Goal: Task Accomplishment & Management: Manage account settings

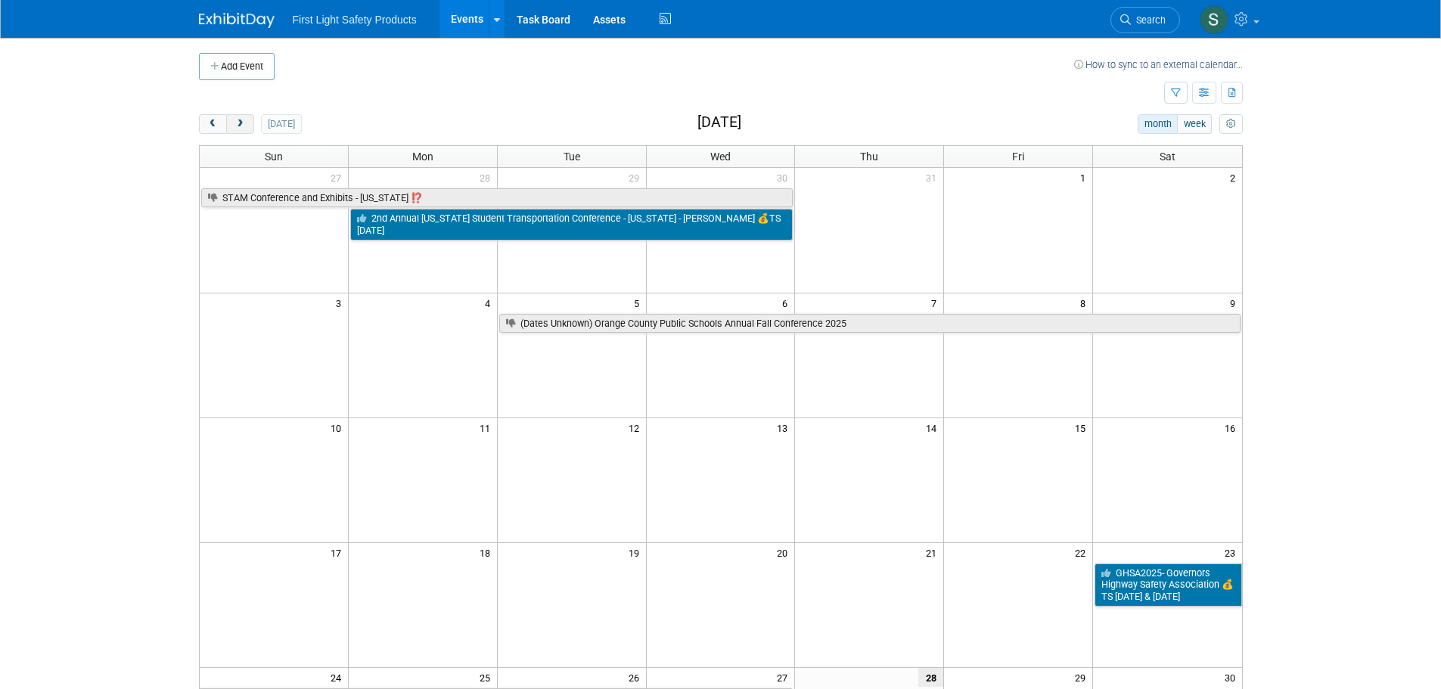
click at [250, 118] on button "next" at bounding box center [240, 124] width 28 height 20
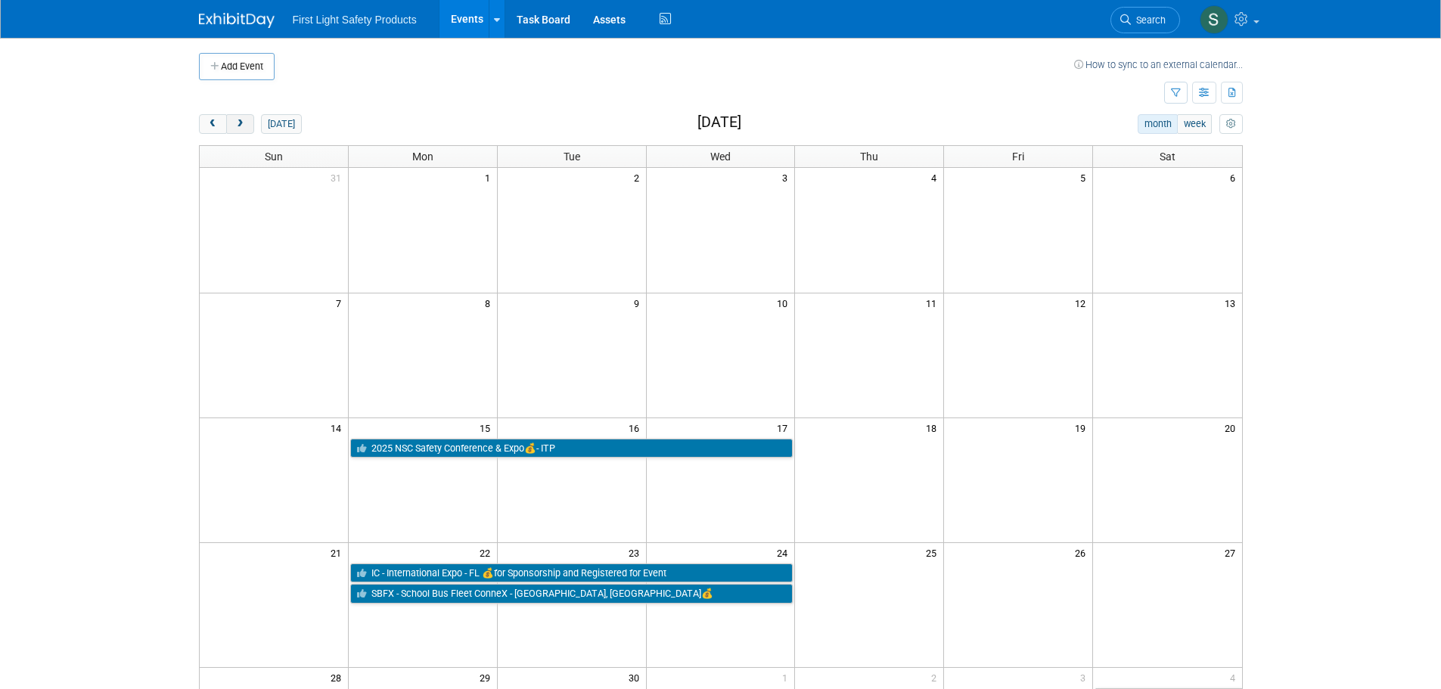
click at [250, 118] on button "next" at bounding box center [240, 124] width 28 height 20
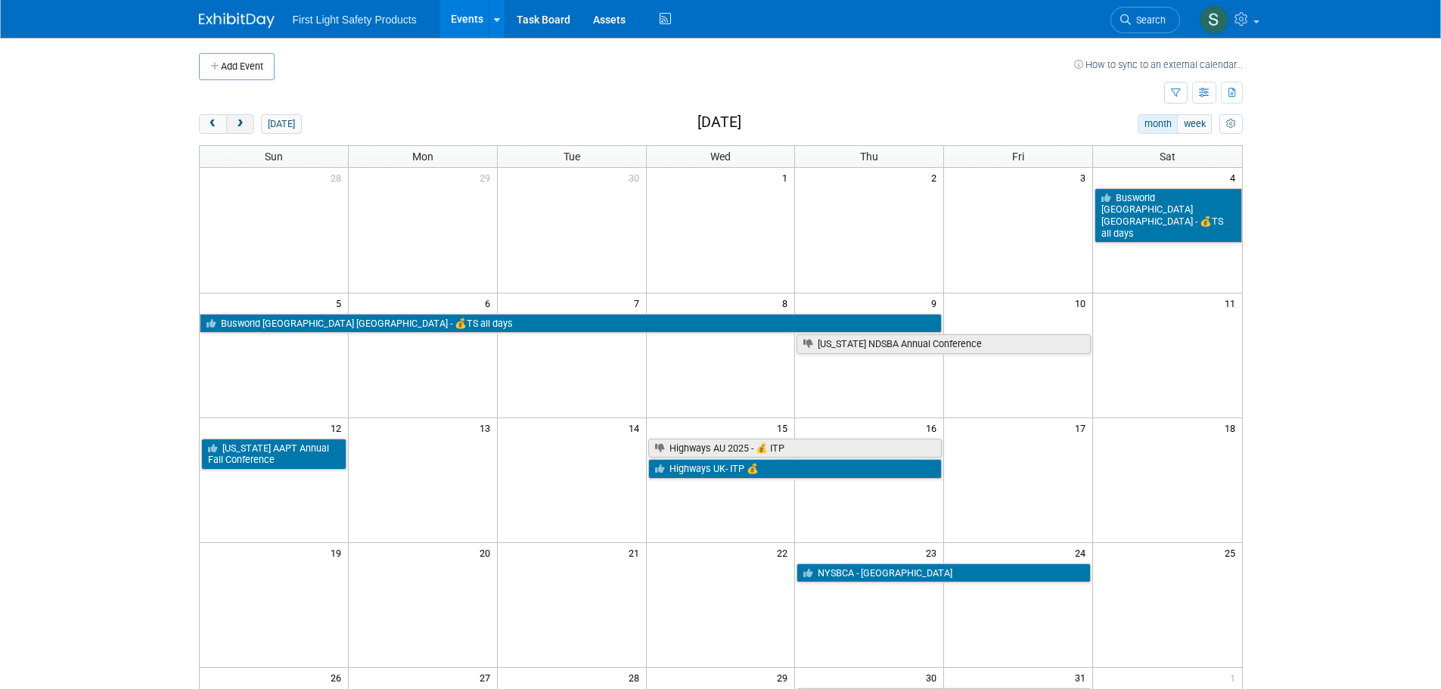
click at [250, 118] on button "next" at bounding box center [240, 124] width 28 height 20
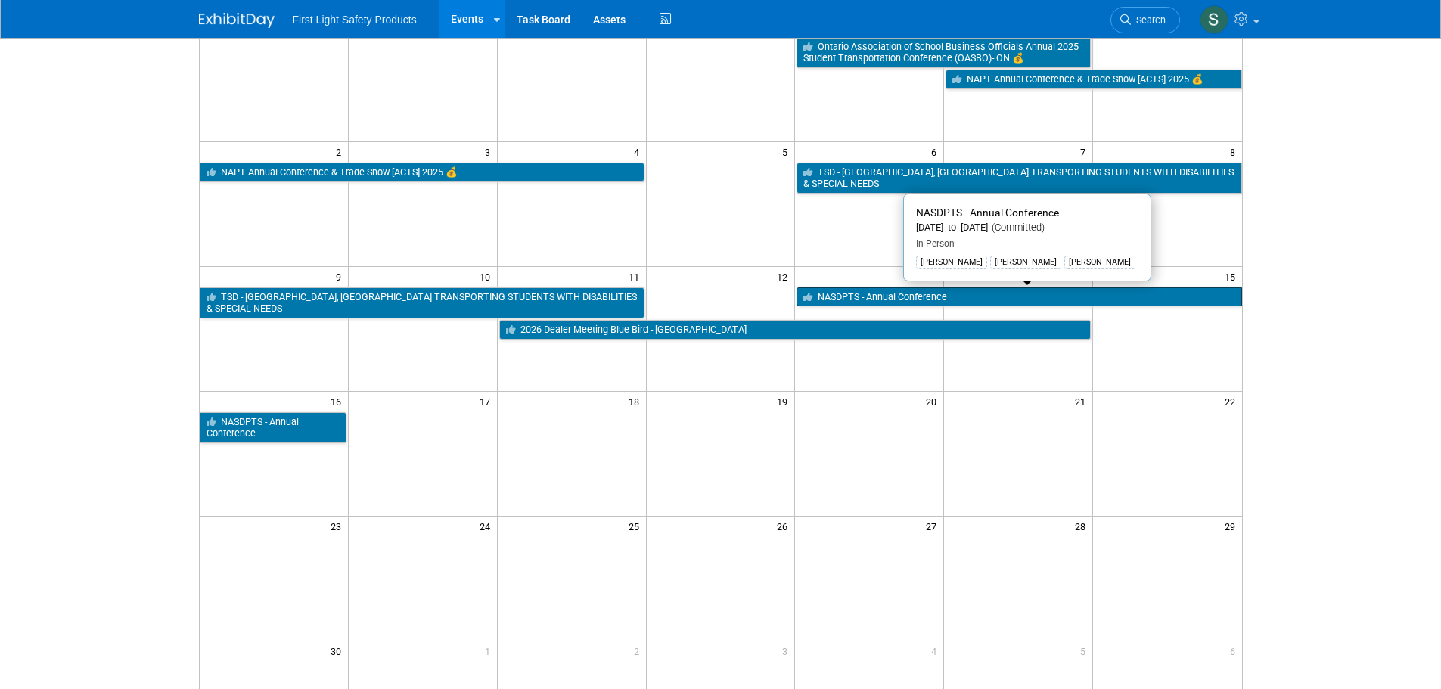
scroll to position [76, 0]
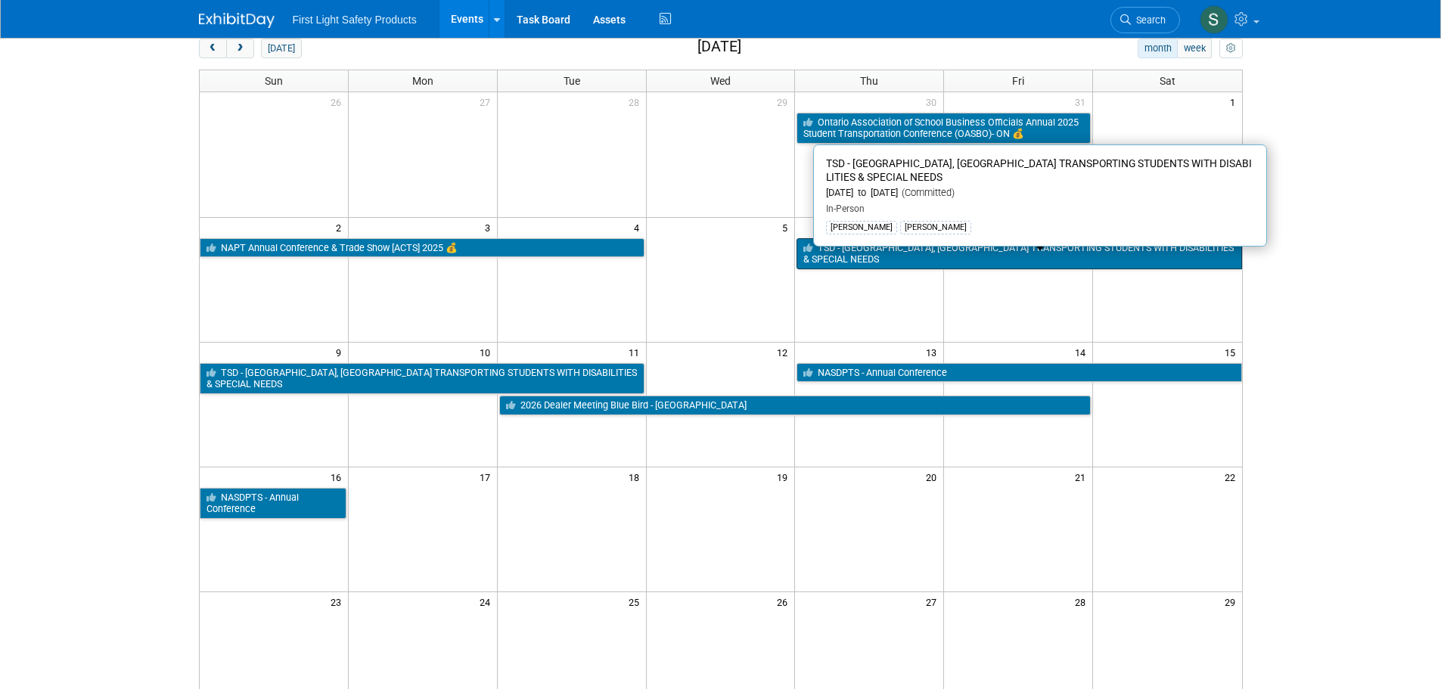
click at [832, 254] on link "TSD - [GEOGRAPHIC_DATA], [GEOGRAPHIC_DATA] TRANSPORTING STUDENTS WITH DISABILIT…" at bounding box center [1018, 253] width 445 height 31
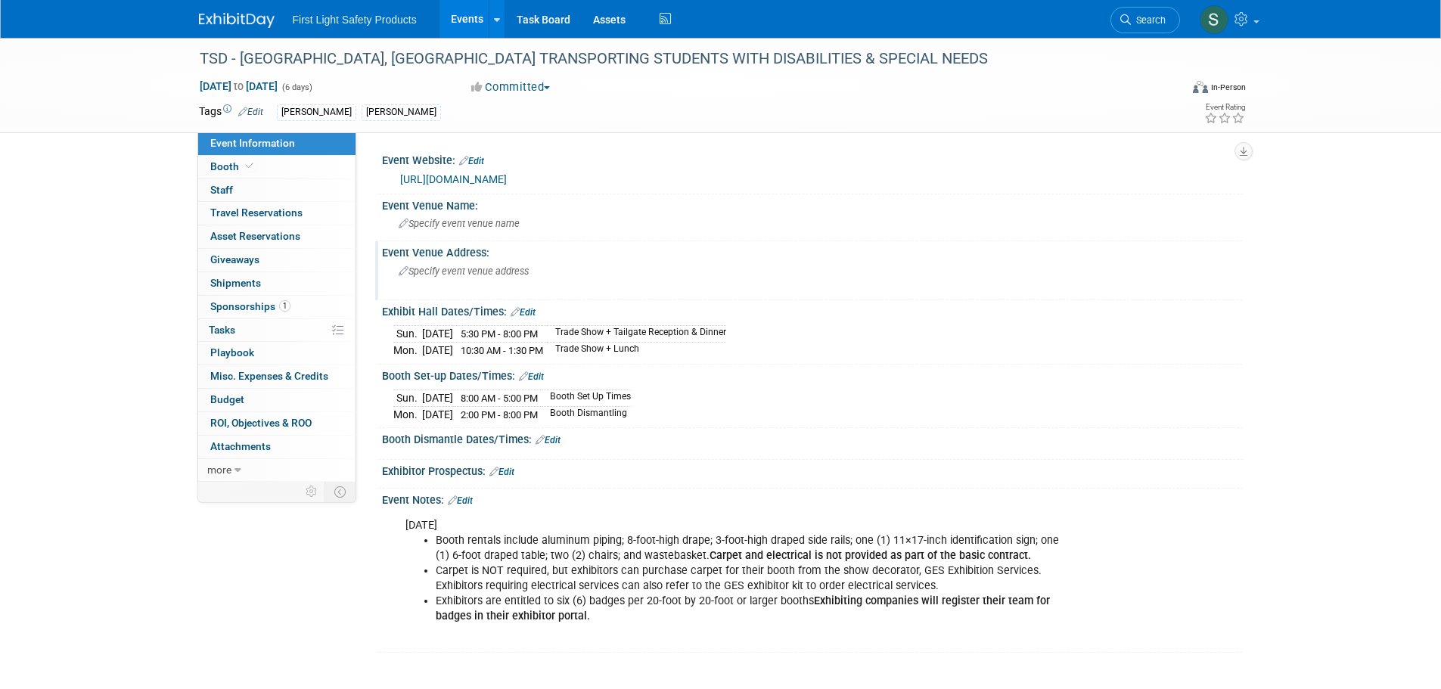
click at [471, 274] on span "Specify event venue address" at bounding box center [464, 270] width 130 height 11
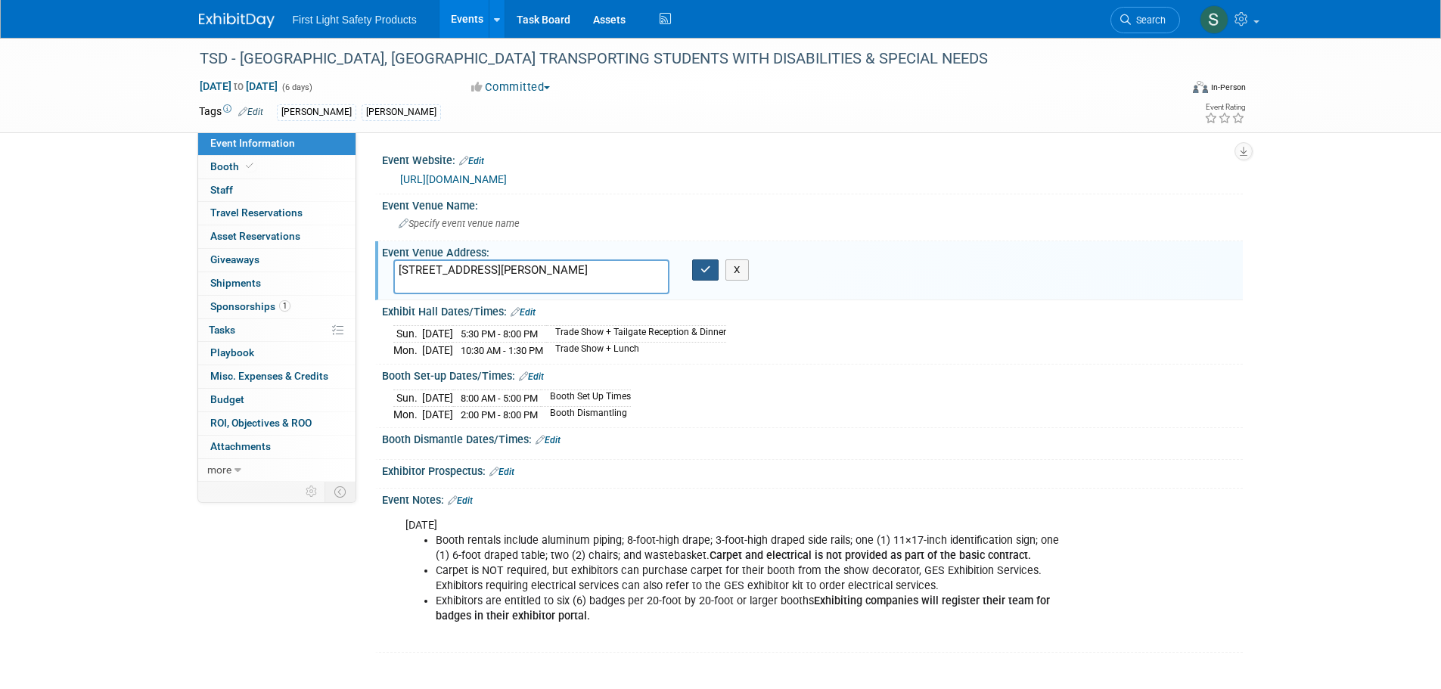
type textarea "7600 John Q Hammons Dr, Frisco, TX 75034, United States"
click at [702, 270] on icon "button" at bounding box center [705, 270] width 11 height 10
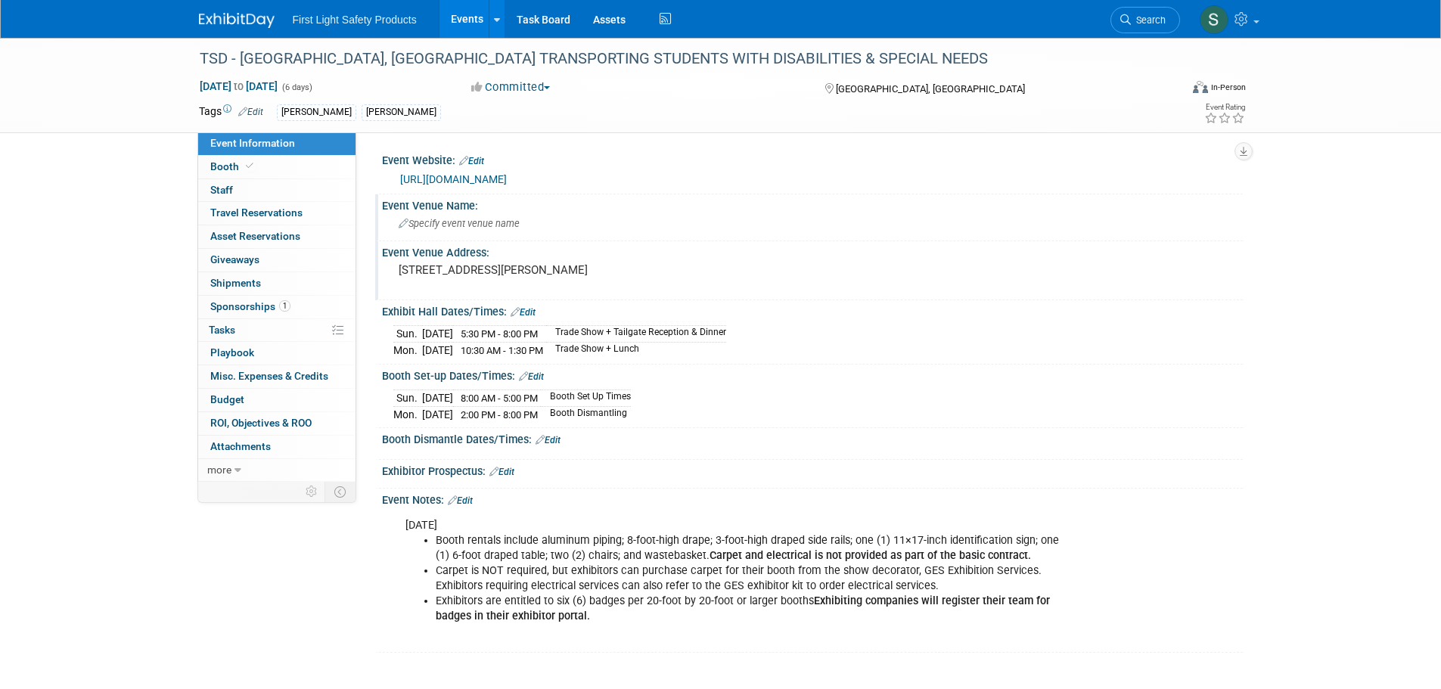
click at [450, 224] on span "Specify event venue name" at bounding box center [459, 223] width 121 height 11
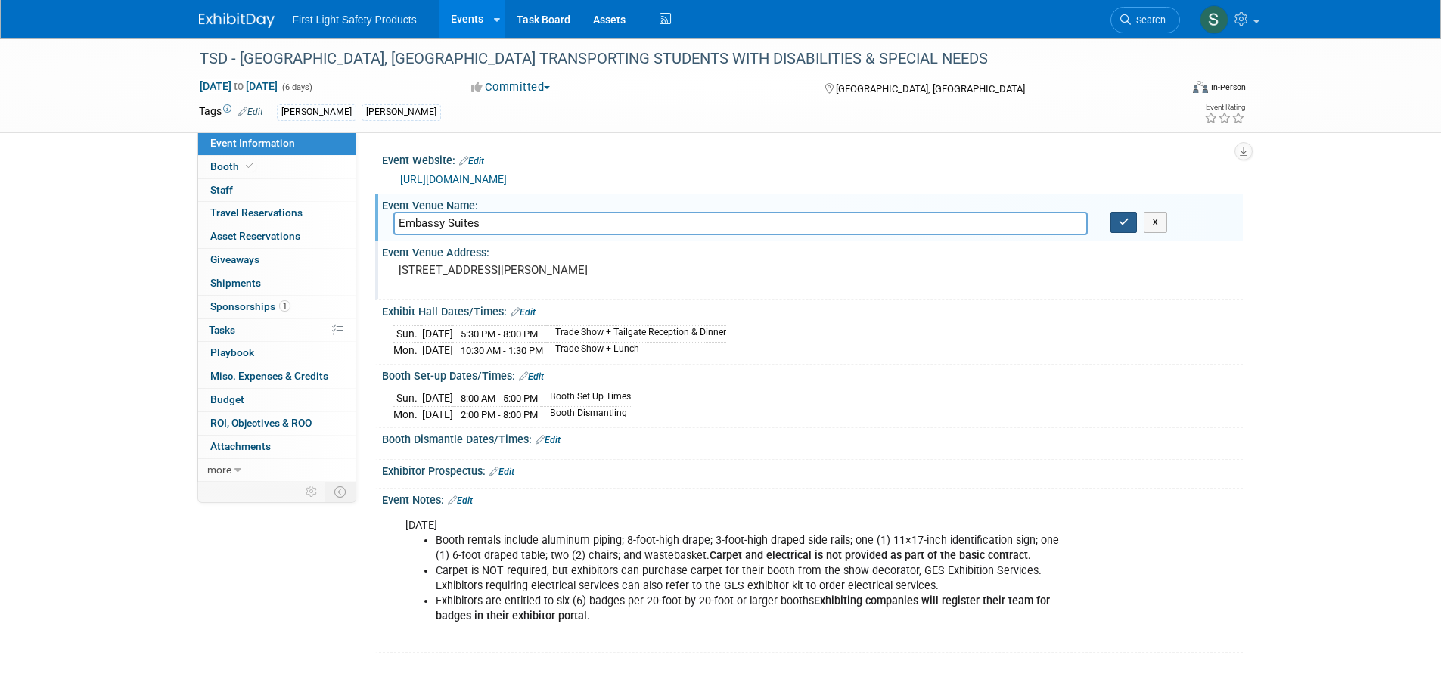
type input "Embassy Suites"
click at [1126, 219] on icon "button" at bounding box center [1123, 222] width 11 height 10
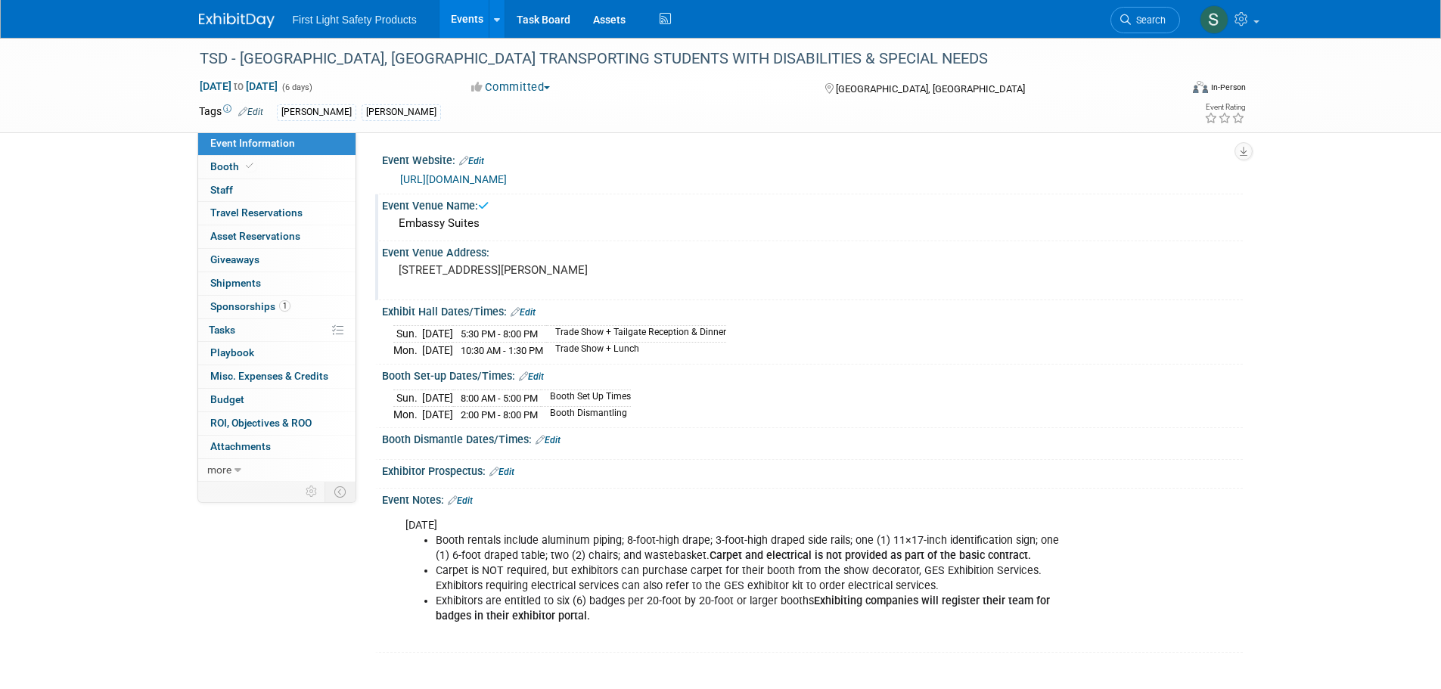
click at [1133, 345] on div "Sun. Nov 9, 2025 5:30 PM - 8:00 PM Trade Show + Tailgate Reception & Dinner Mon…" at bounding box center [812, 339] width 838 height 36
click at [661, 271] on pre "7600 John Q Hammons Dr, Frisco, TX 75034, United States" at bounding box center [561, 270] width 325 height 14
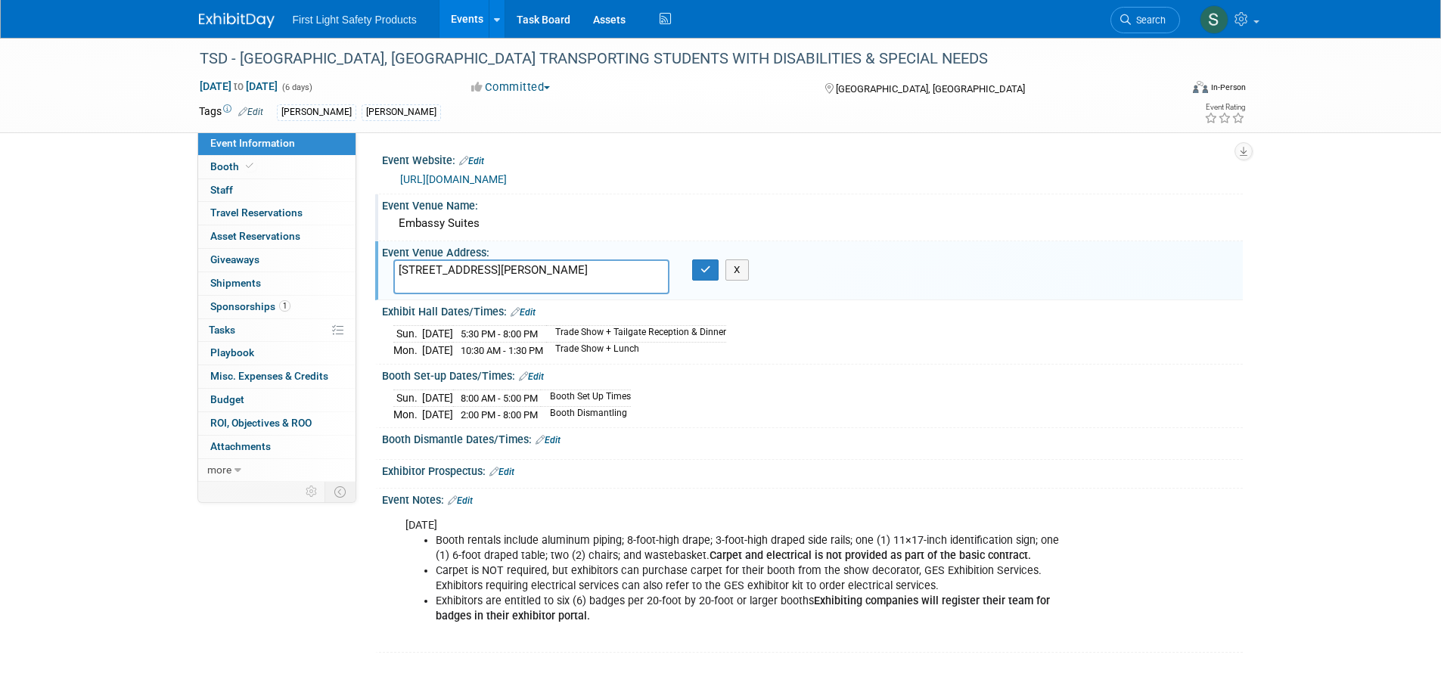
drag, startPoint x: 579, startPoint y: 288, endPoint x: 392, endPoint y: 265, distance: 188.1
click at [393, 265] on textarea "7600 John Q Hammons Dr, Frisco, TX 75034, United States" at bounding box center [531, 276] width 276 height 35
click at [228, 20] on img at bounding box center [237, 20] width 76 height 15
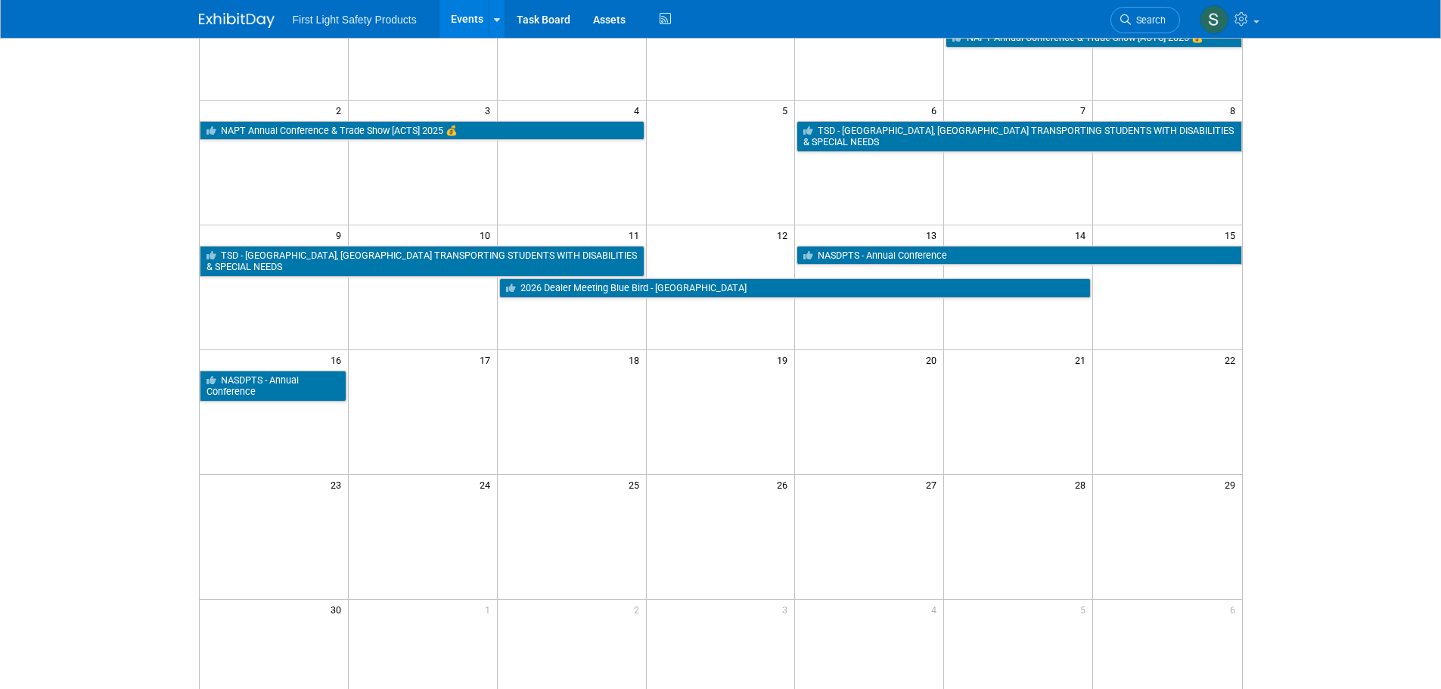
scroll to position [151, 0]
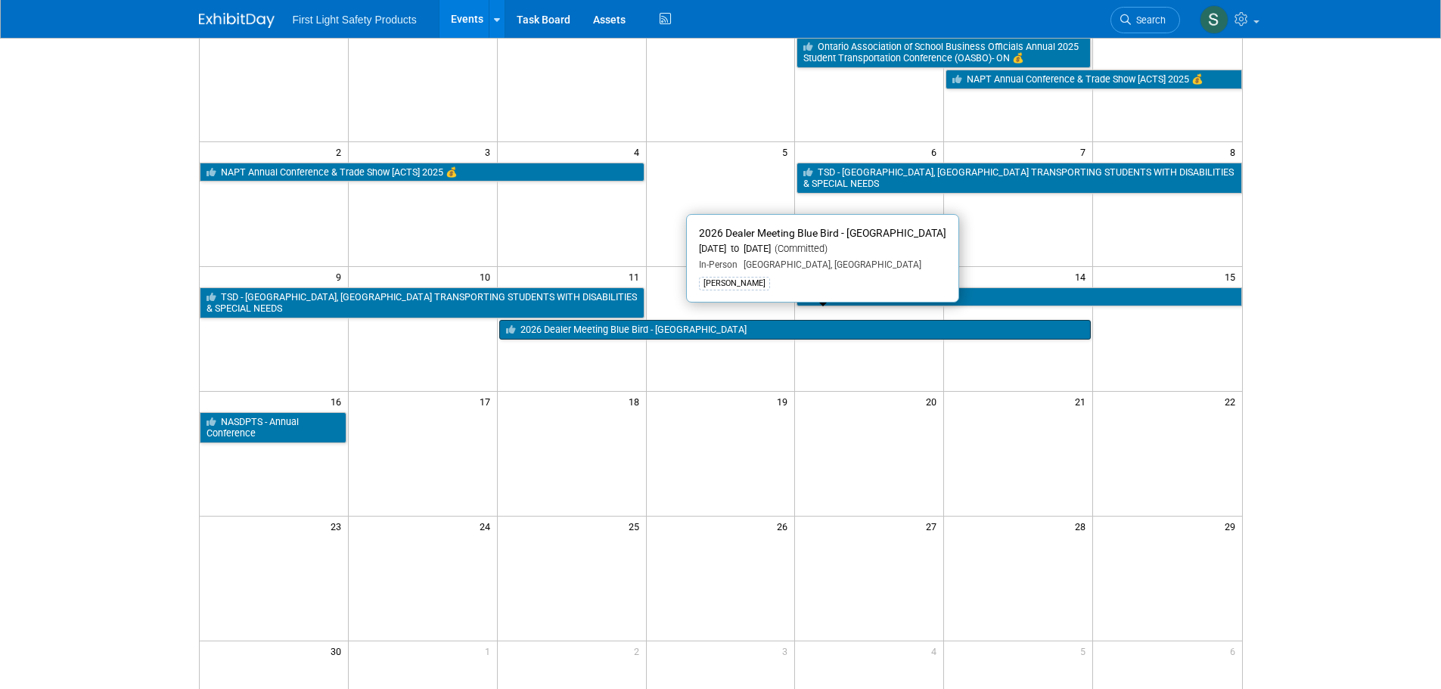
click at [755, 320] on link "2026 Dealer Meeting Blue Bird - [GEOGRAPHIC_DATA]" at bounding box center [794, 330] width 591 height 20
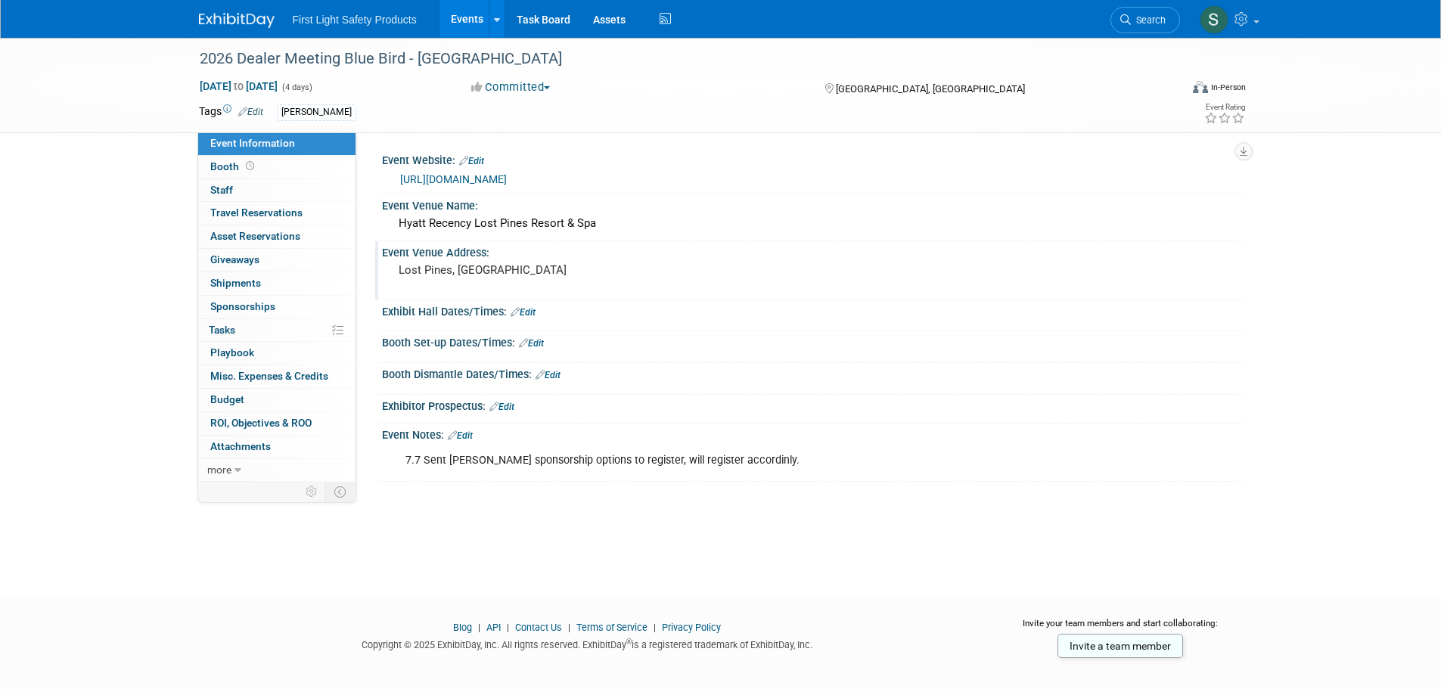
click at [460, 271] on pre "Lost Pines, TX" at bounding box center [561, 270] width 325 height 14
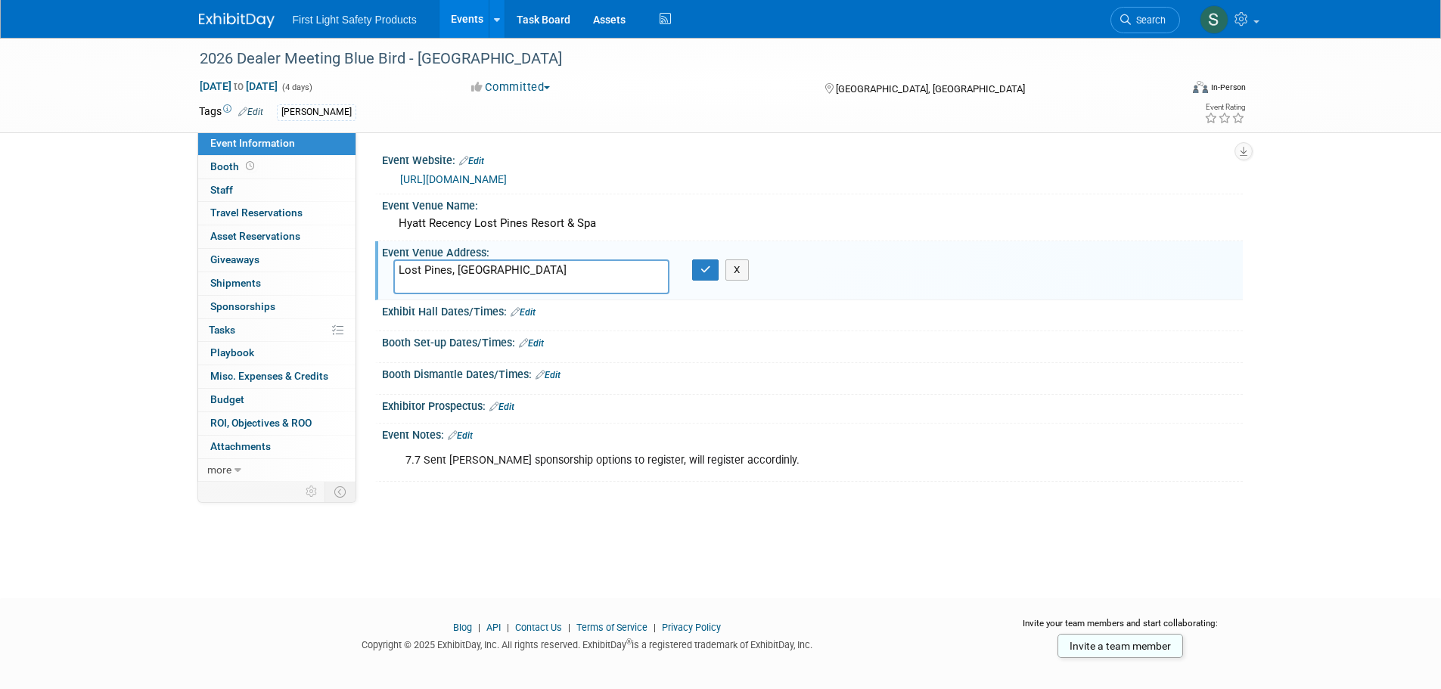
drag, startPoint x: 609, startPoint y: 271, endPoint x: 364, endPoint y: 287, distance: 244.8
click at [364, 287] on div "Event Website: Edit https://web.cvent.com/event/5ccc35c4-cac4-4b6a-8759-0ceda1f…" at bounding box center [799, 306] width 886 height 349
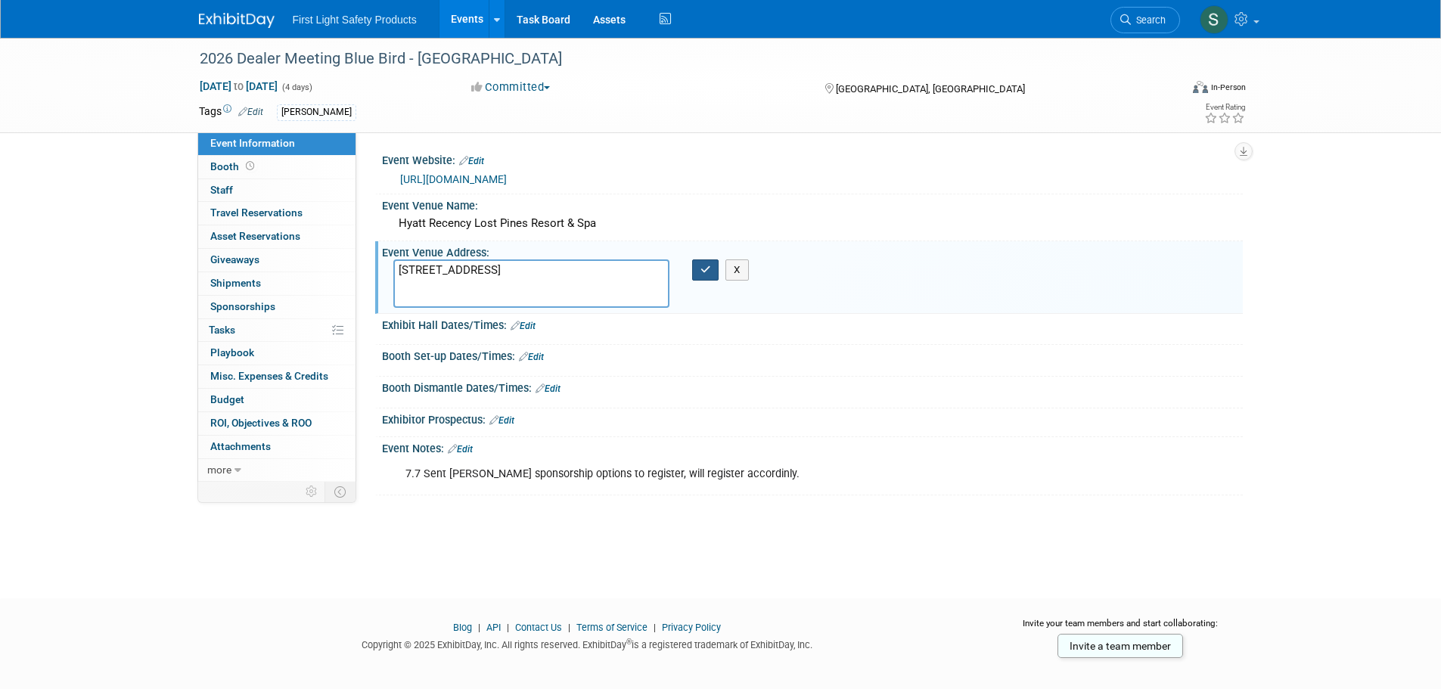
type textarea "575 Hyatt Lost Pines Rd, Cedar Creek, TX 78612, United States"
click at [716, 267] on button "button" at bounding box center [705, 269] width 27 height 21
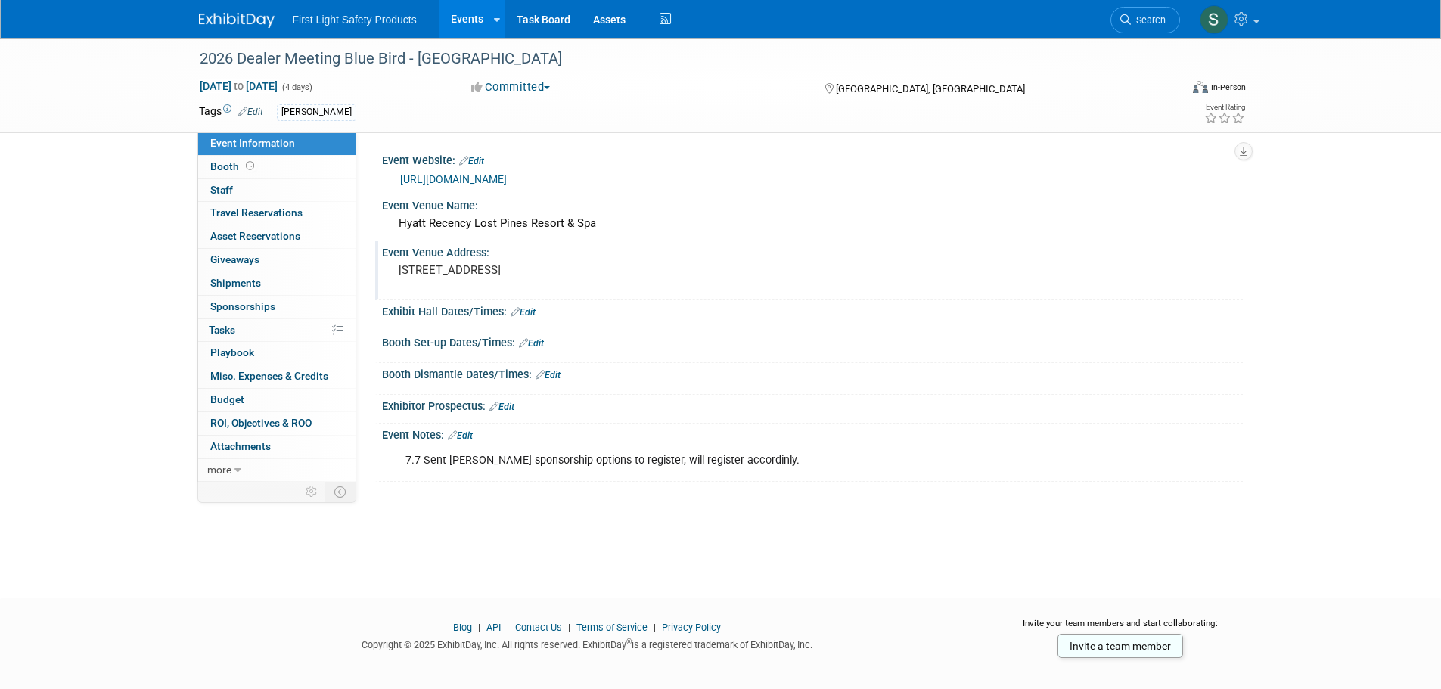
click at [239, 26] on img at bounding box center [237, 20] width 76 height 15
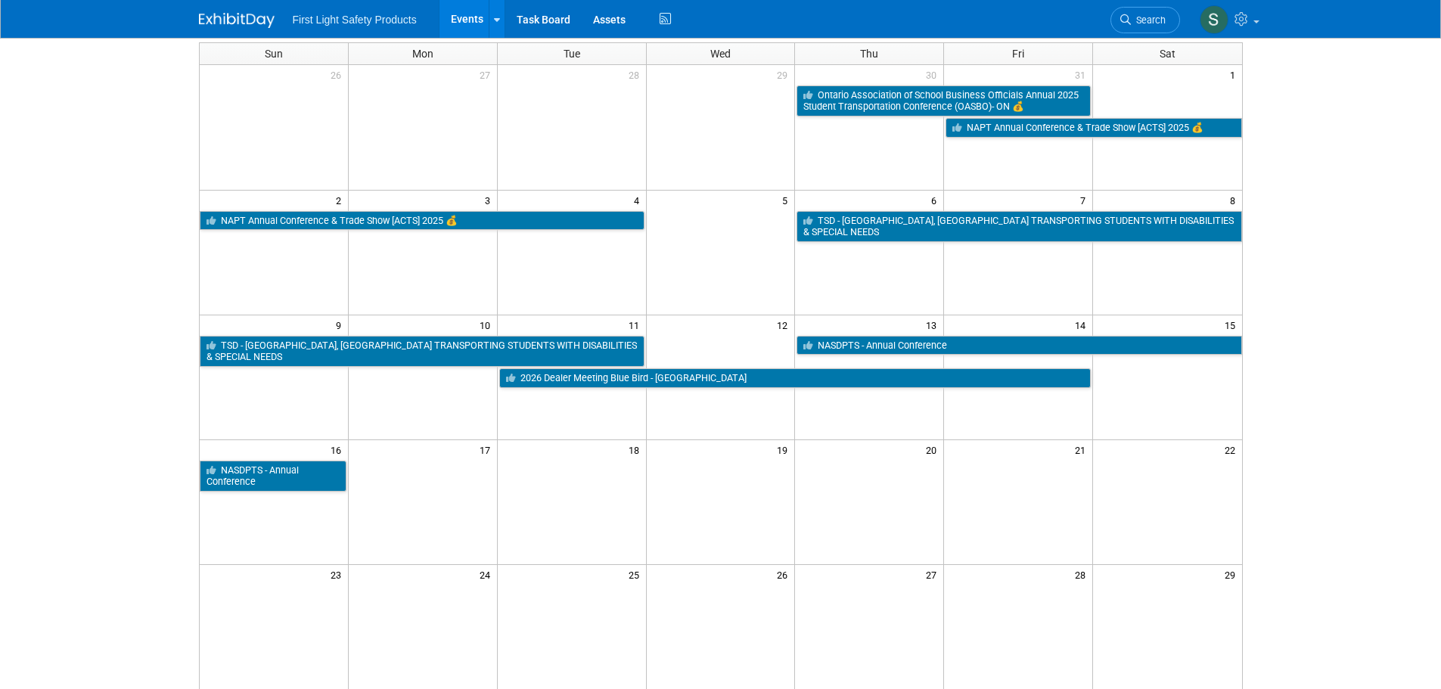
scroll to position [151, 0]
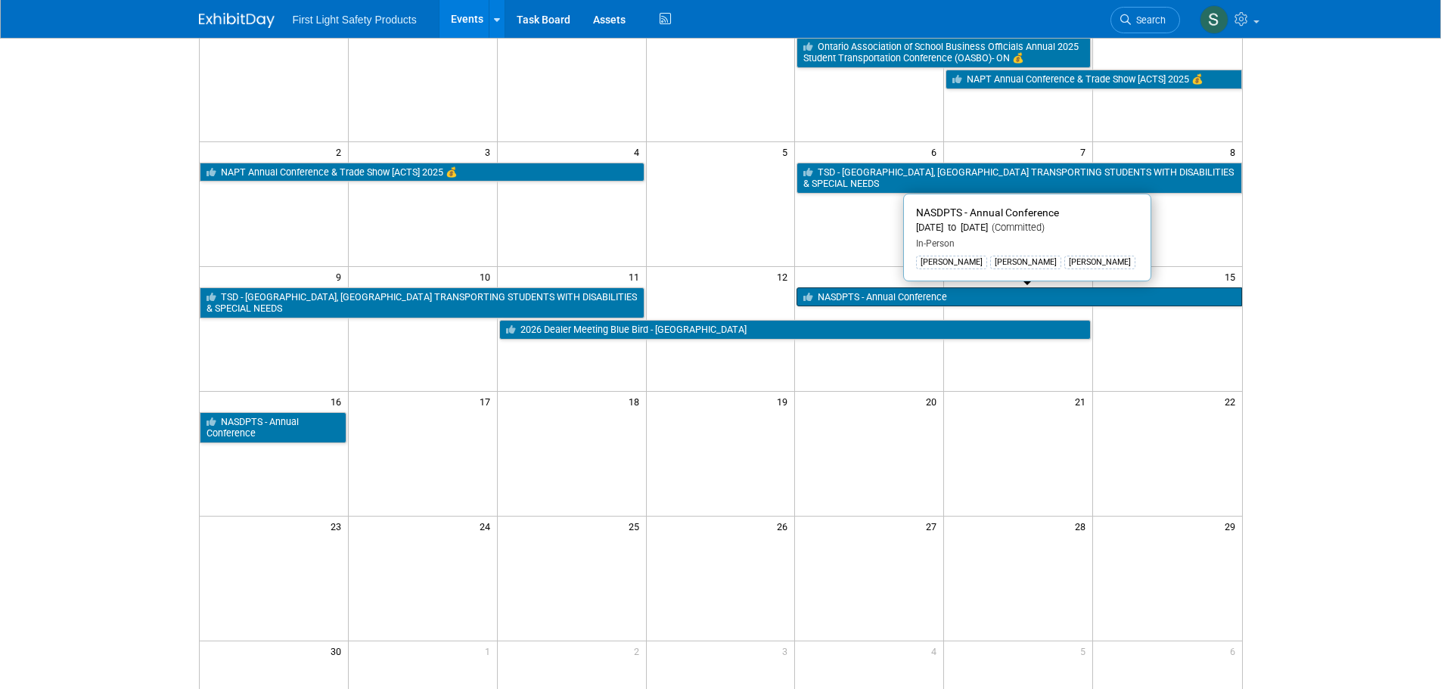
click at [912, 295] on link "NASDPTS - Annual Conference" at bounding box center [1018, 297] width 445 height 20
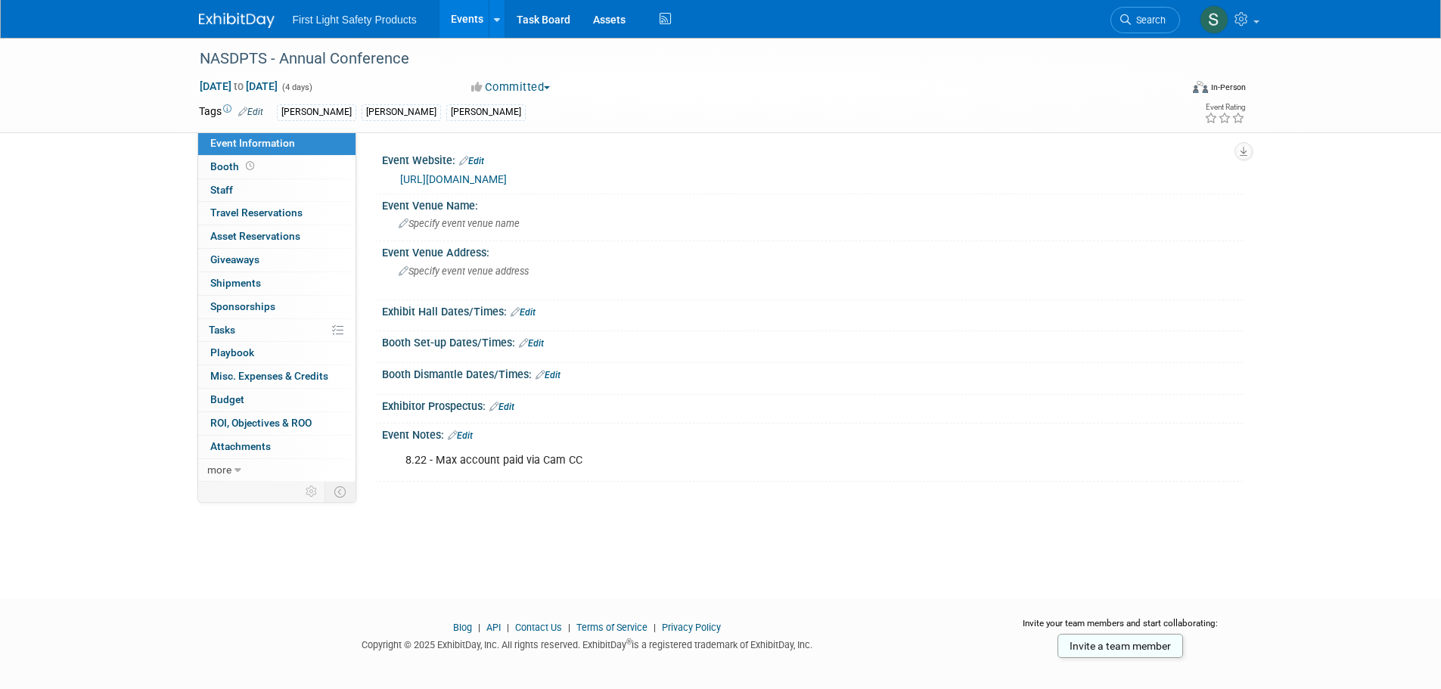
click at [507, 179] on link "[URL][DOMAIN_NAME]" at bounding box center [453, 179] width 107 height 12
click at [414, 55] on div "NASDPTS - Annual Conference" at bounding box center [675, 58] width 963 height 27
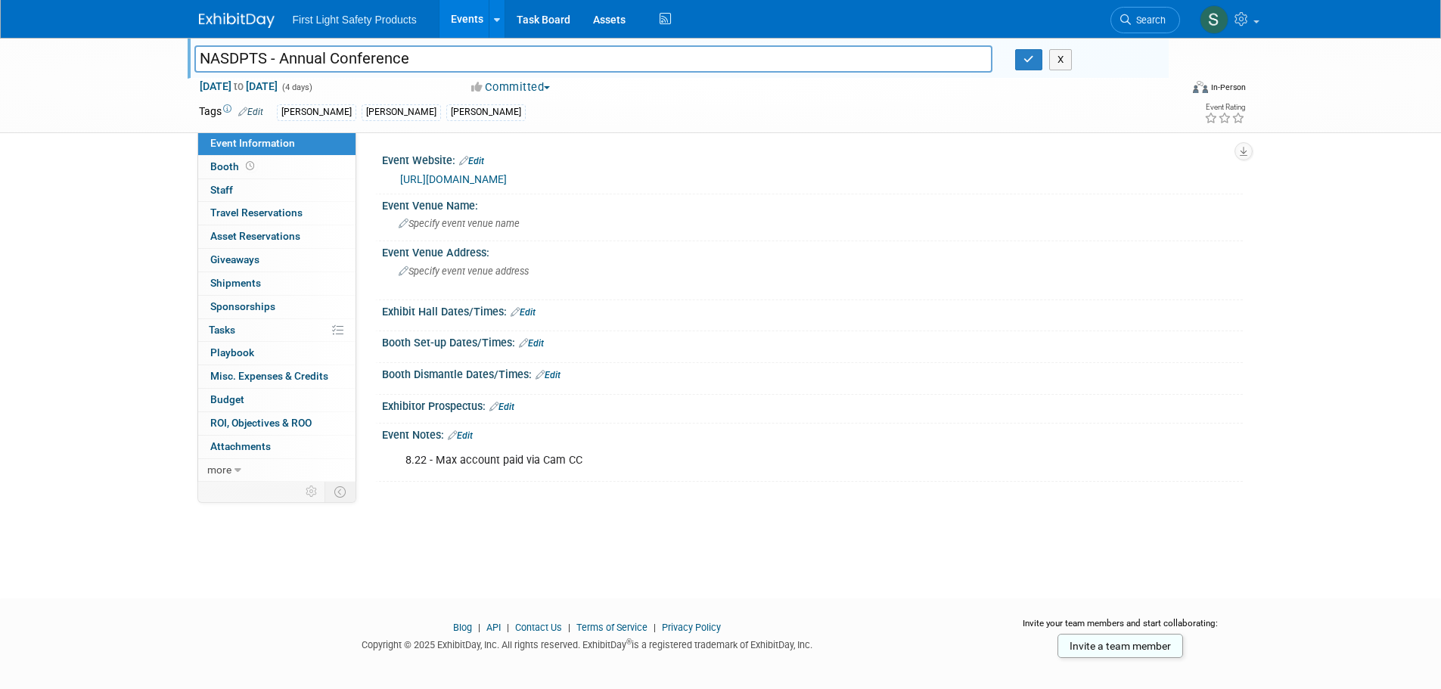
drag, startPoint x: 427, startPoint y: 60, endPoint x: 197, endPoint y: 67, distance: 230.7
click at [197, 67] on input "NASDPTS - Annual Conference" at bounding box center [593, 58] width 799 height 26
click at [256, 163] on link "Booth" at bounding box center [276, 167] width 157 height 23
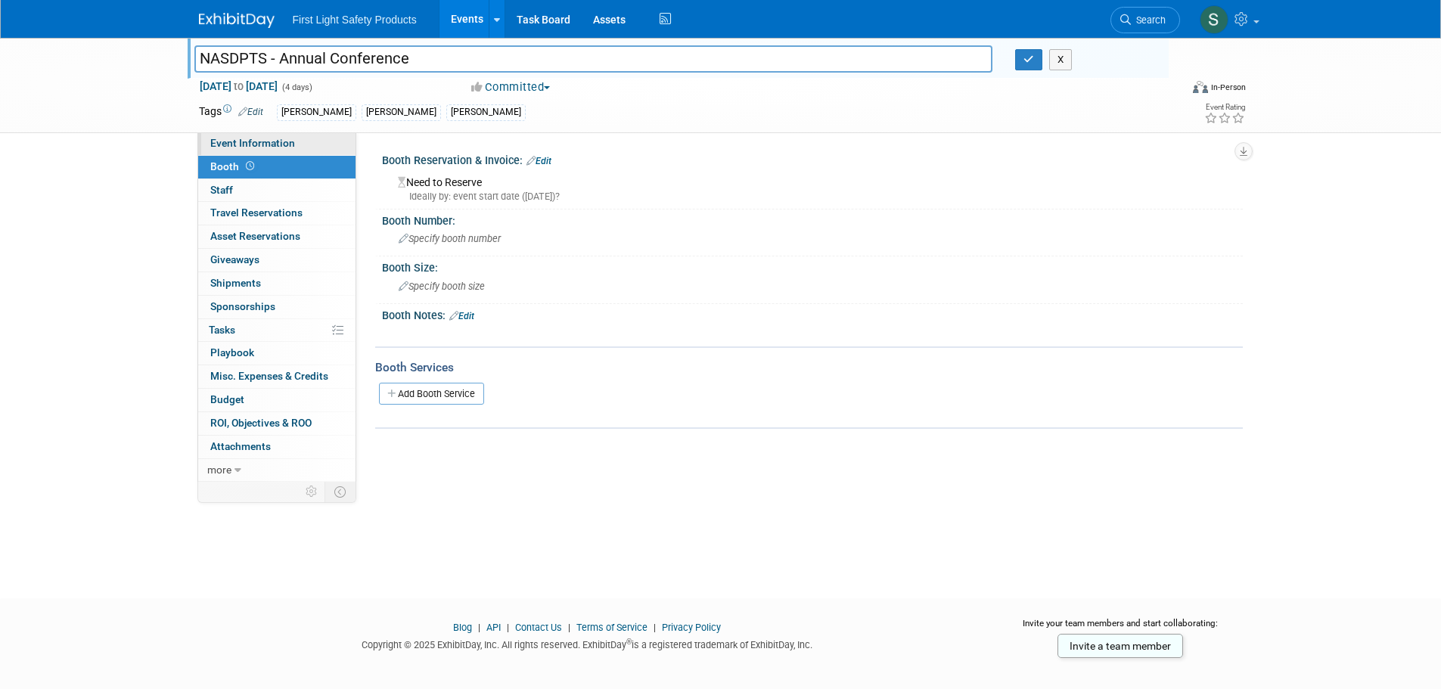
click at [265, 149] on link "Event Information" at bounding box center [276, 143] width 157 height 23
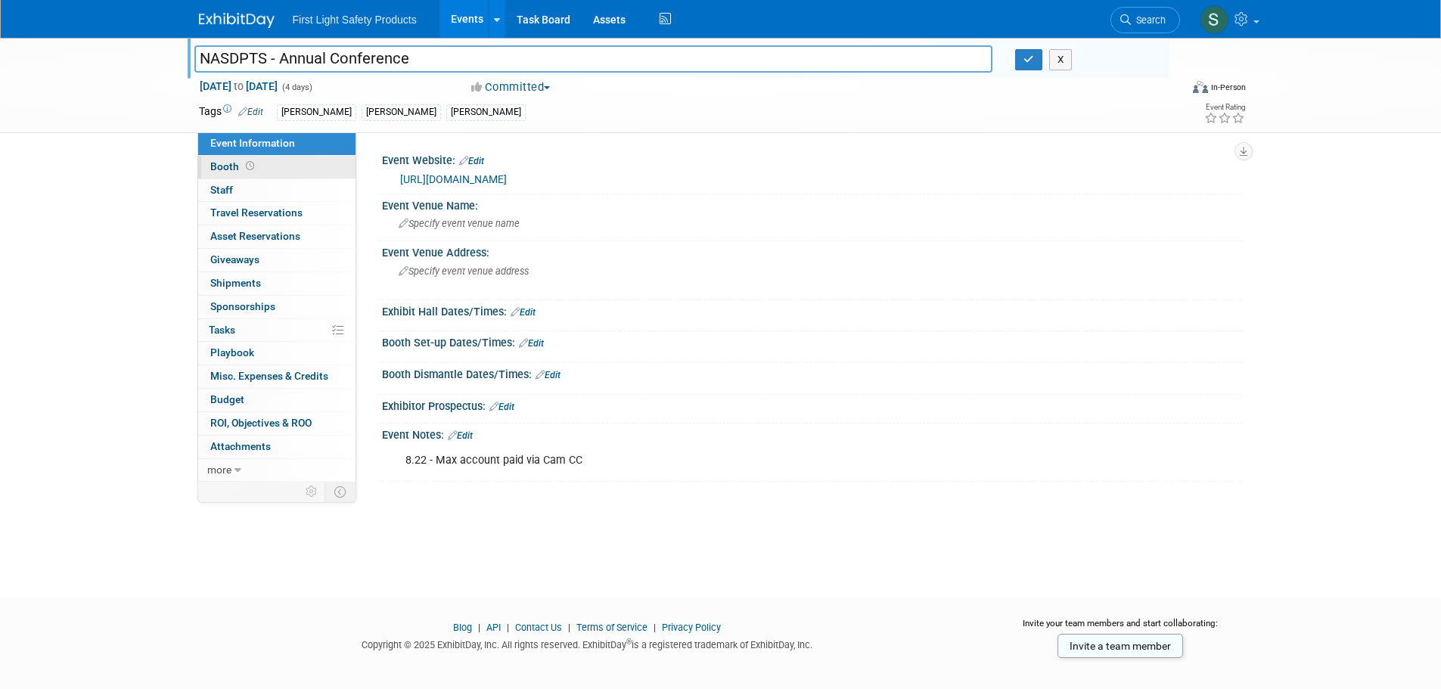
click at [289, 170] on link "Booth" at bounding box center [276, 167] width 157 height 23
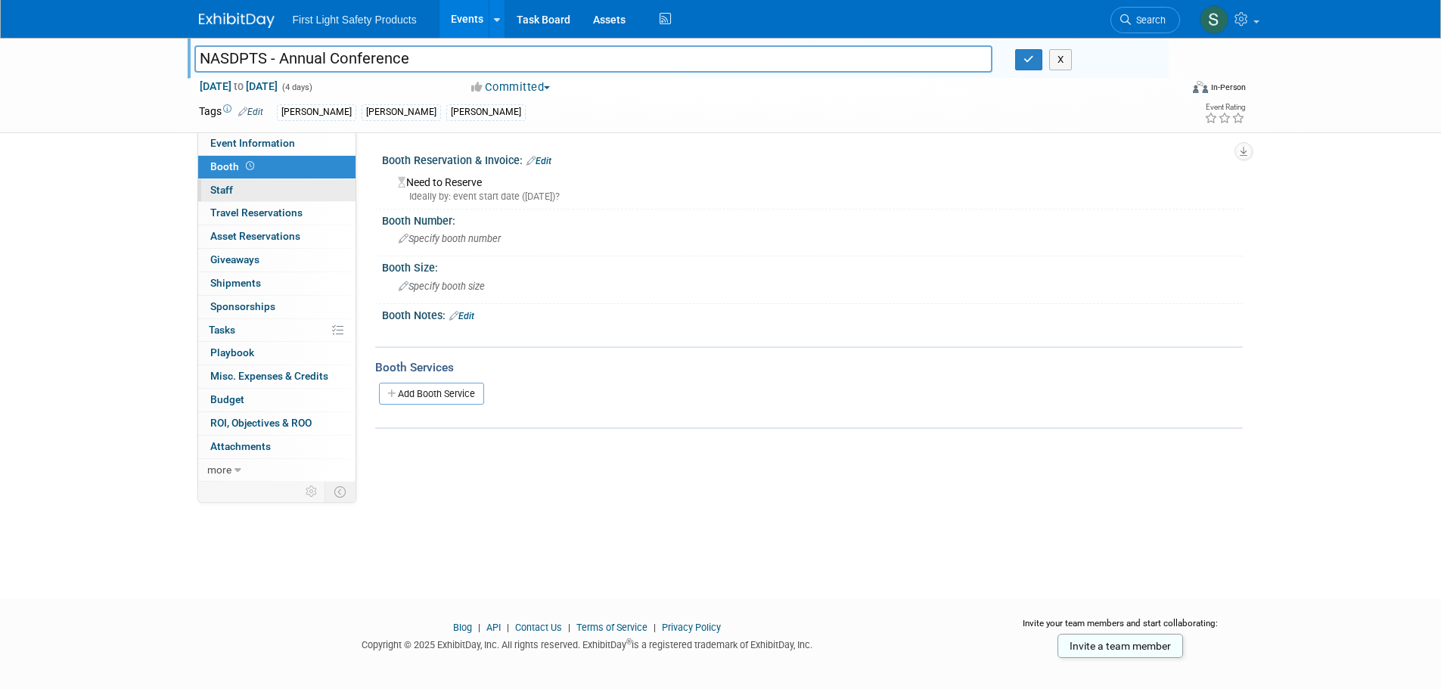
click at [294, 186] on link "0 Staff 0" at bounding box center [276, 190] width 157 height 23
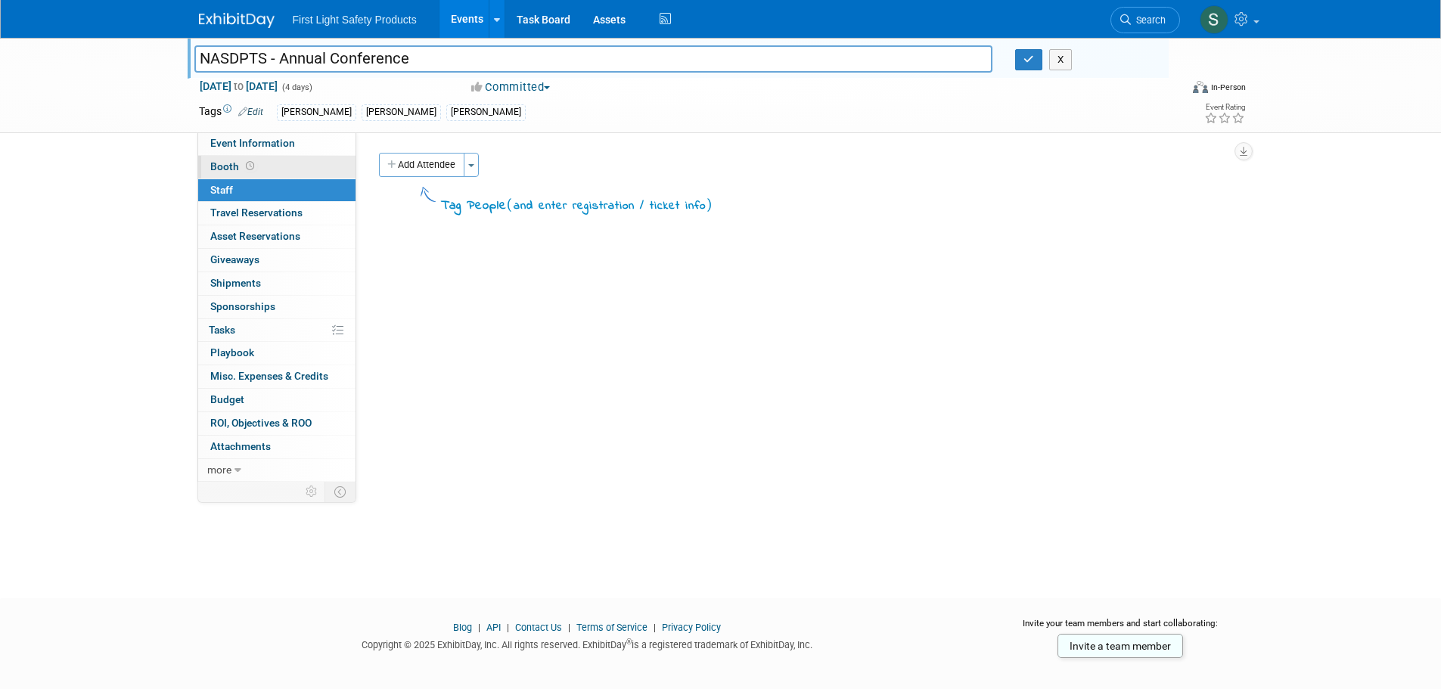
click at [287, 168] on link "Booth" at bounding box center [276, 167] width 157 height 23
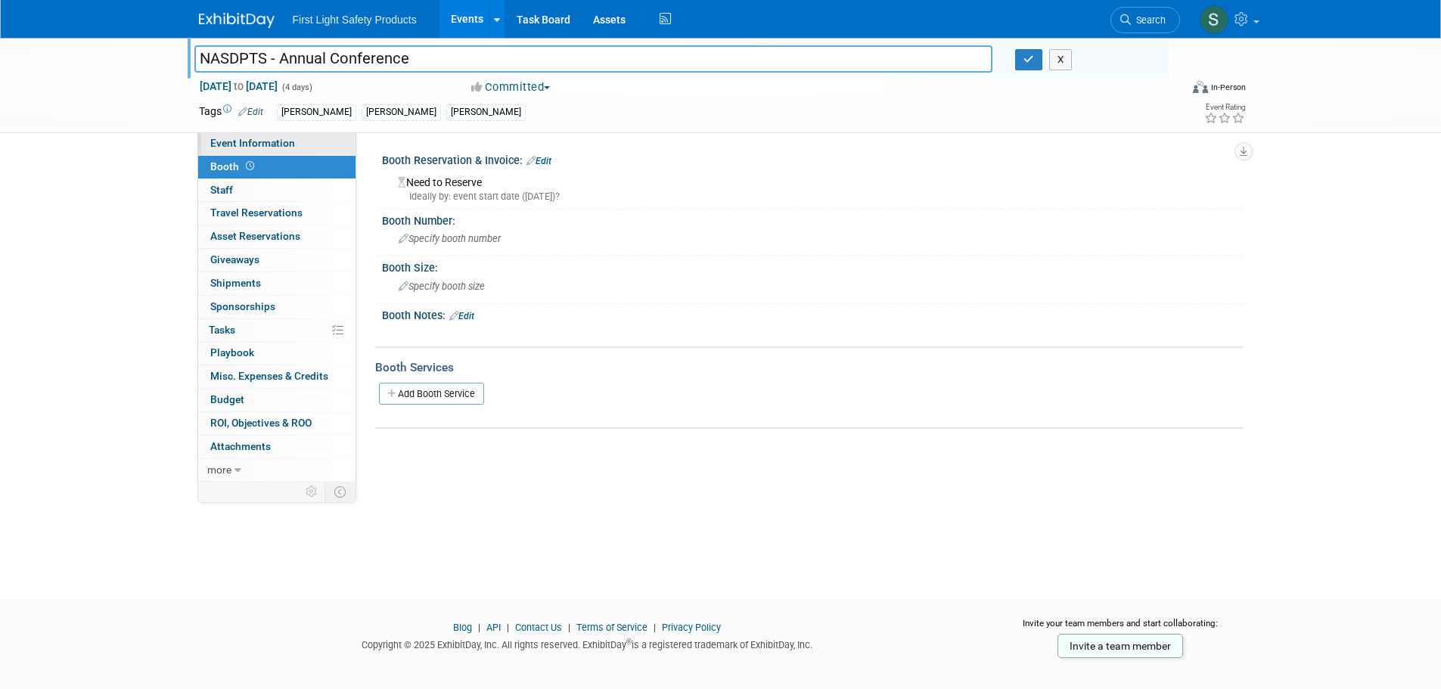
click at [306, 145] on link "Event Information" at bounding box center [276, 143] width 157 height 23
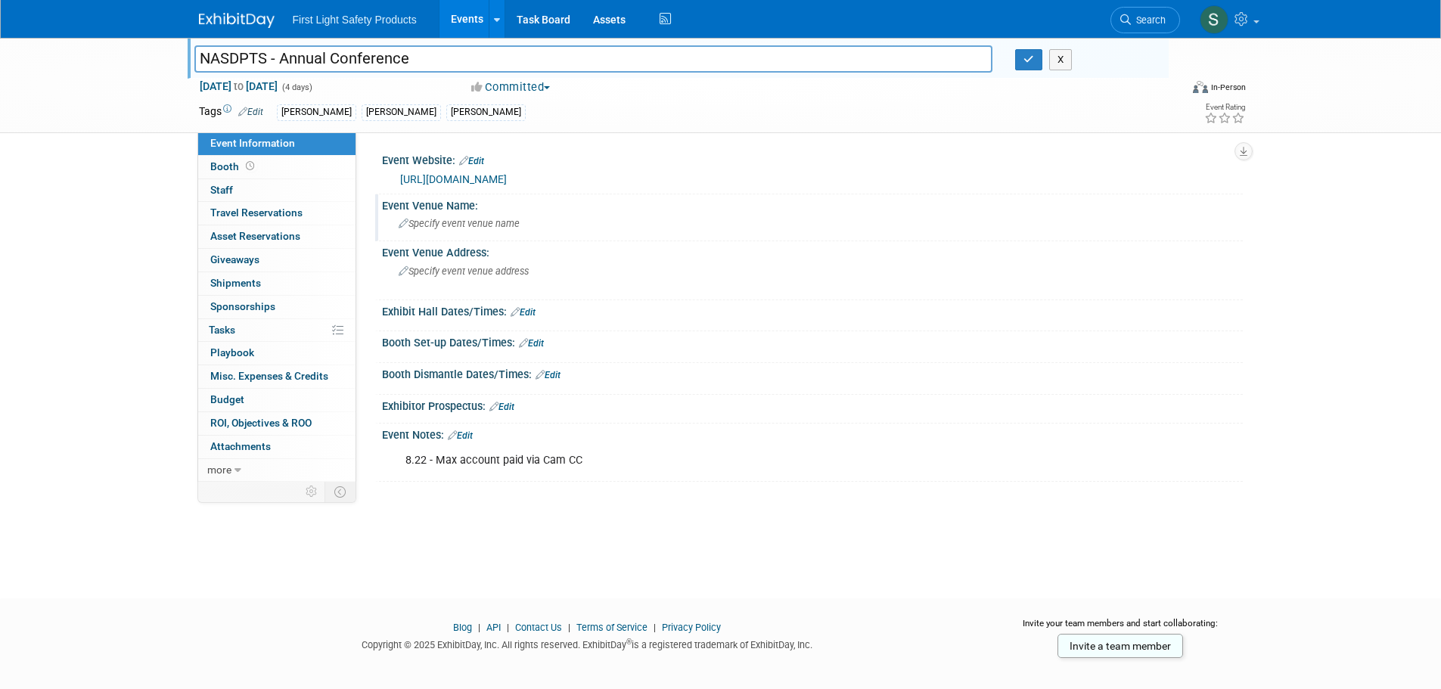
click at [479, 221] on span "Specify event venue name" at bounding box center [459, 223] width 121 height 11
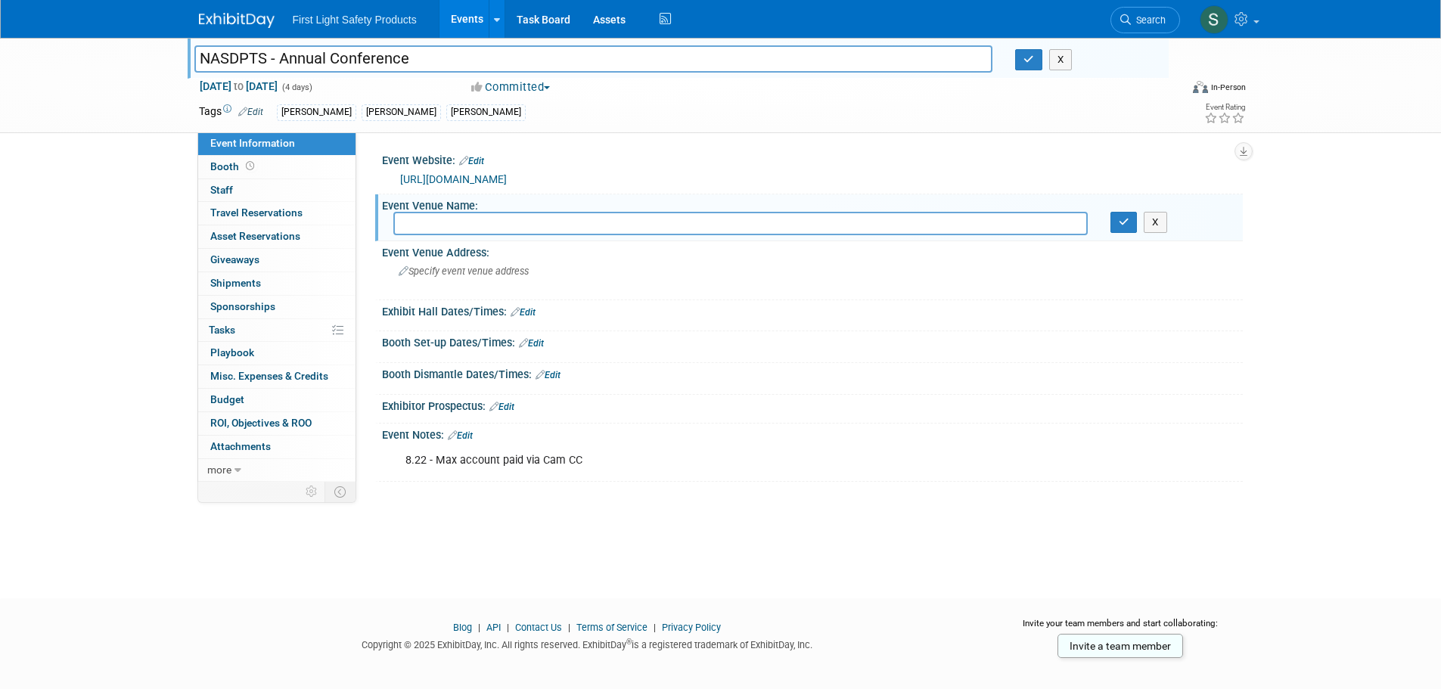
click at [472, 231] on input "text" at bounding box center [740, 223] width 694 height 23
paste input "The Ritz-Carlton, Pentagon City"
type input "The Ritz-Carlton, Pentagon City"
click at [1131, 229] on button "button" at bounding box center [1123, 222] width 27 height 21
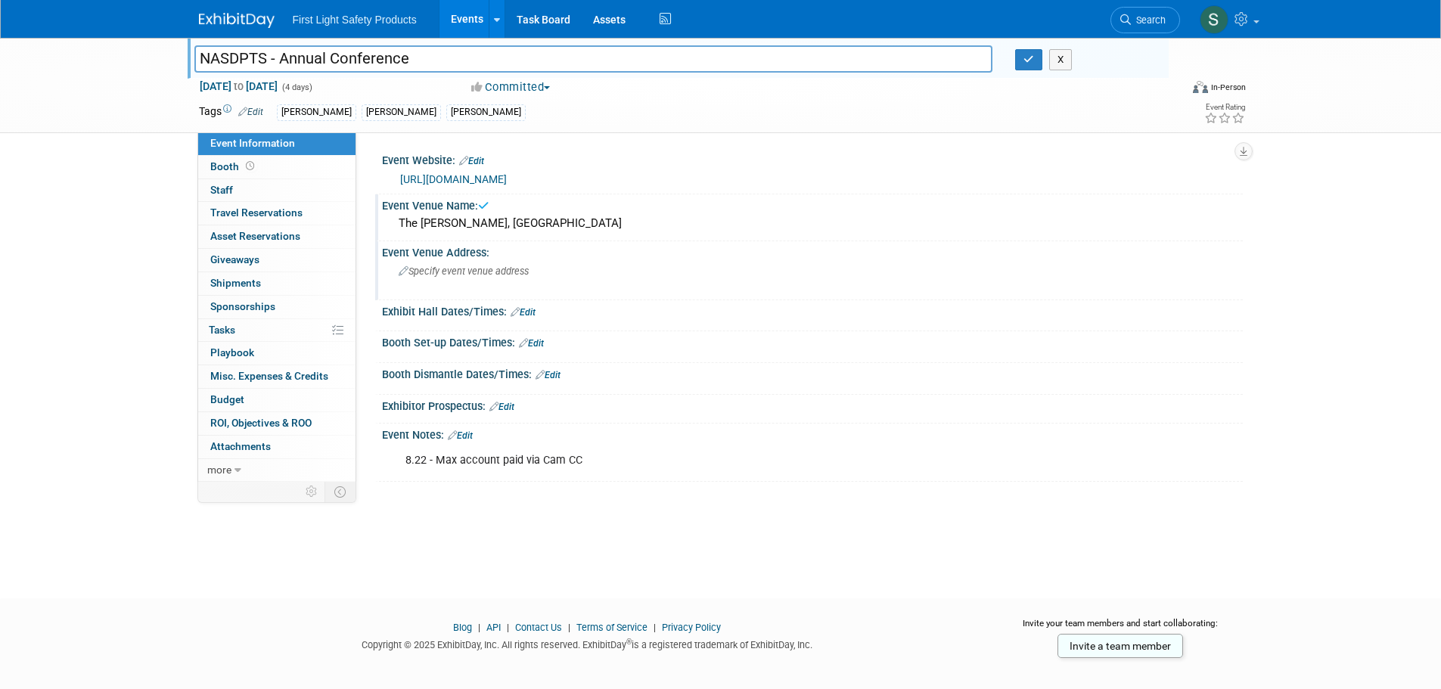
click at [459, 271] on span "Specify event venue address" at bounding box center [464, 270] width 130 height 11
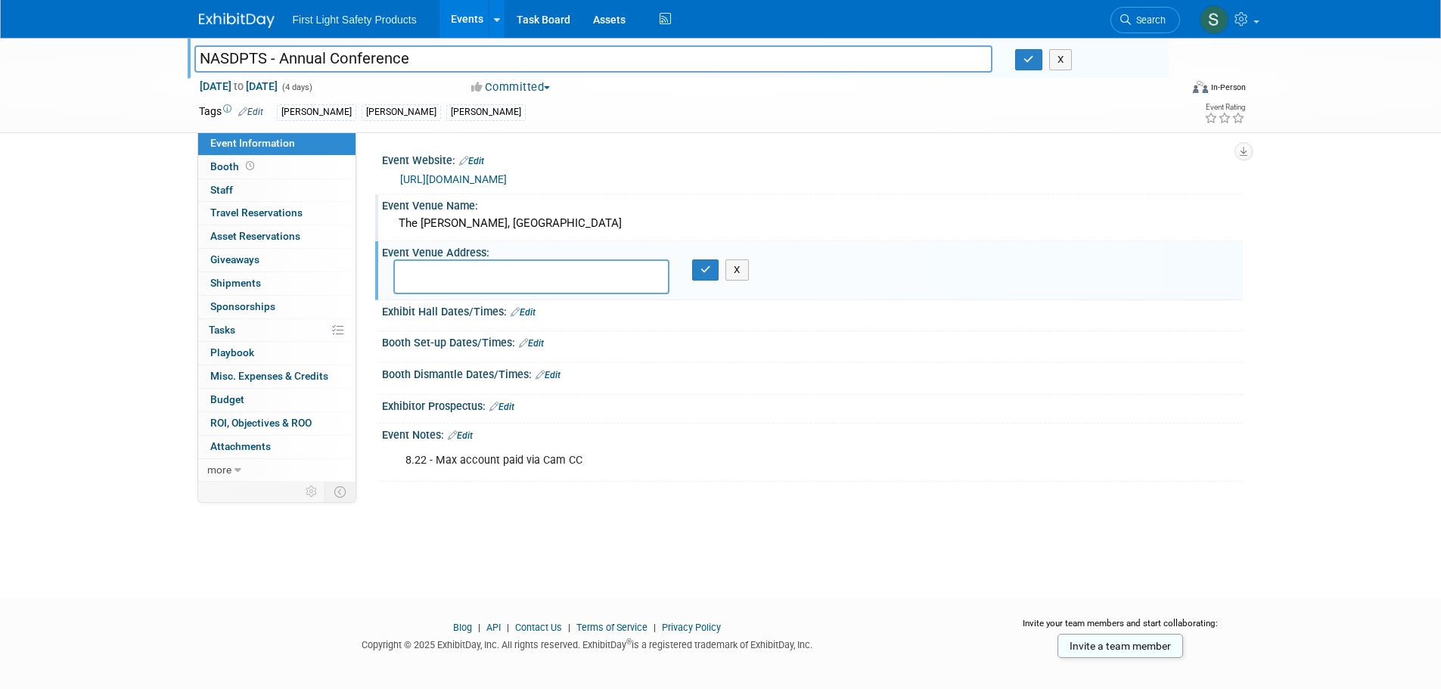
click at [470, 287] on textarea at bounding box center [531, 276] width 276 height 35
paste textarea "1250 S Hayes St, Arlington, VA 22202, United States"
type textarea "1250 S Hayes St, Arlington, VA 22202, United States"
click at [700, 277] on button "button" at bounding box center [705, 269] width 27 height 21
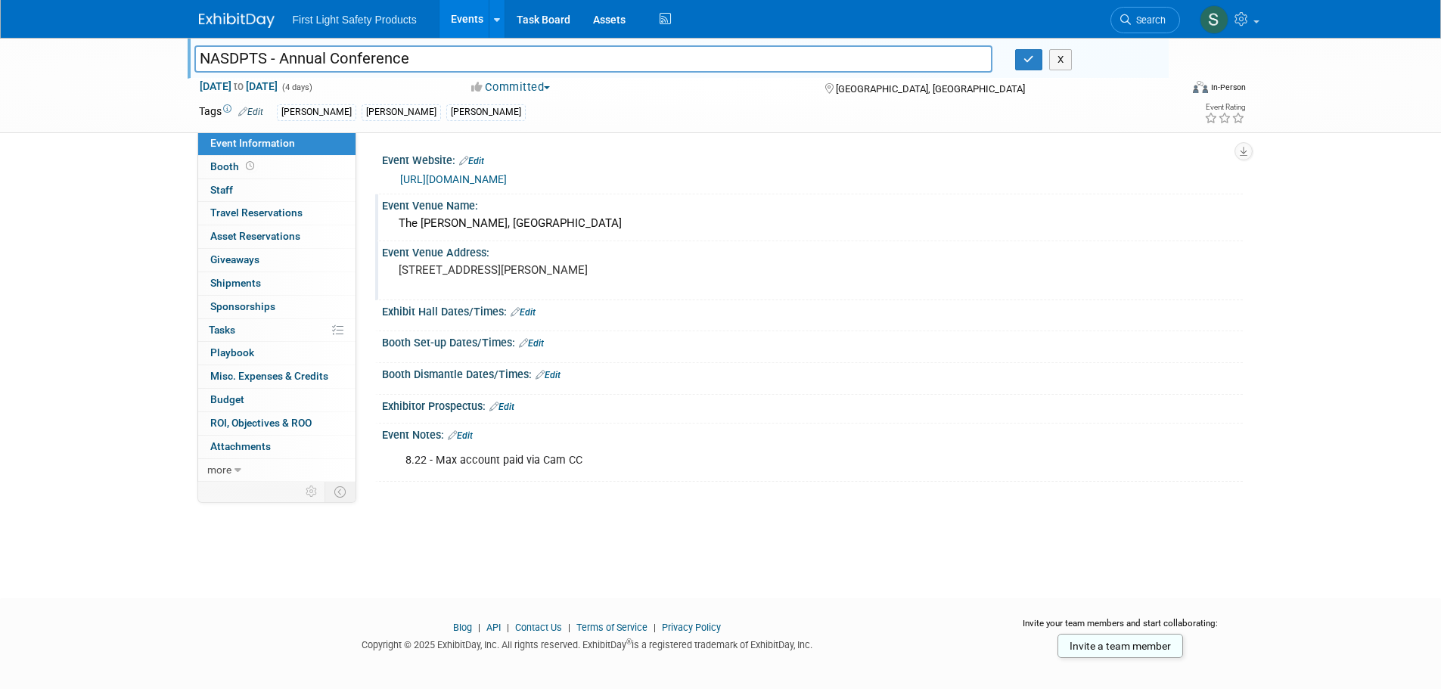
click at [248, 25] on img at bounding box center [237, 20] width 76 height 15
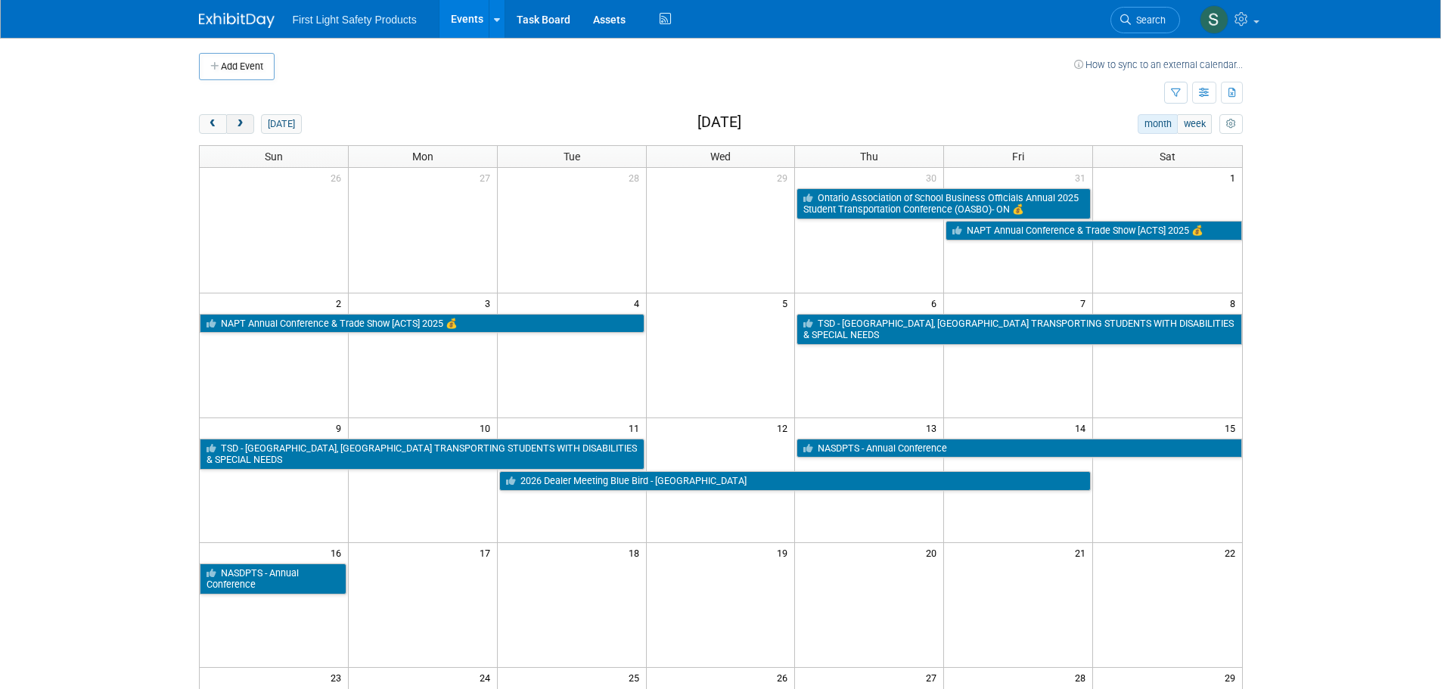
click at [240, 118] on button "next" at bounding box center [240, 124] width 28 height 20
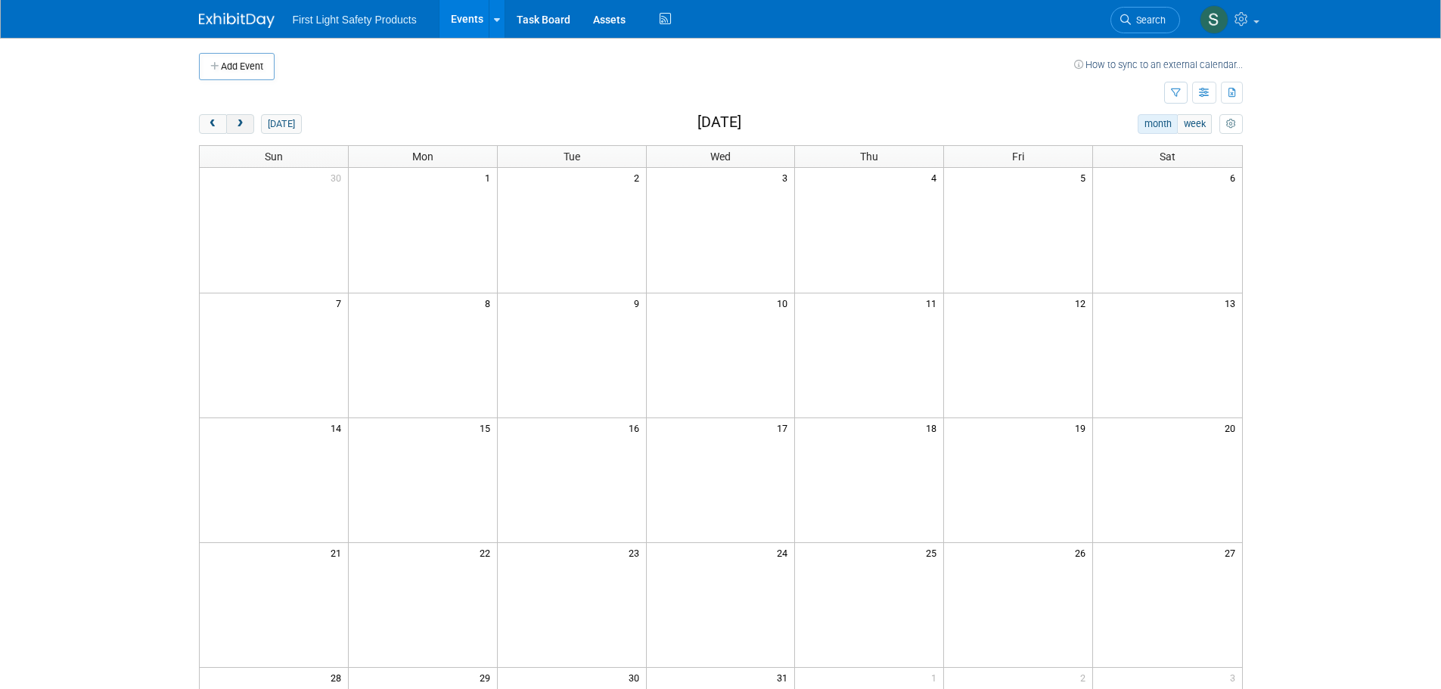
click at [243, 126] on span "next" at bounding box center [239, 124] width 11 height 10
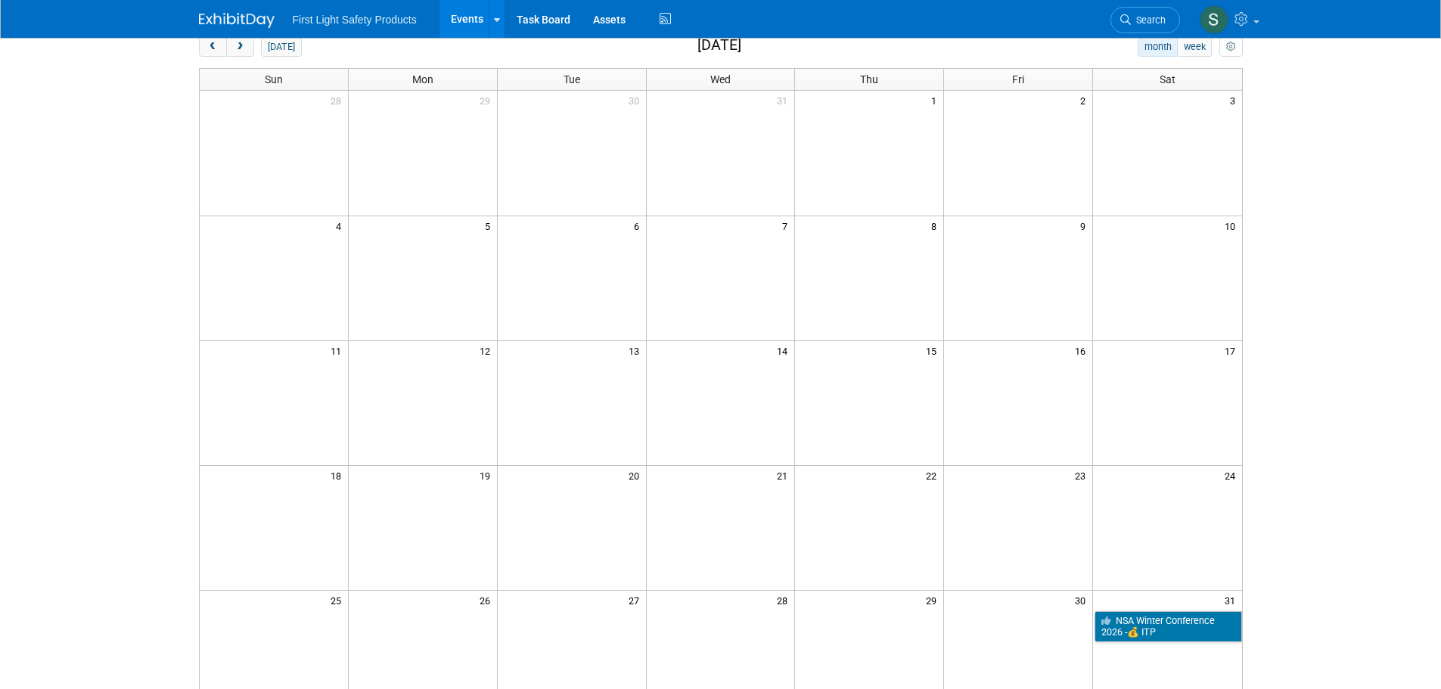
scroll to position [302, 0]
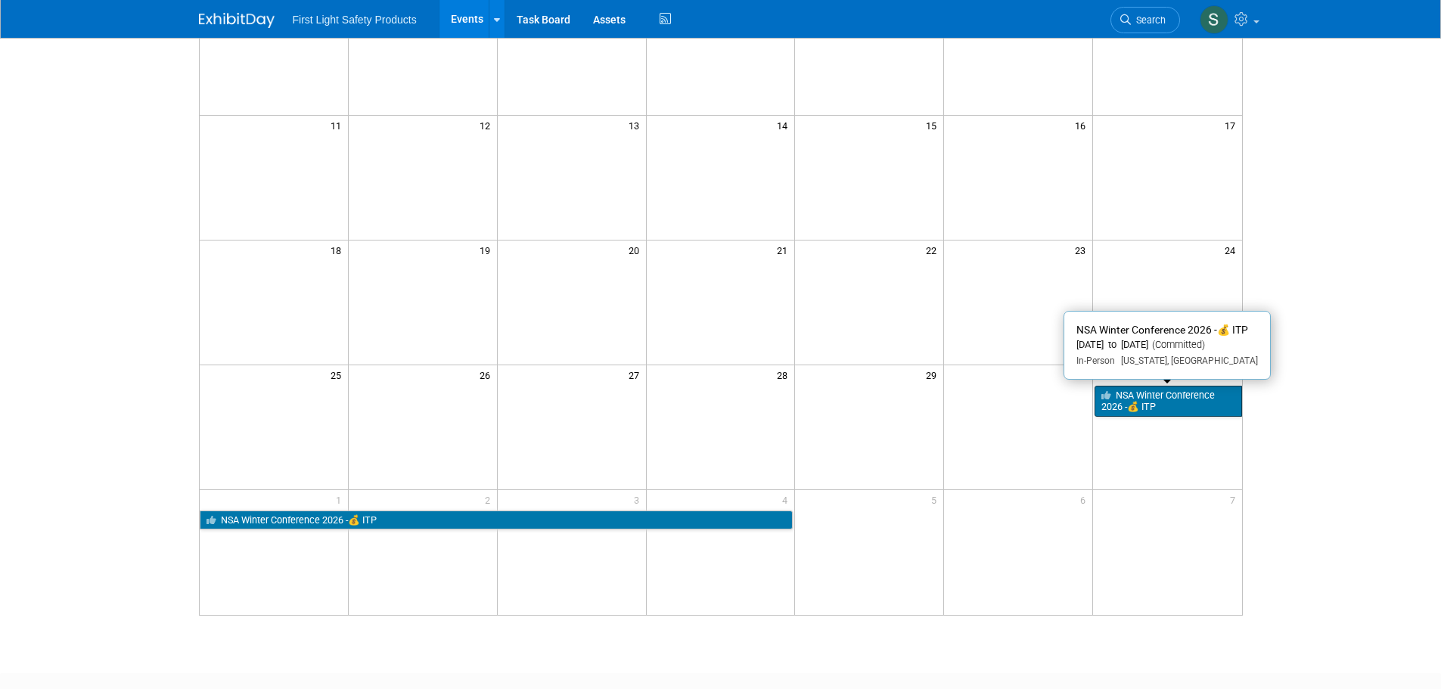
click at [1174, 404] on link "NSA Winter Conference 2026 -💰 ITP" at bounding box center [1167, 401] width 147 height 31
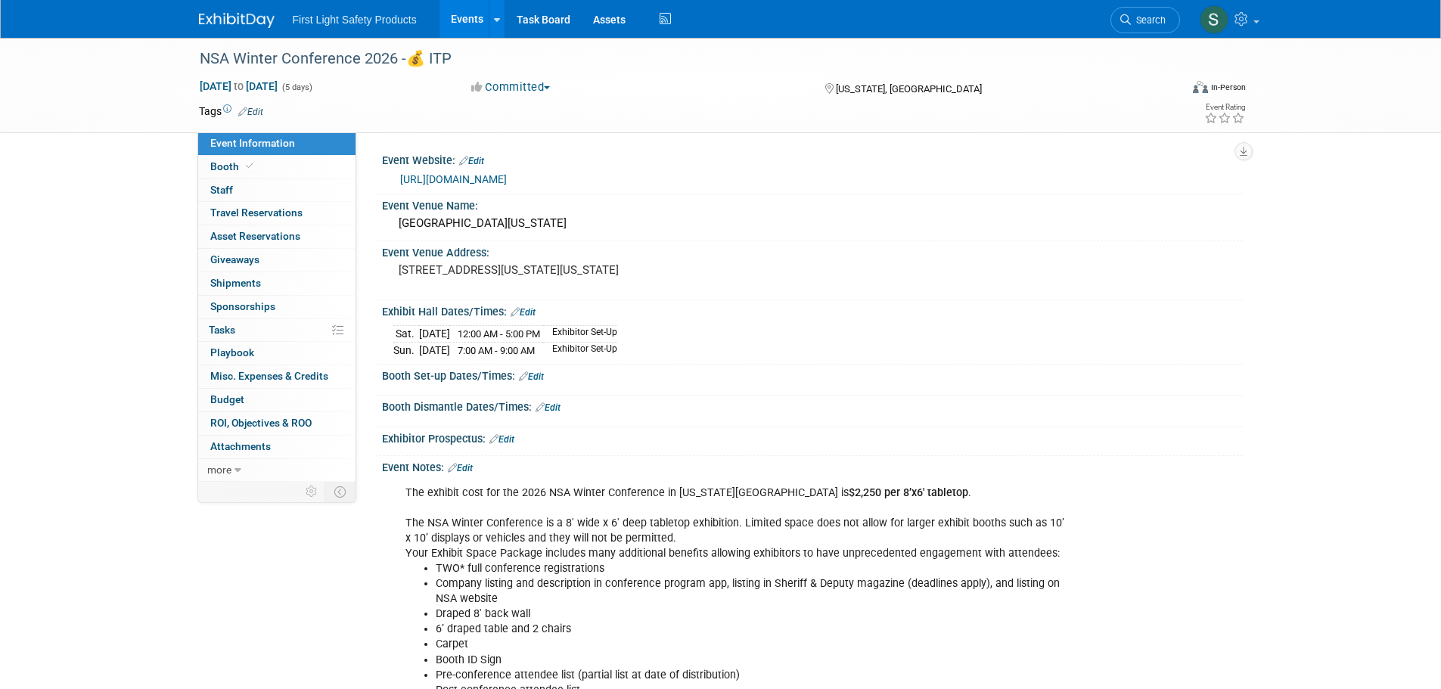
click at [479, 178] on link "https://nsawinter.org/exhibit/" at bounding box center [453, 179] width 107 height 12
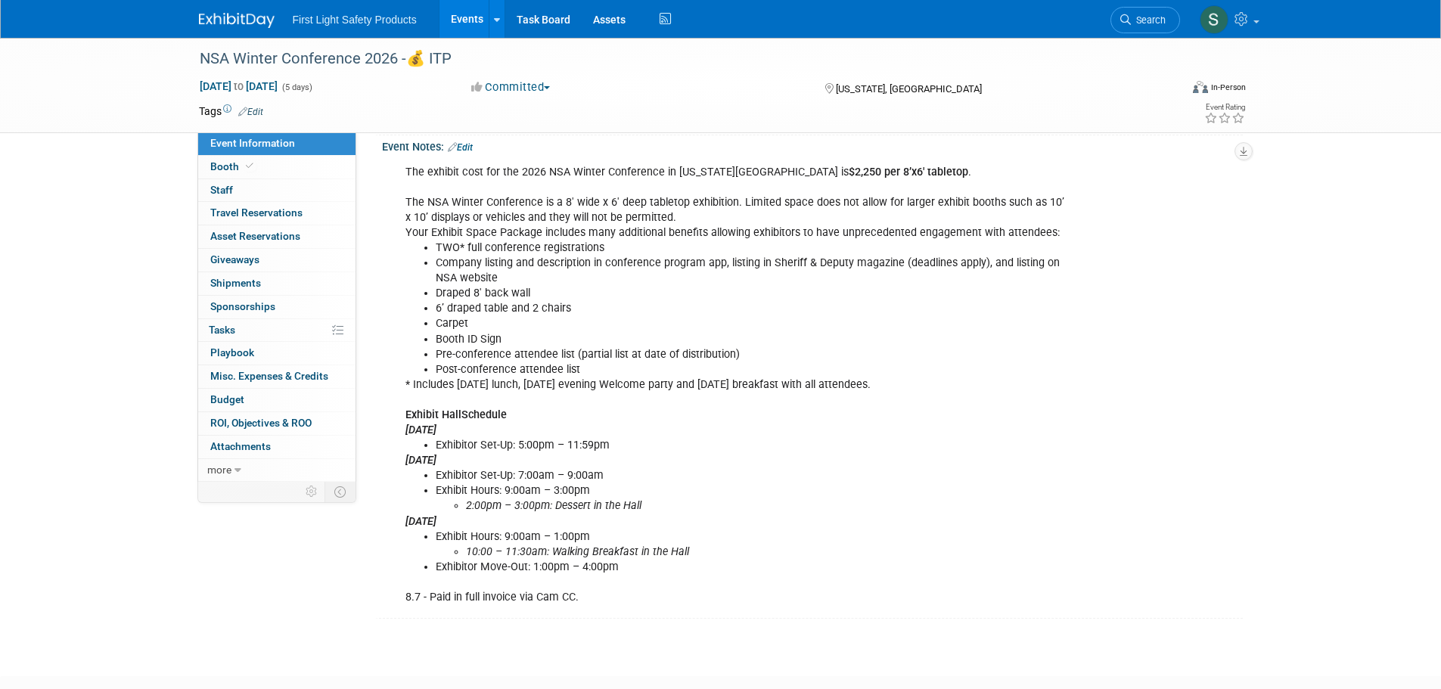
scroll to position [413, 0]
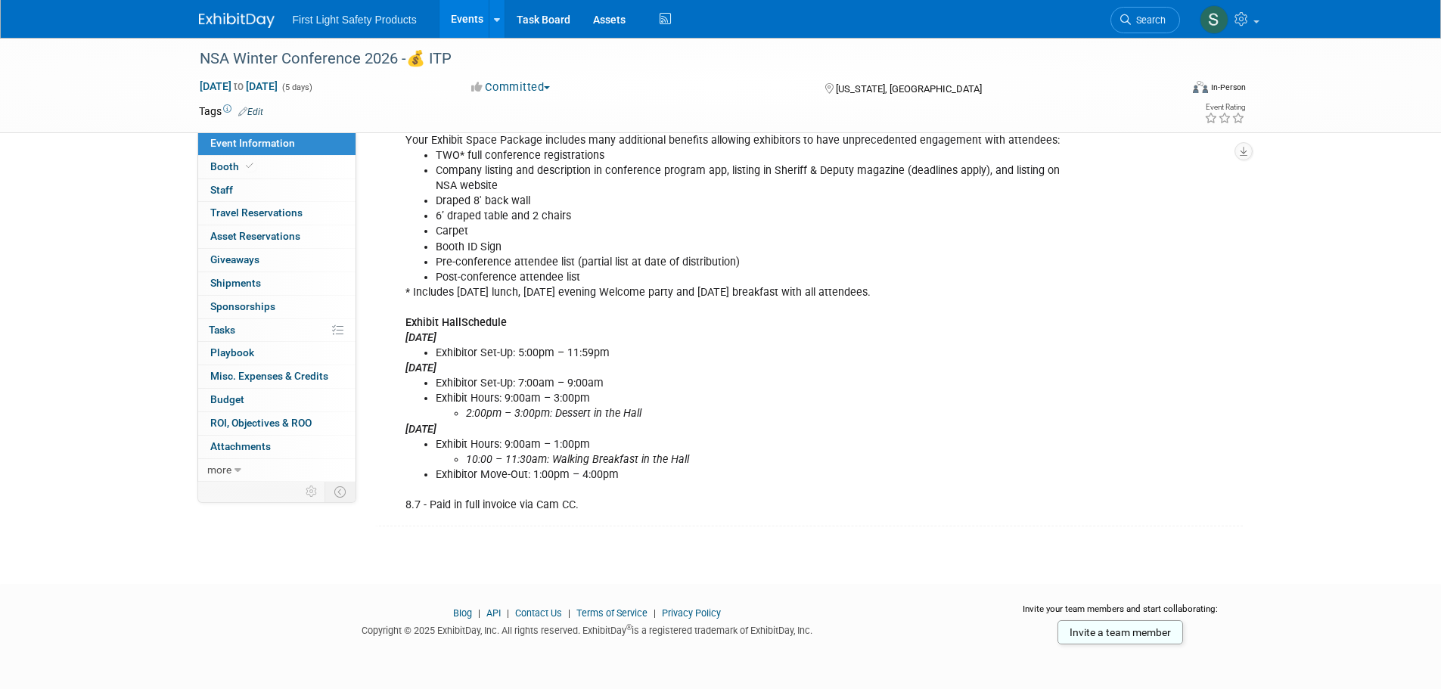
click at [238, 23] on img at bounding box center [237, 20] width 76 height 15
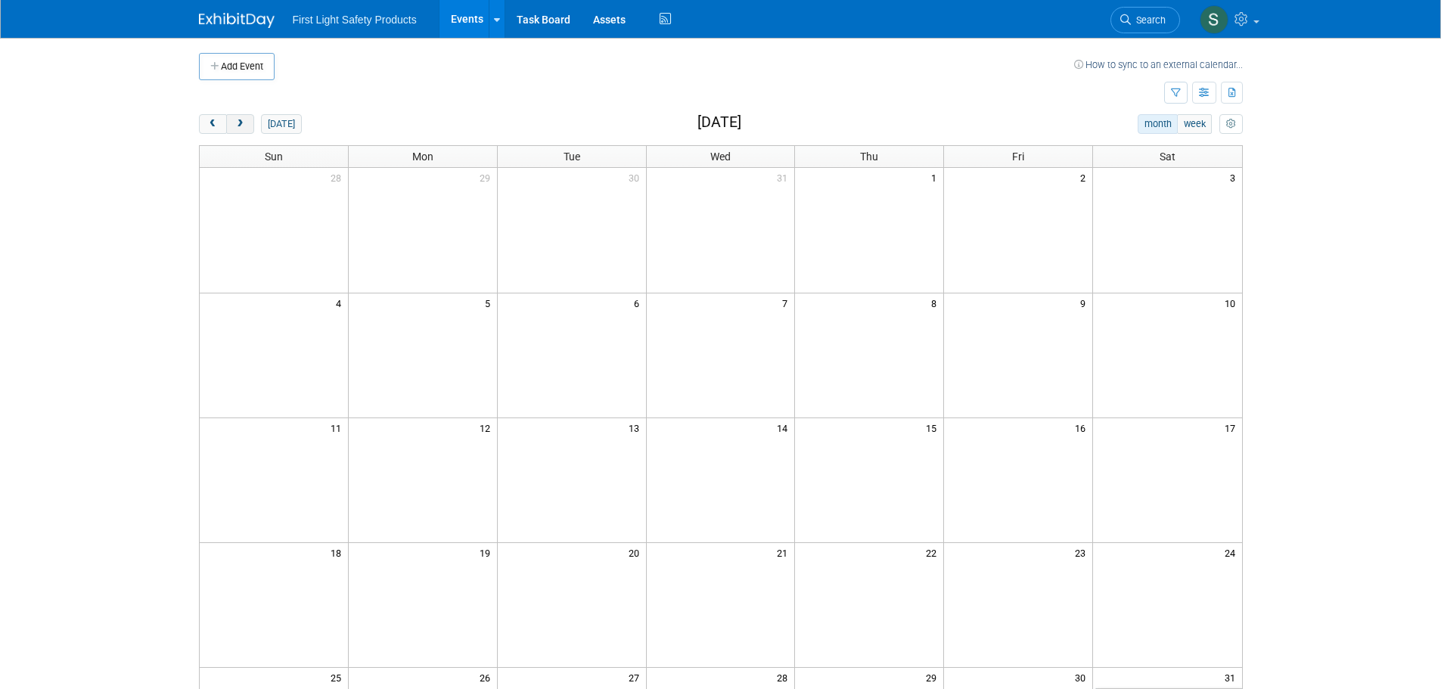
click at [243, 126] on span "next" at bounding box center [239, 124] width 11 height 10
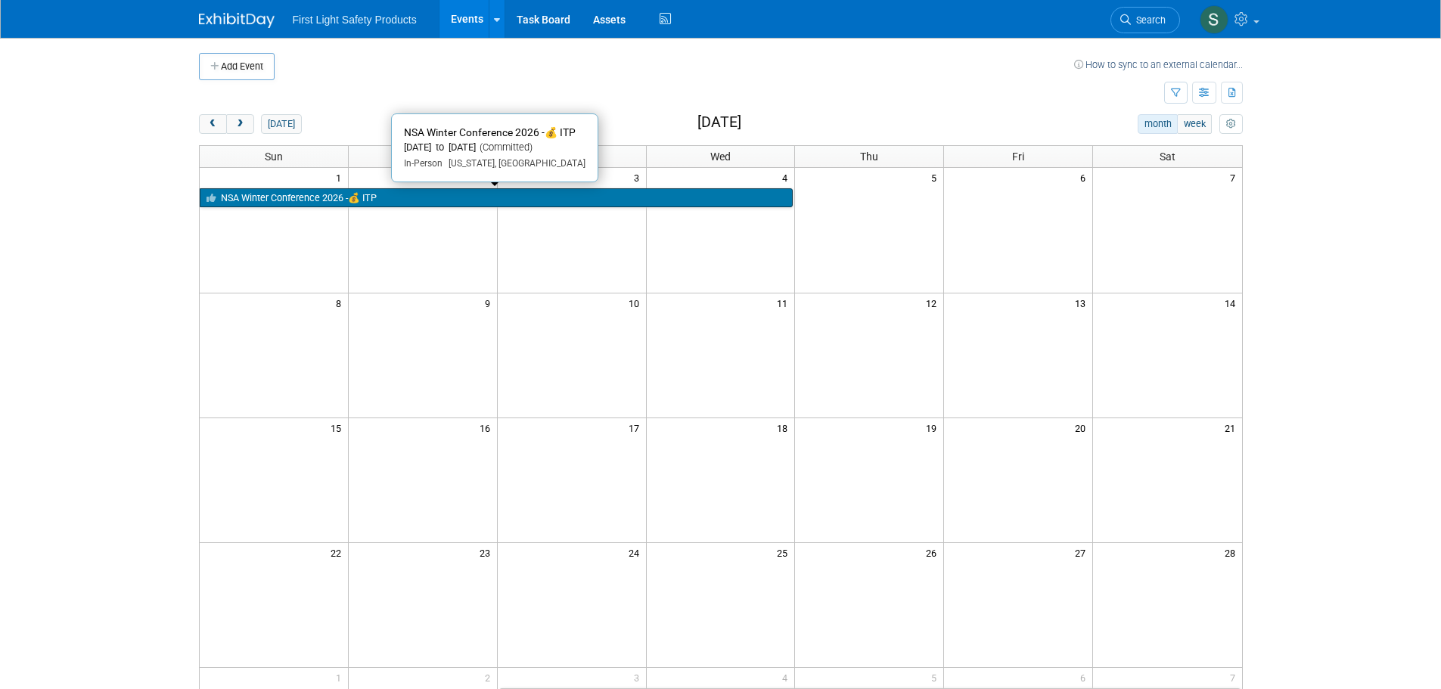
click at [428, 196] on link "NSA Winter Conference 2026 -💰 ITP" at bounding box center [497, 198] width 594 height 20
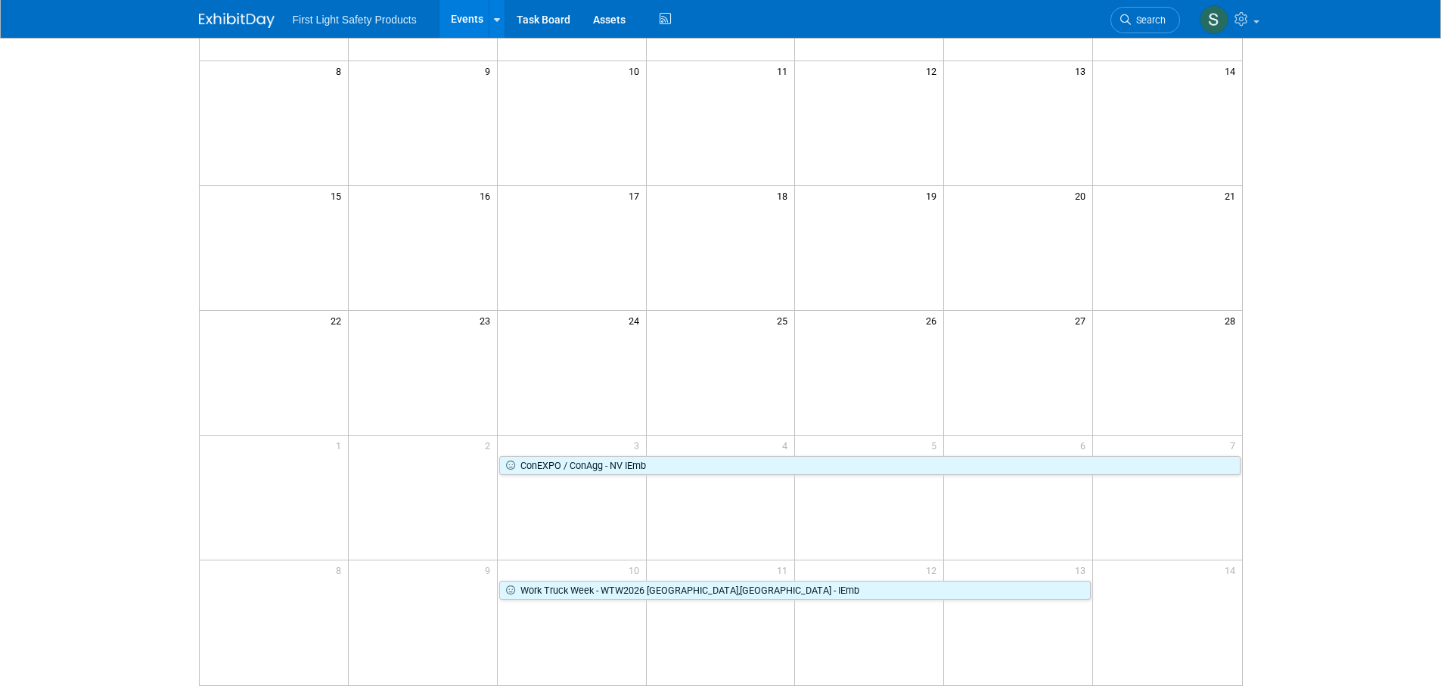
scroll to position [15, 0]
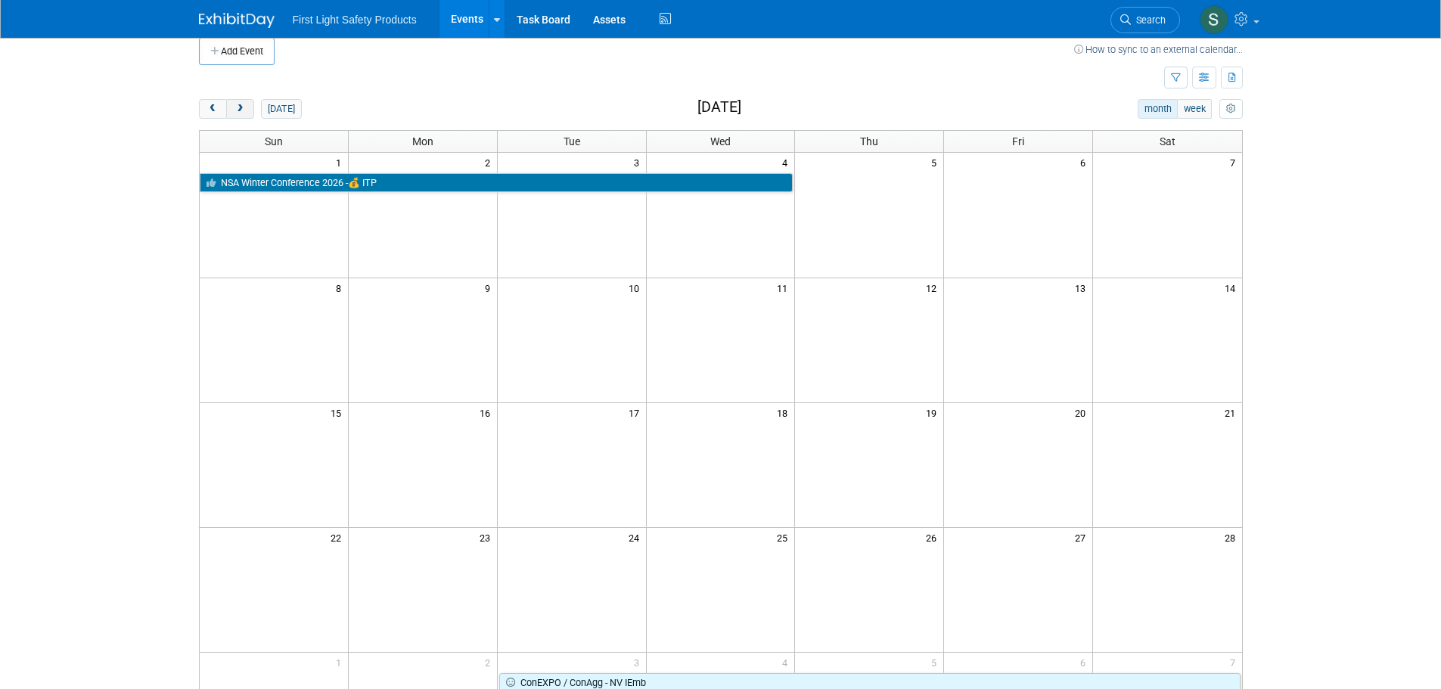
click at [240, 101] on button "next" at bounding box center [240, 109] width 28 height 20
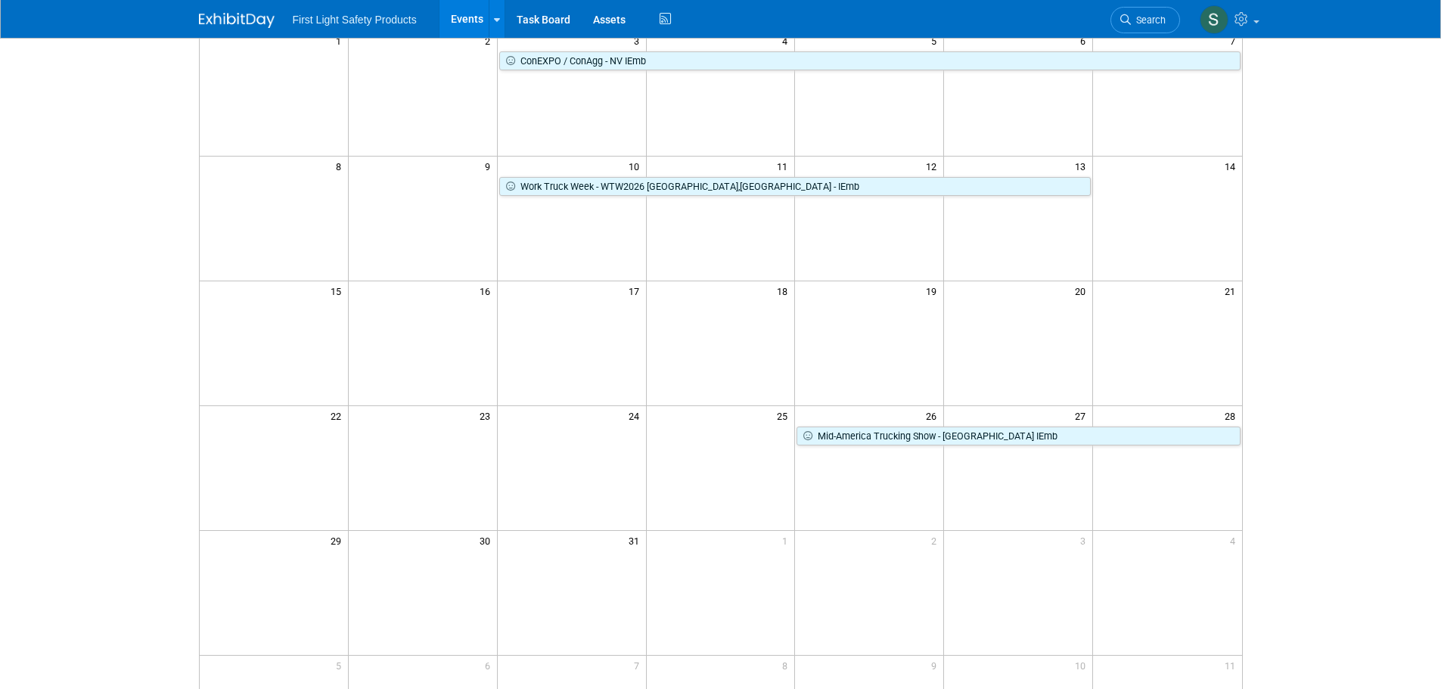
scroll to position [0, 0]
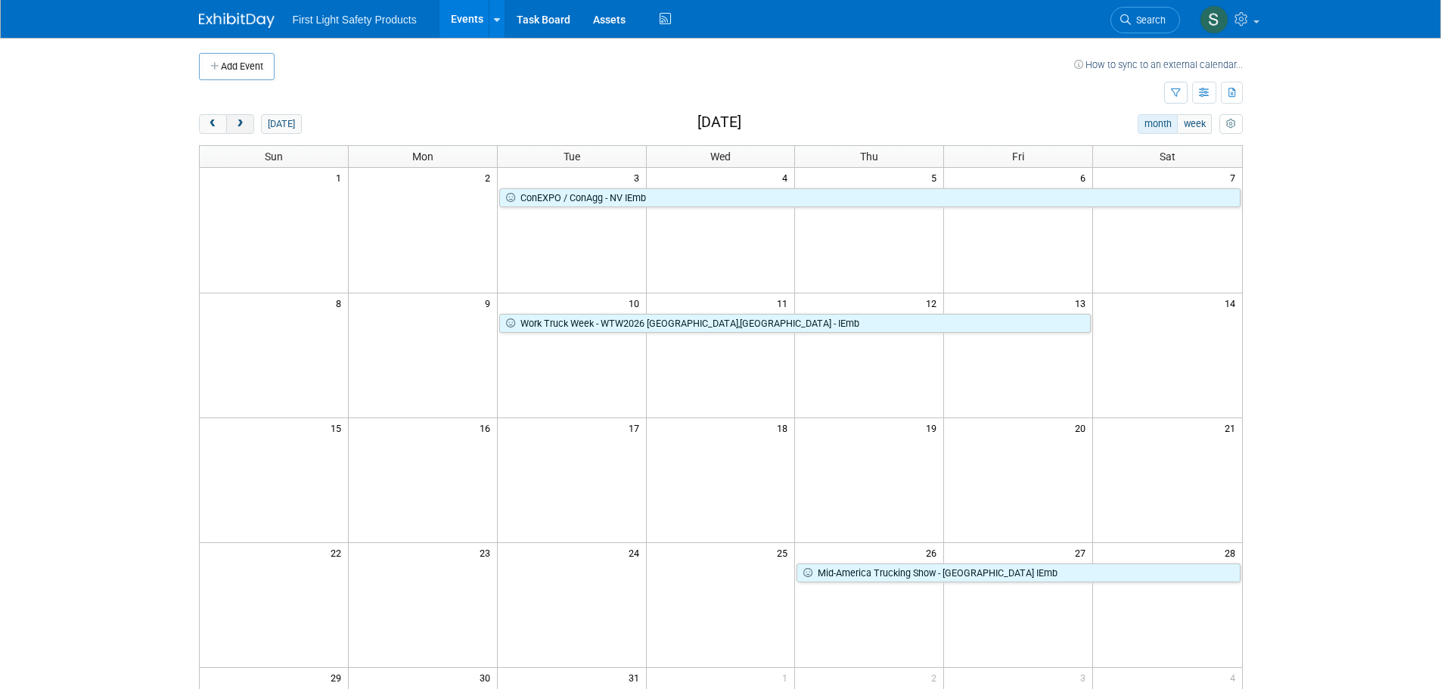
click at [234, 128] on span "next" at bounding box center [239, 124] width 11 height 10
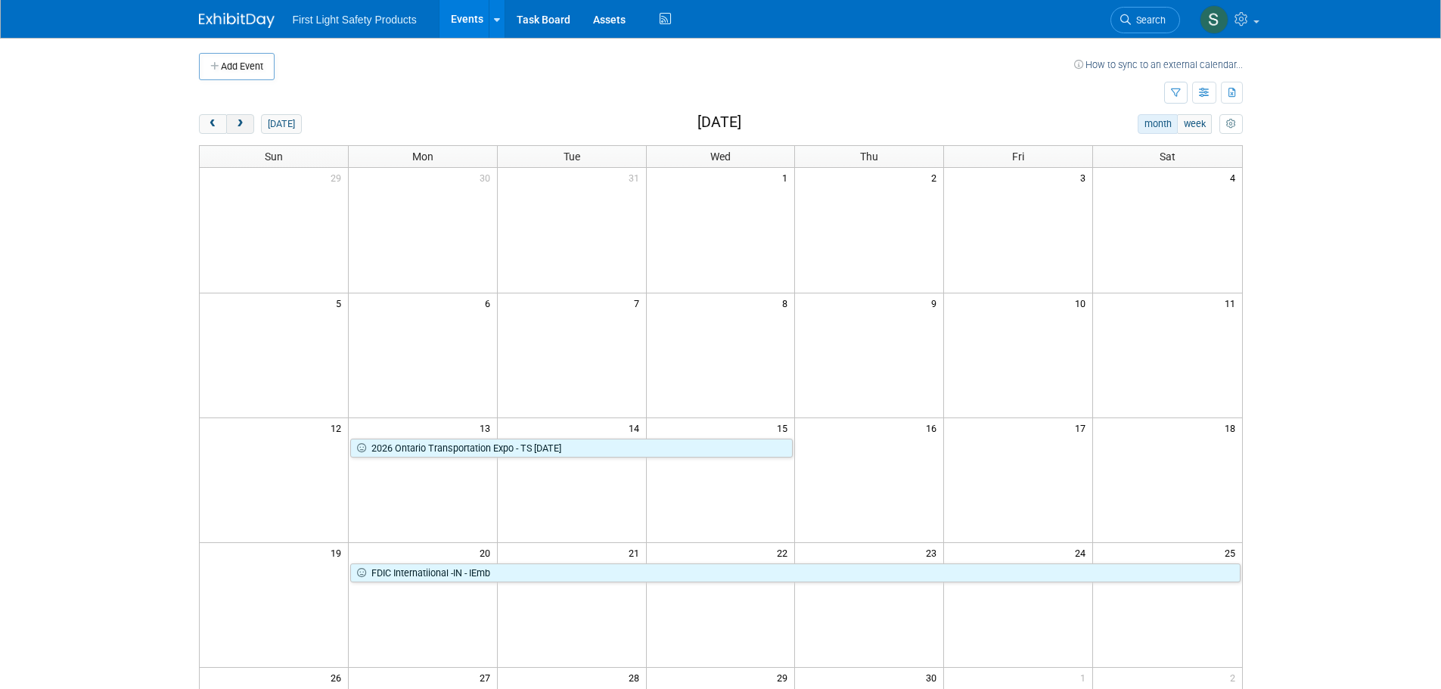
click at [252, 132] on button "next" at bounding box center [240, 124] width 28 height 20
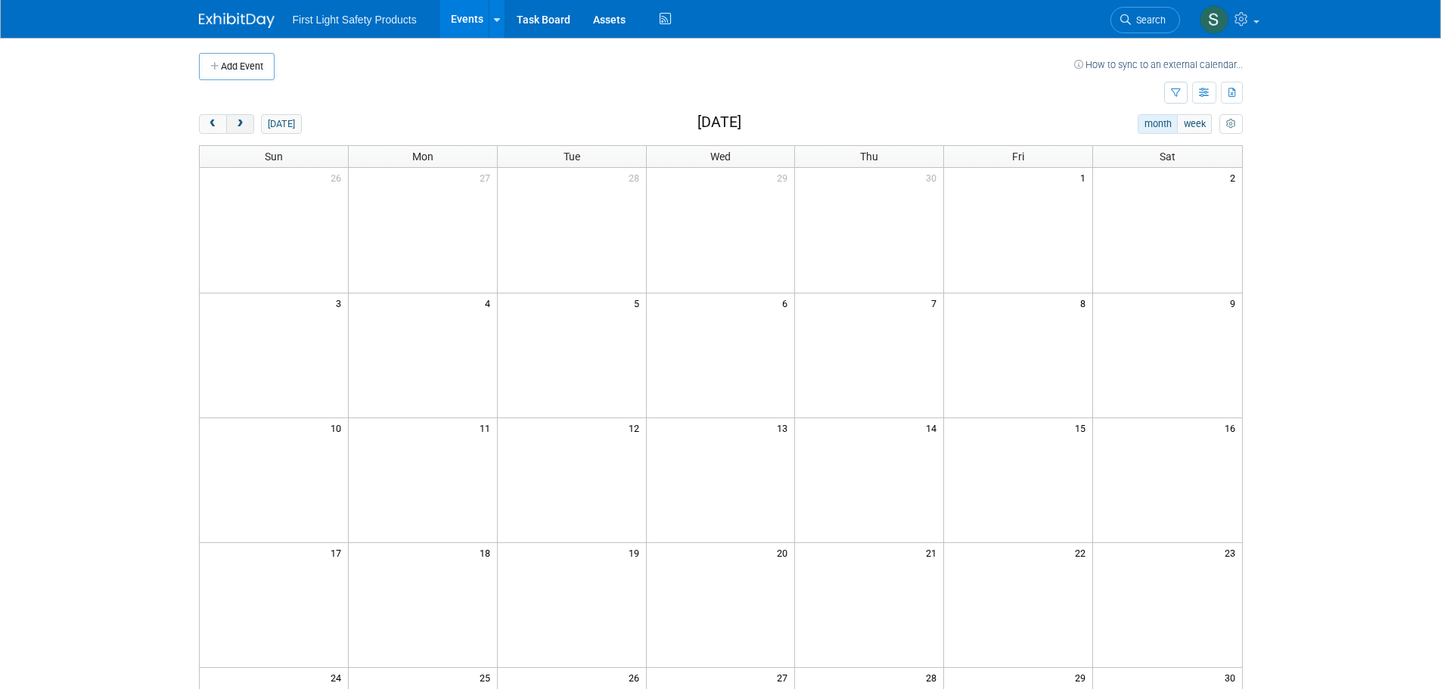
click at [231, 132] on button "next" at bounding box center [240, 124] width 28 height 20
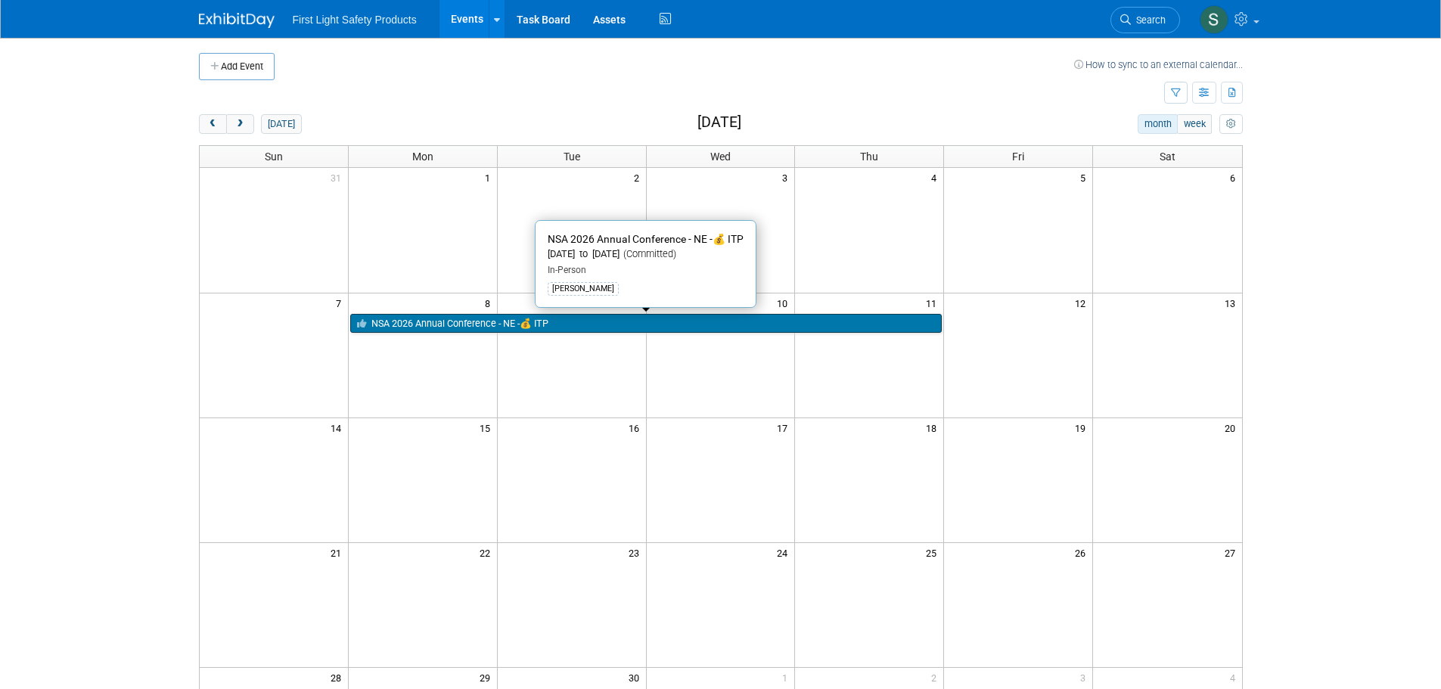
click at [461, 326] on link "NSA 2026 Annual Conference - NE -💰 ITP" at bounding box center [645, 324] width 591 height 20
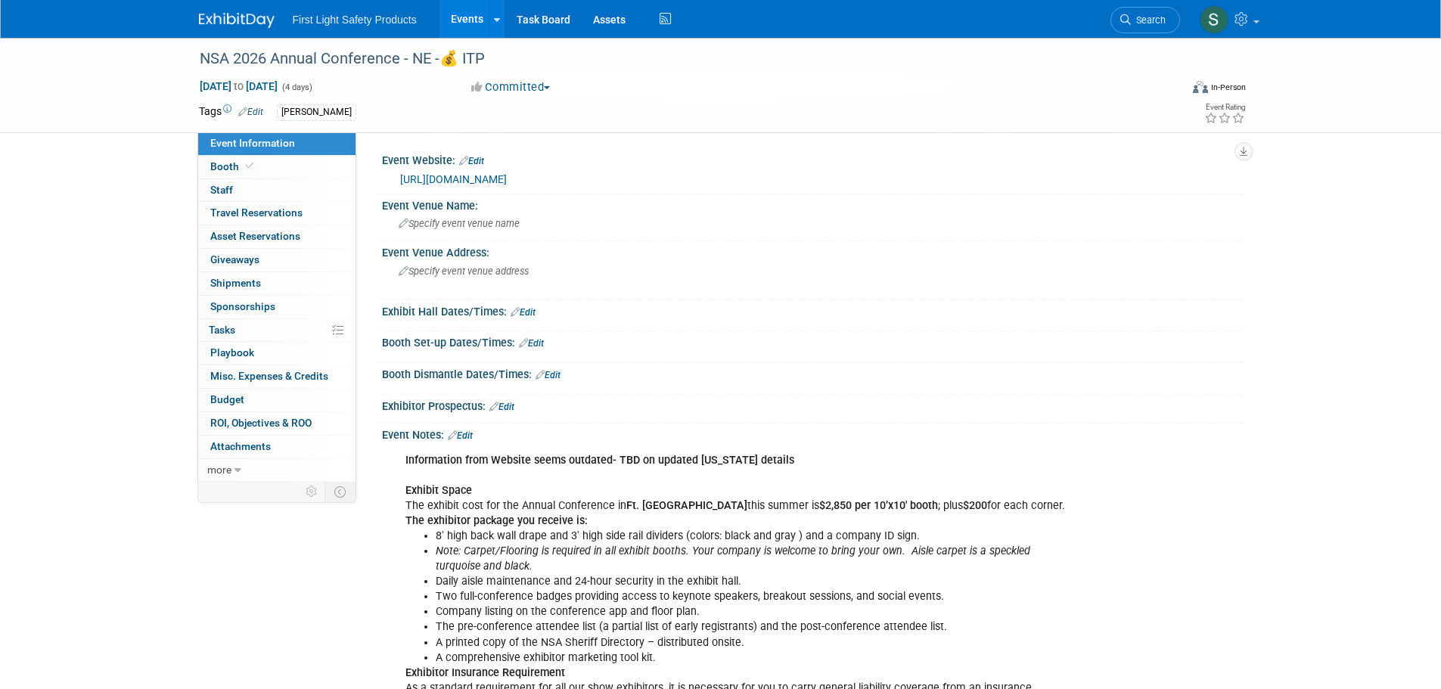
click at [502, 180] on link "https://www.nsaconference.org/" at bounding box center [453, 179] width 107 height 12
click at [236, 26] on img at bounding box center [237, 20] width 76 height 15
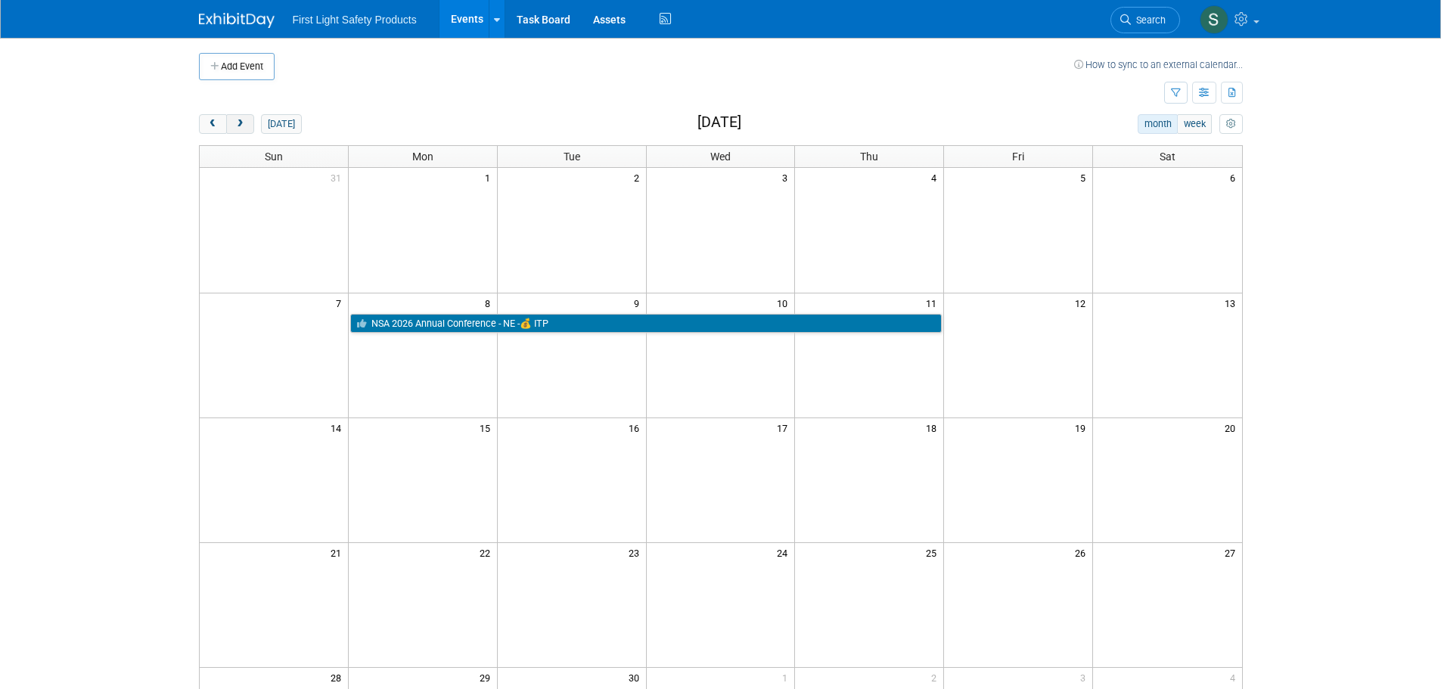
click at [239, 130] on button "next" at bounding box center [240, 124] width 28 height 20
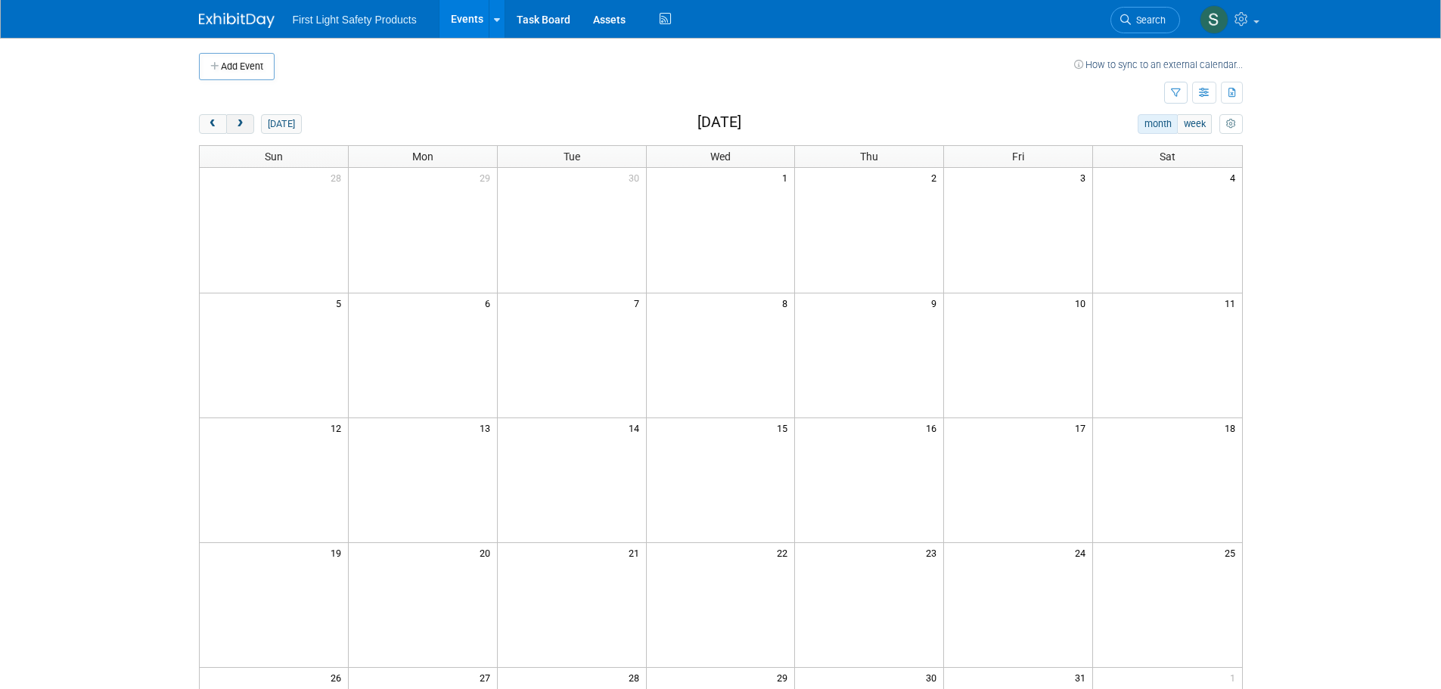
click at [239, 130] on button "next" at bounding box center [240, 124] width 28 height 20
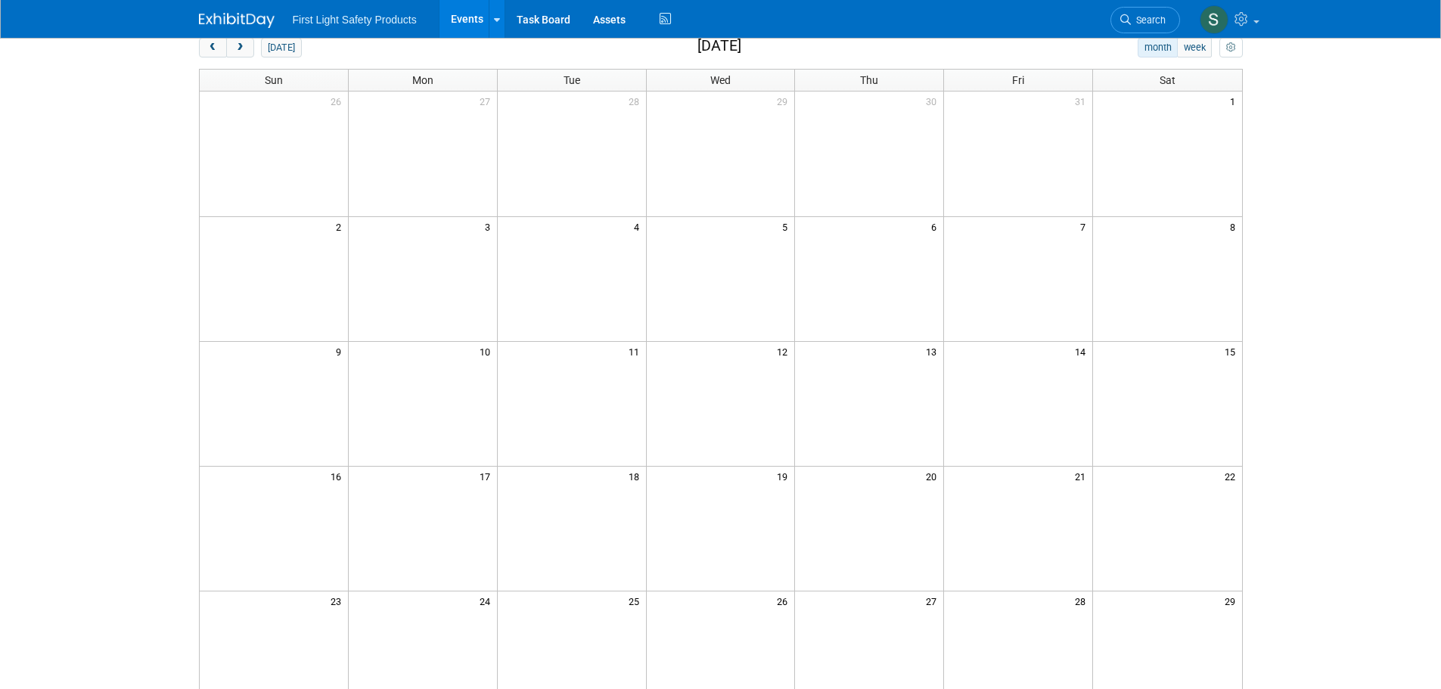
scroll to position [76, 0]
click at [239, 51] on span "next" at bounding box center [239, 49] width 11 height 10
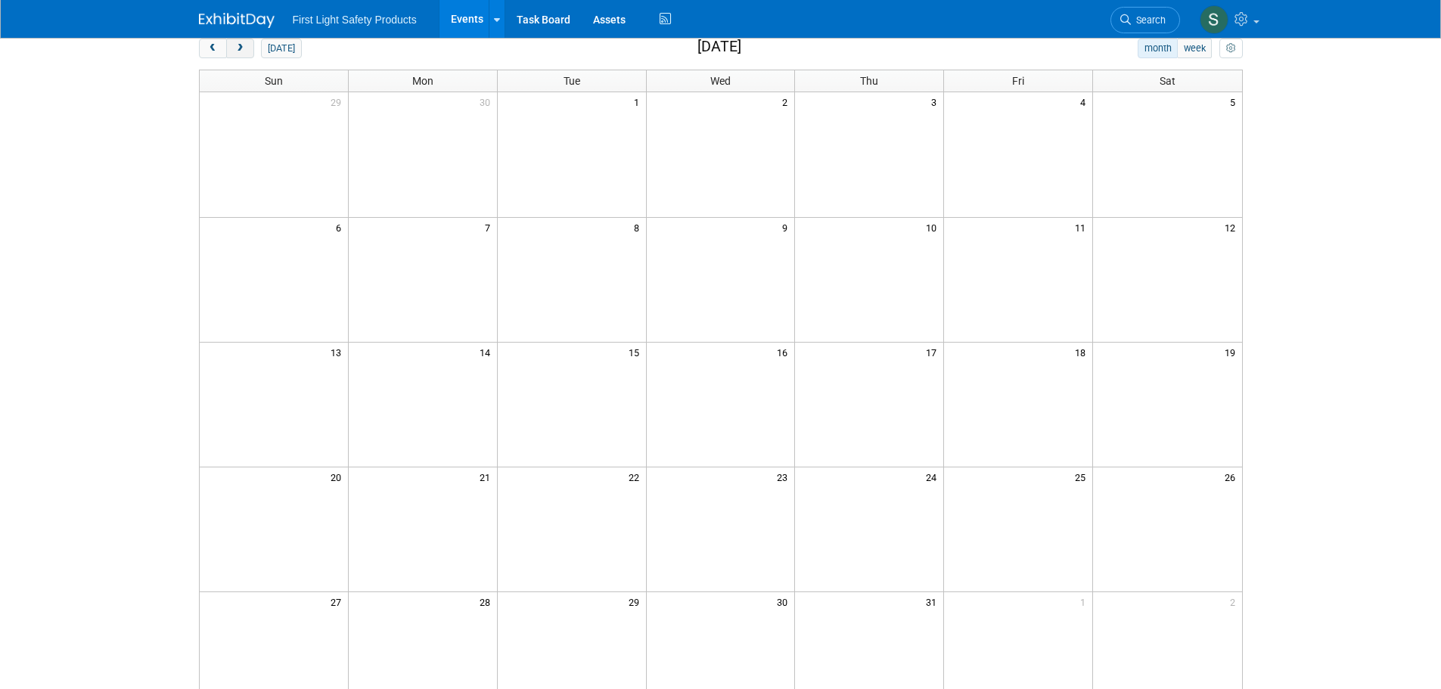
click at [239, 51] on span "next" at bounding box center [239, 49] width 11 height 10
click at [203, 46] on button "prev" at bounding box center [213, 49] width 28 height 20
click at [204, 46] on button "prev" at bounding box center [213, 49] width 28 height 20
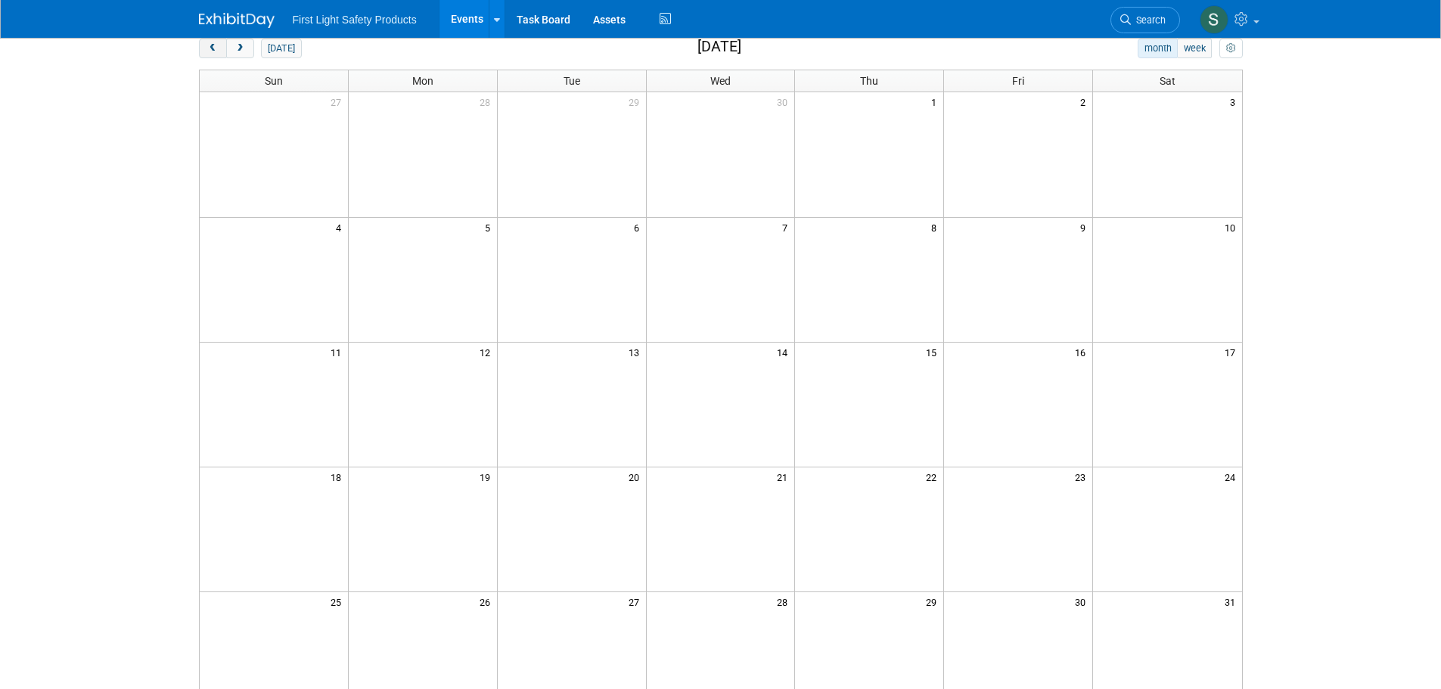
click at [204, 46] on button "prev" at bounding box center [213, 49] width 28 height 20
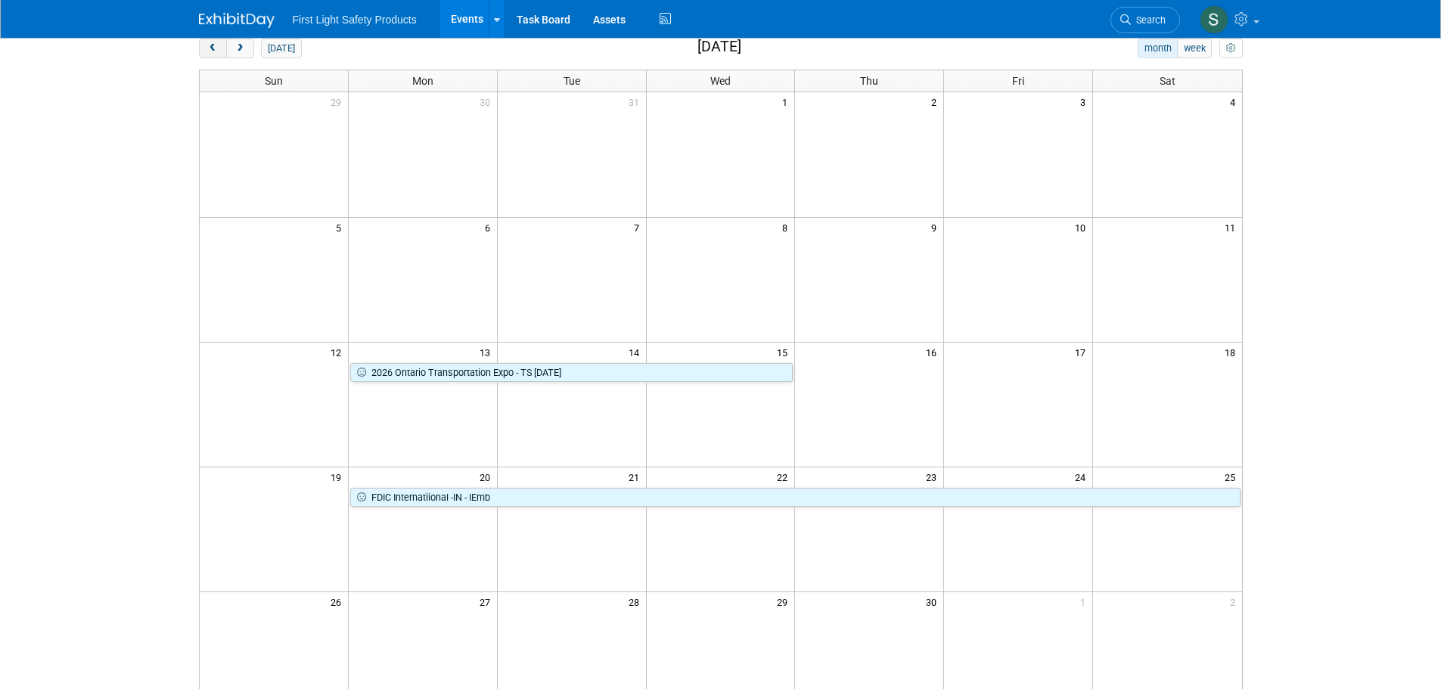
click at [204, 46] on button "prev" at bounding box center [213, 49] width 28 height 20
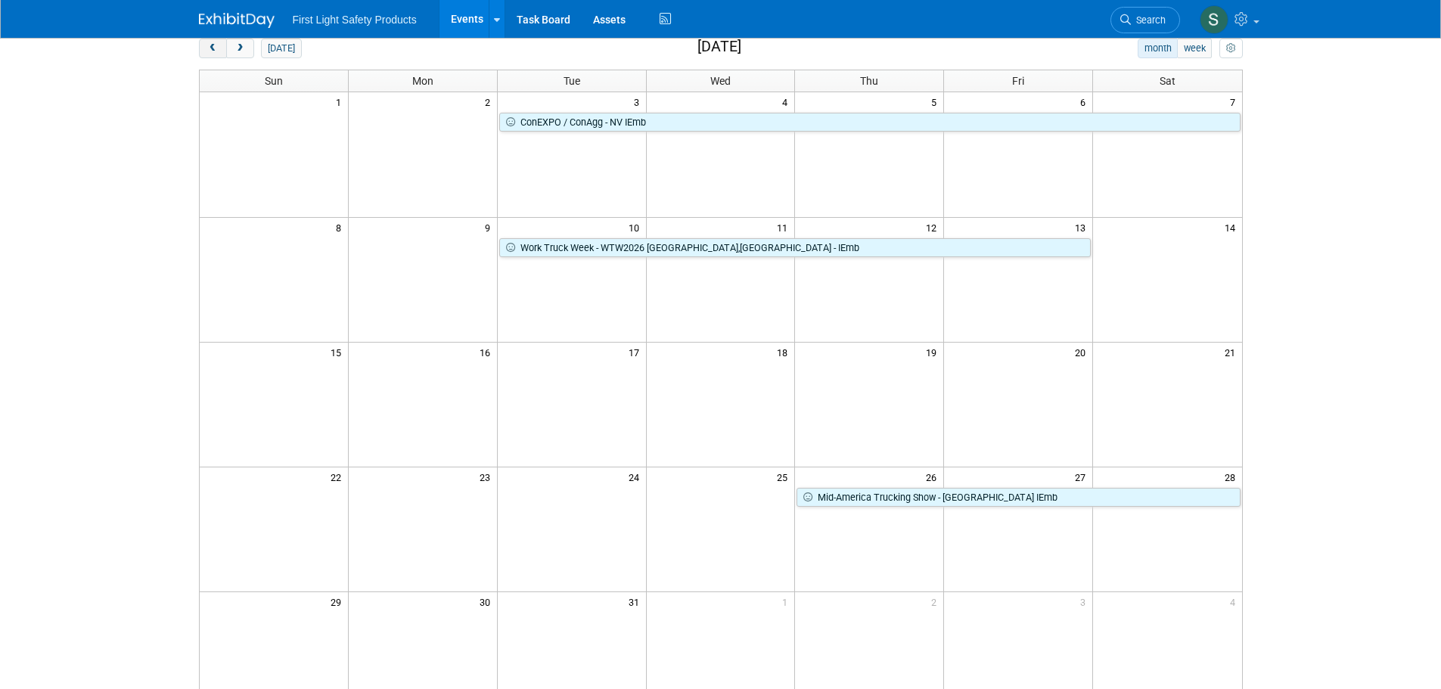
click at [204, 46] on button "prev" at bounding box center [213, 49] width 28 height 20
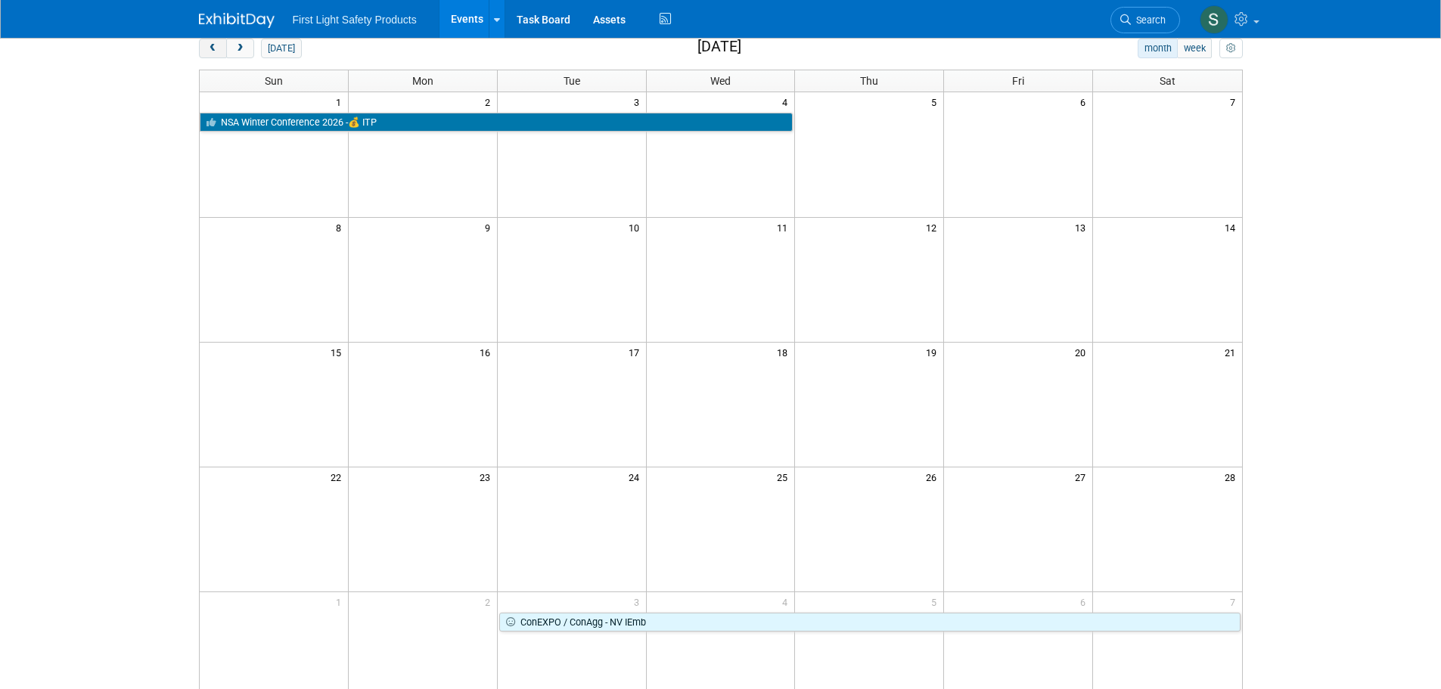
click at [204, 46] on button "prev" at bounding box center [213, 49] width 28 height 20
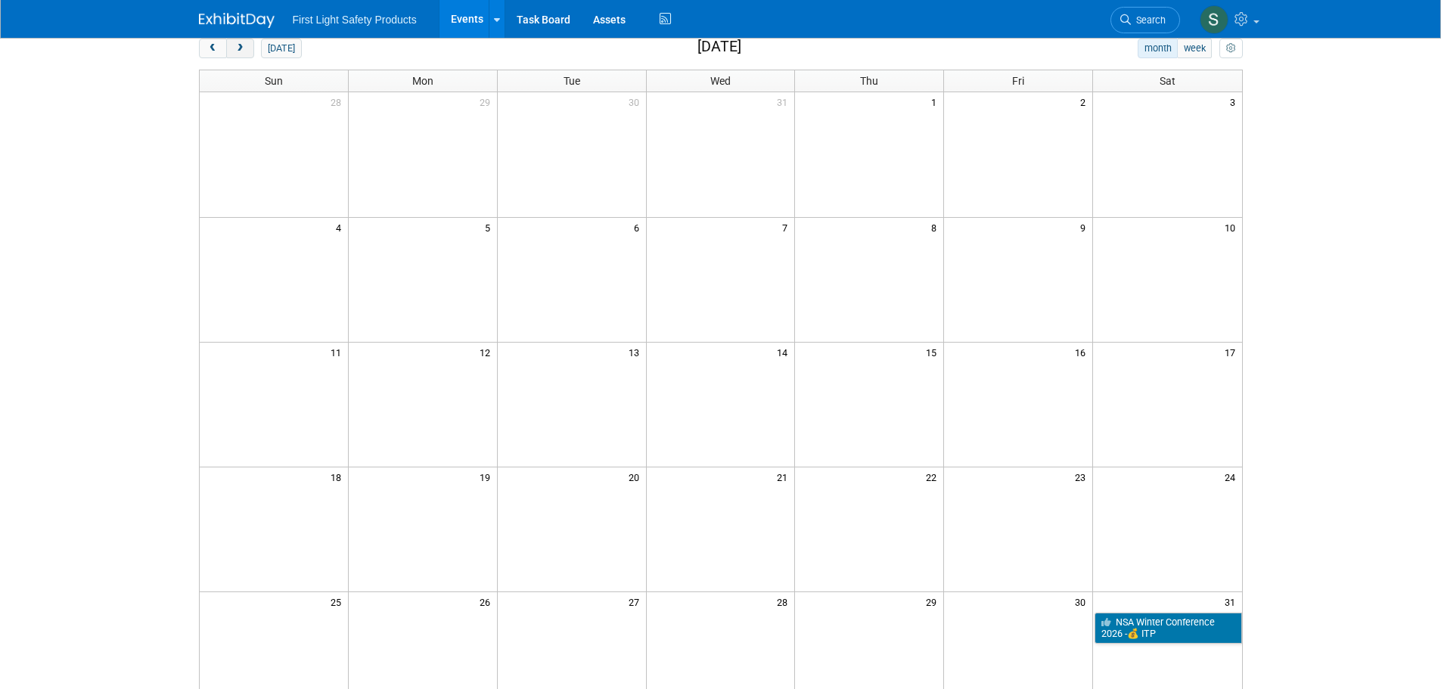
click at [242, 51] on span "next" at bounding box center [239, 49] width 11 height 10
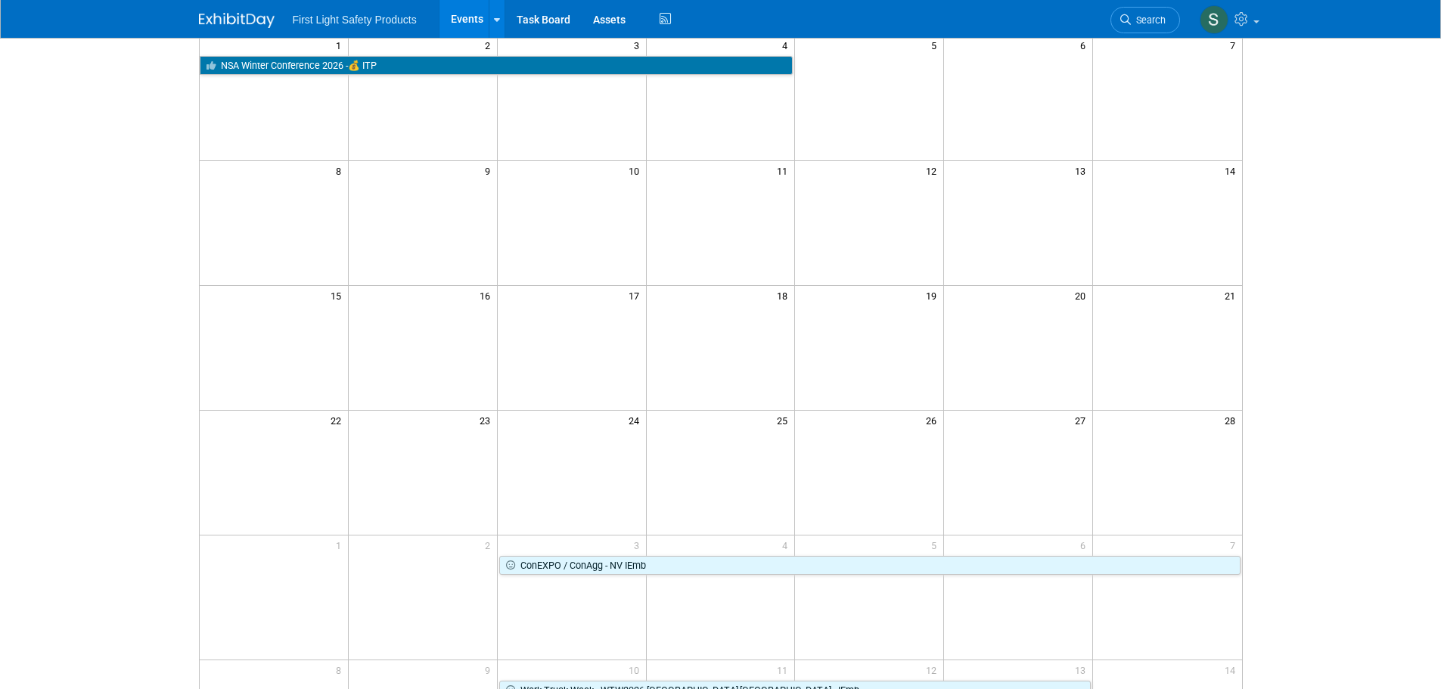
scroll to position [0, 0]
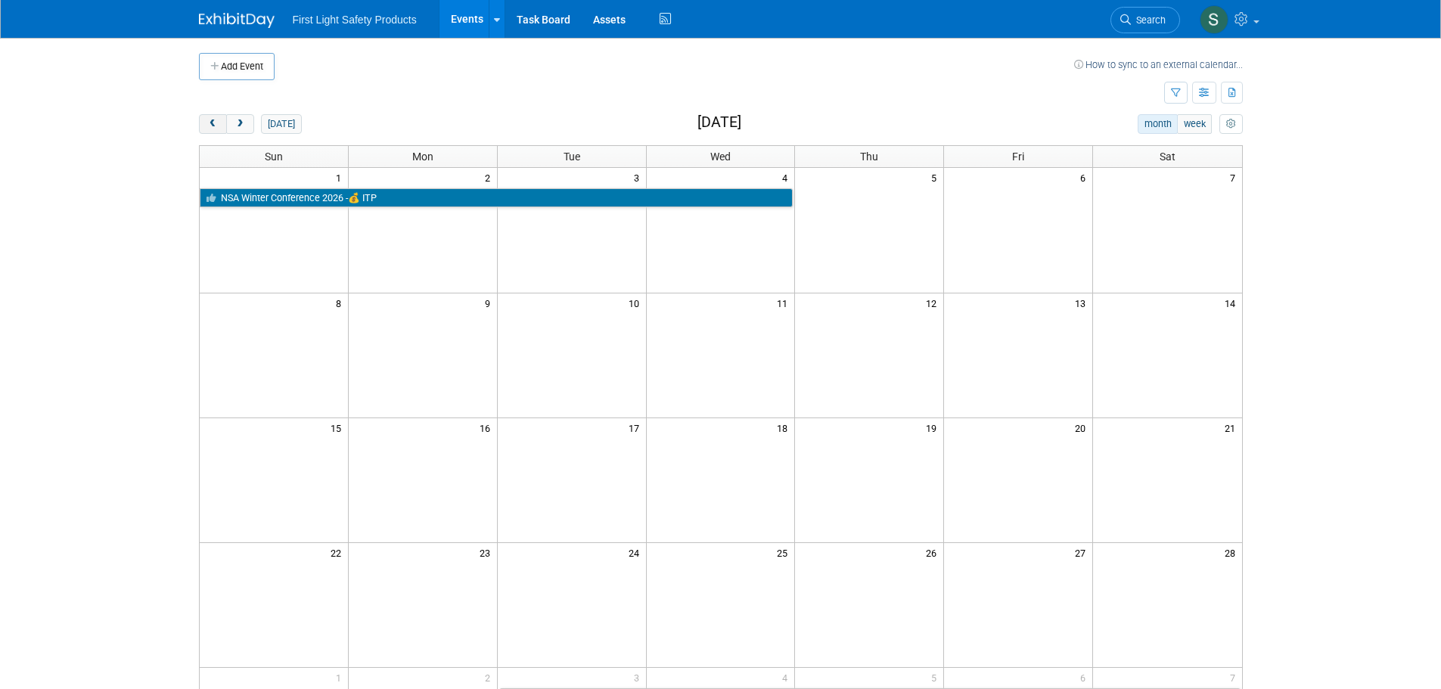
click at [208, 119] on span "prev" at bounding box center [212, 124] width 11 height 10
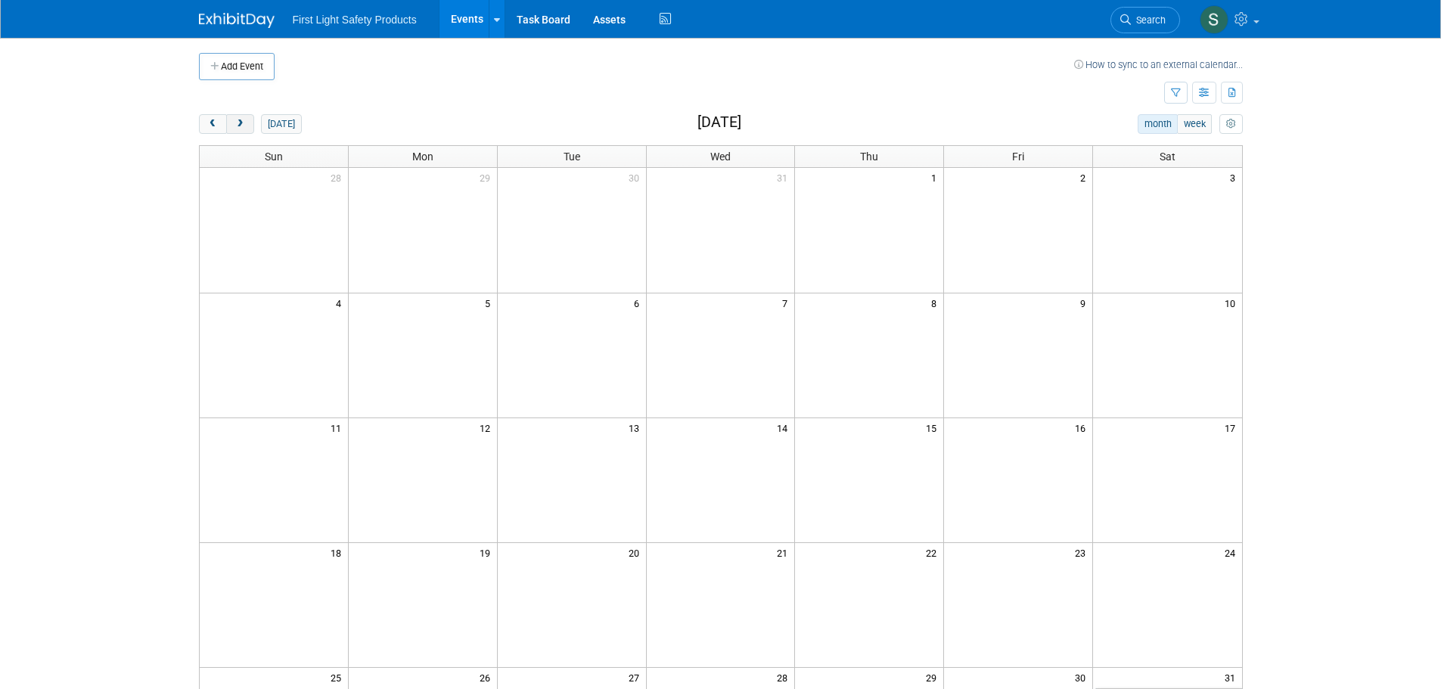
click at [237, 127] on span "next" at bounding box center [239, 124] width 11 height 10
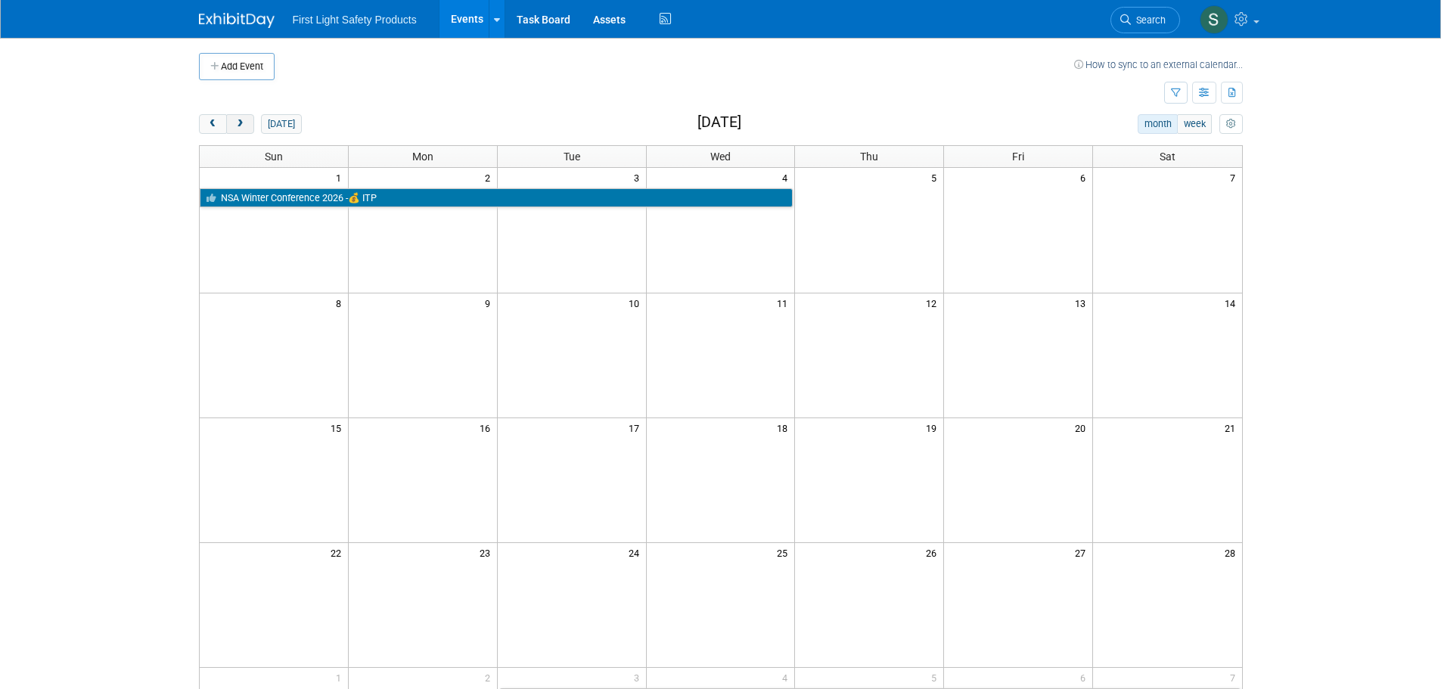
click at [239, 119] on span "next" at bounding box center [239, 124] width 11 height 10
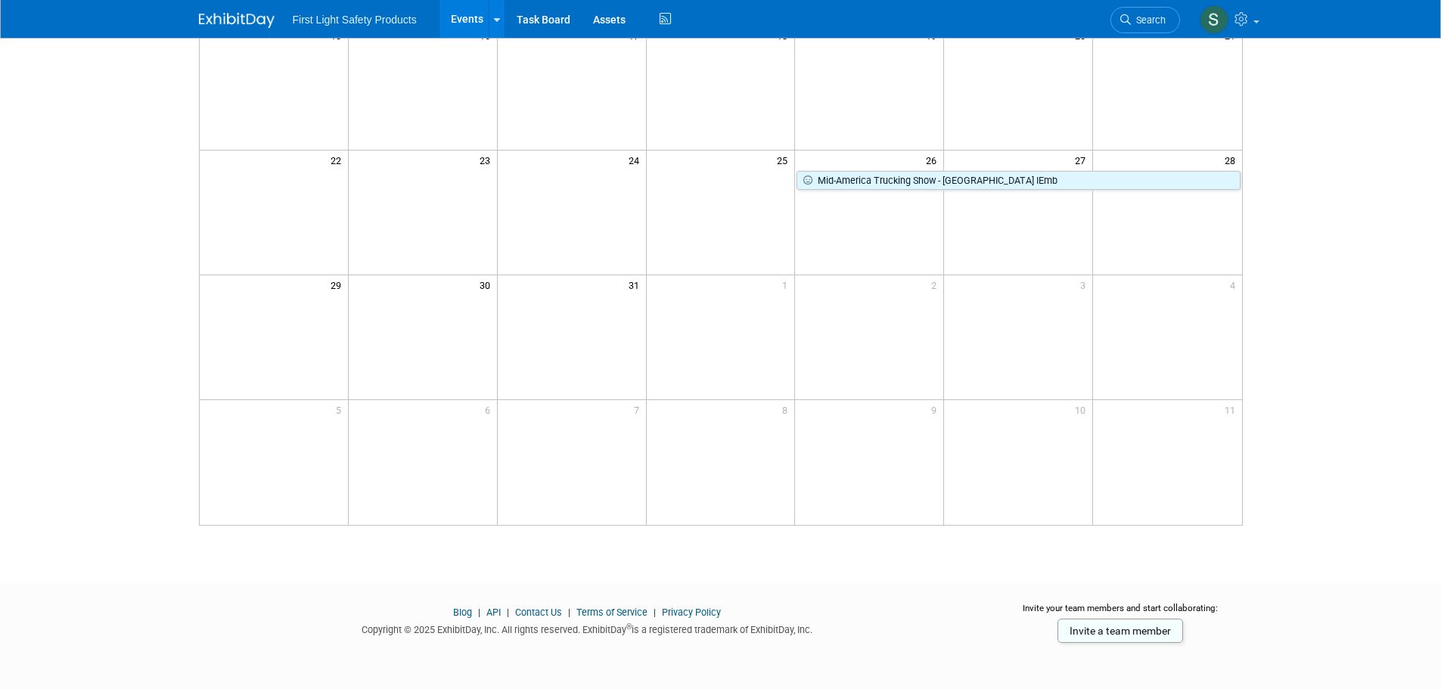
scroll to position [15, 0]
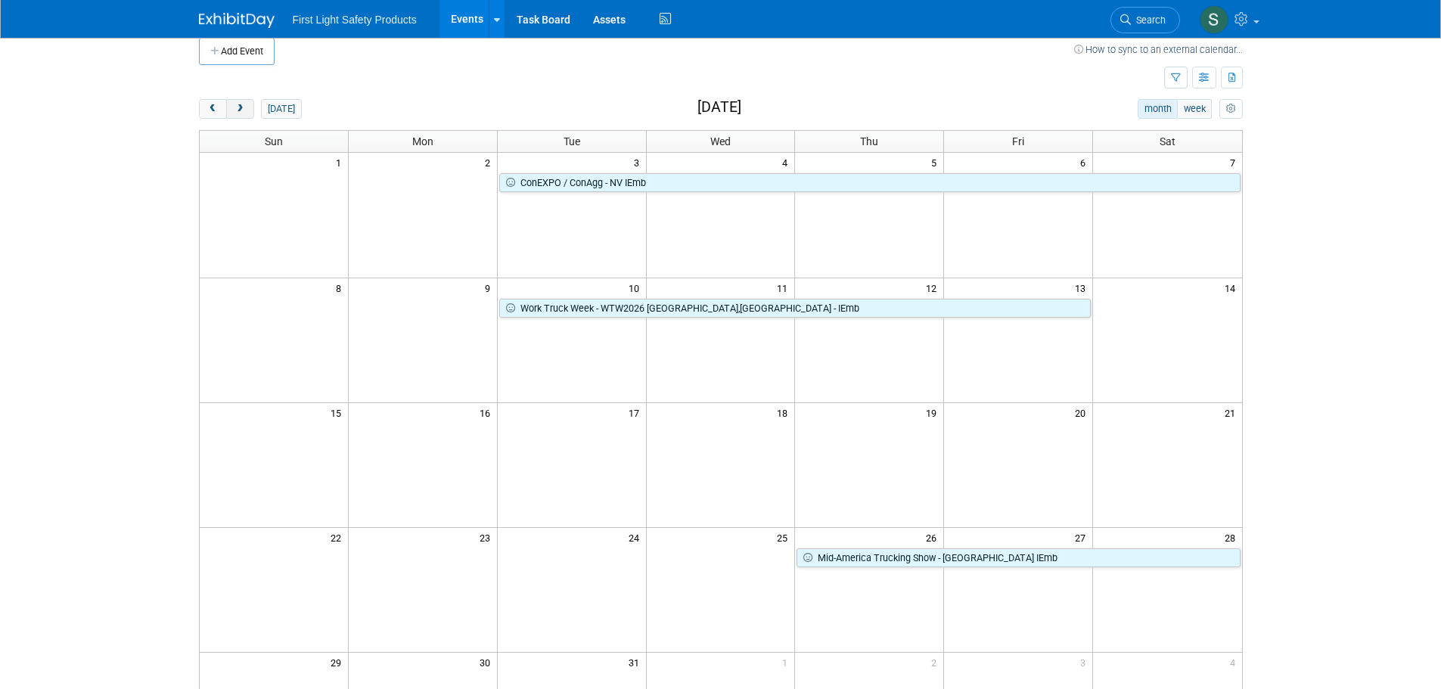
click at [246, 106] on button "next" at bounding box center [240, 109] width 28 height 20
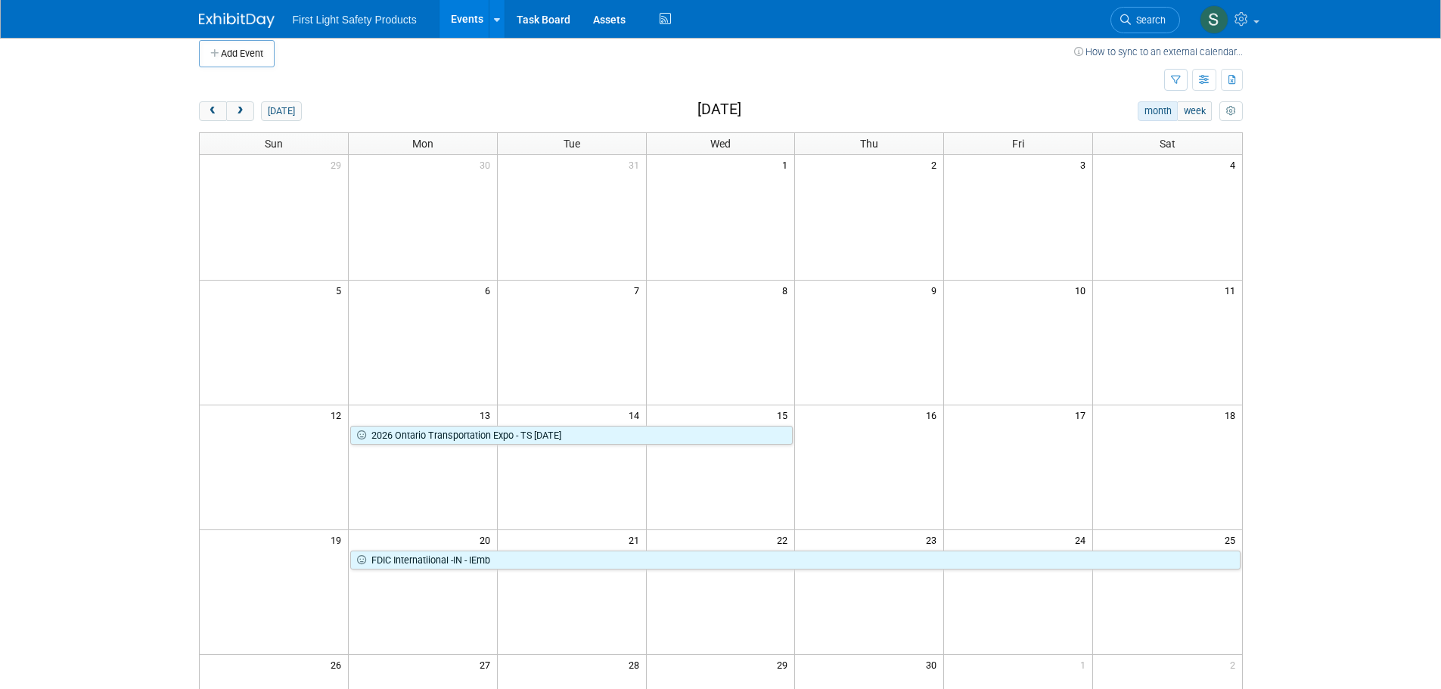
scroll to position [0, 0]
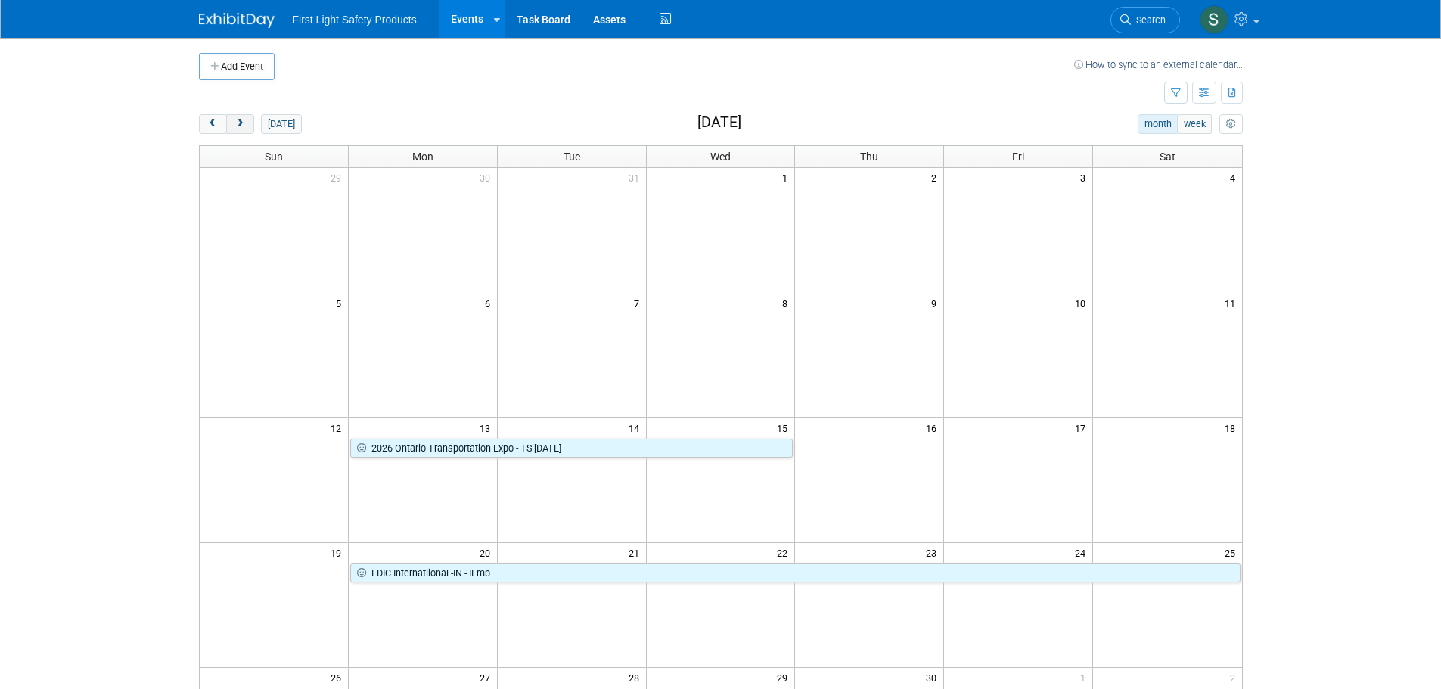
click at [243, 116] on button "next" at bounding box center [240, 124] width 28 height 20
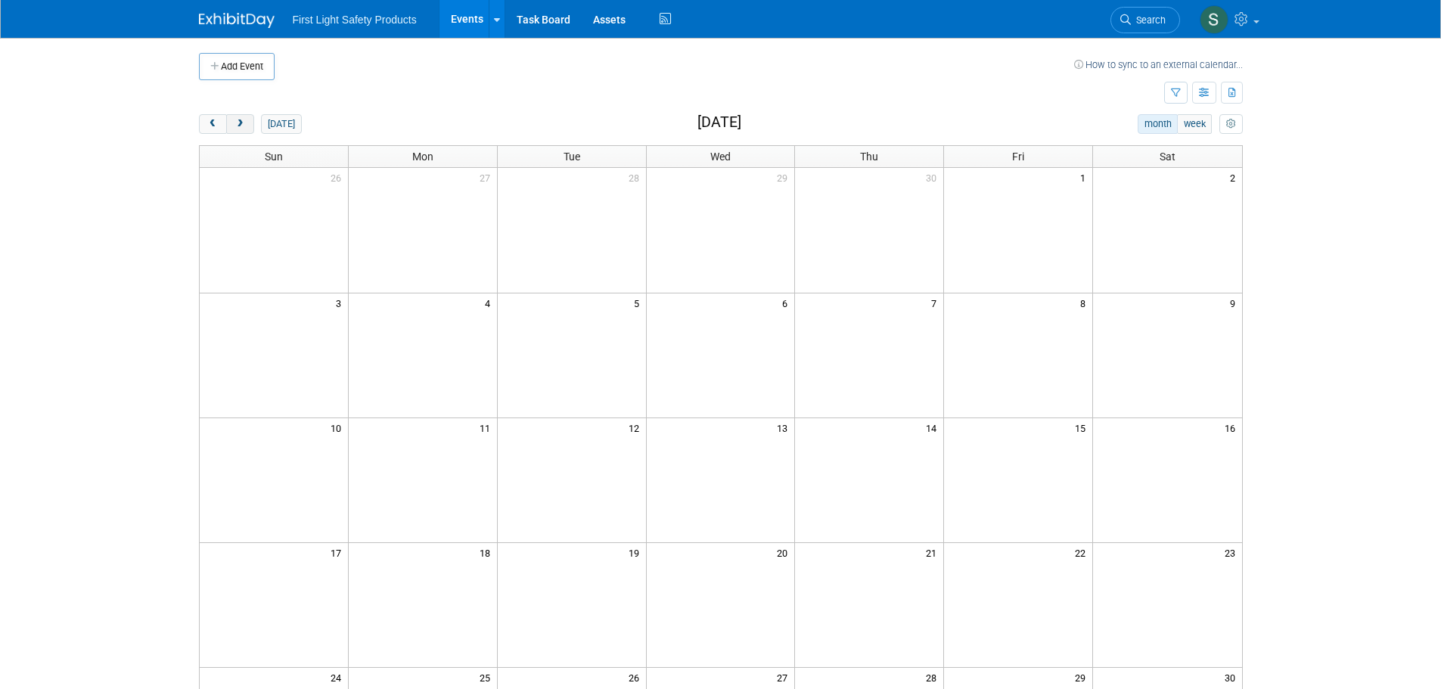
click at [237, 116] on button "next" at bounding box center [240, 124] width 28 height 20
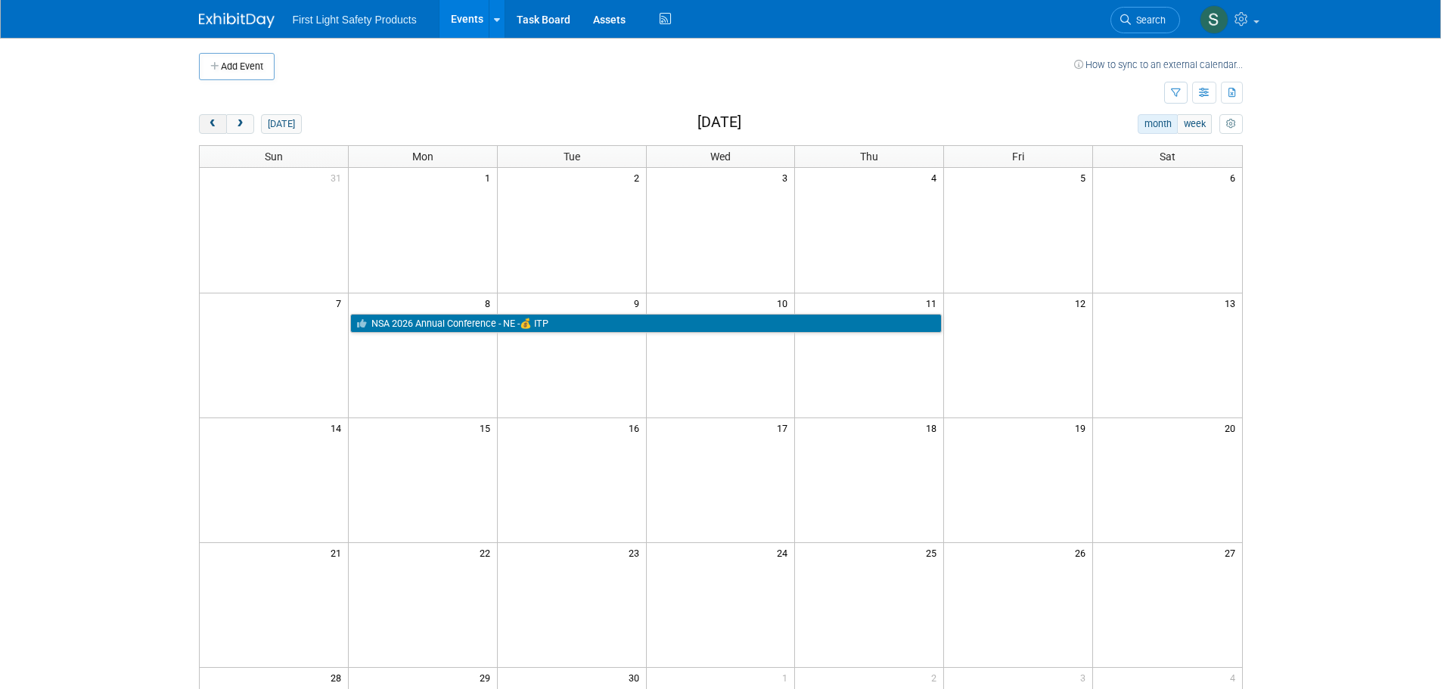
click at [212, 131] on button "prev" at bounding box center [213, 124] width 28 height 20
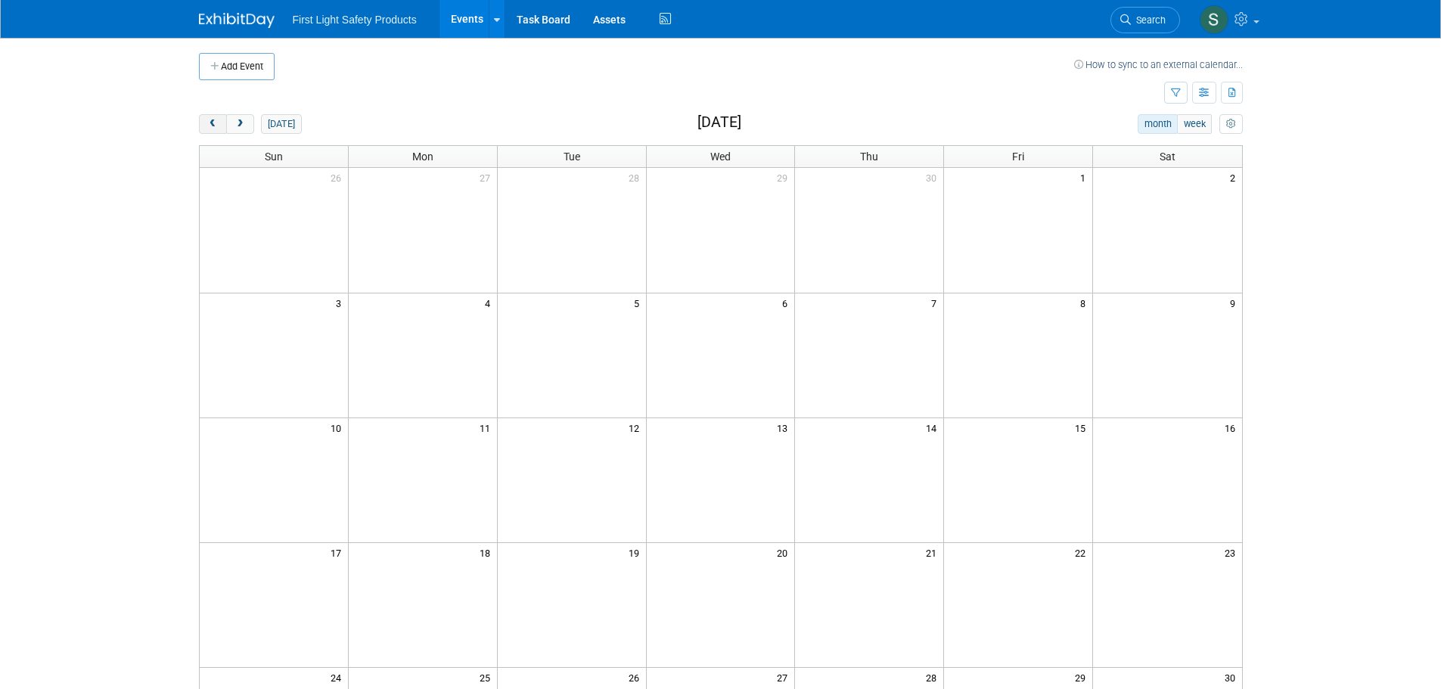
click at [212, 131] on button "prev" at bounding box center [213, 124] width 28 height 20
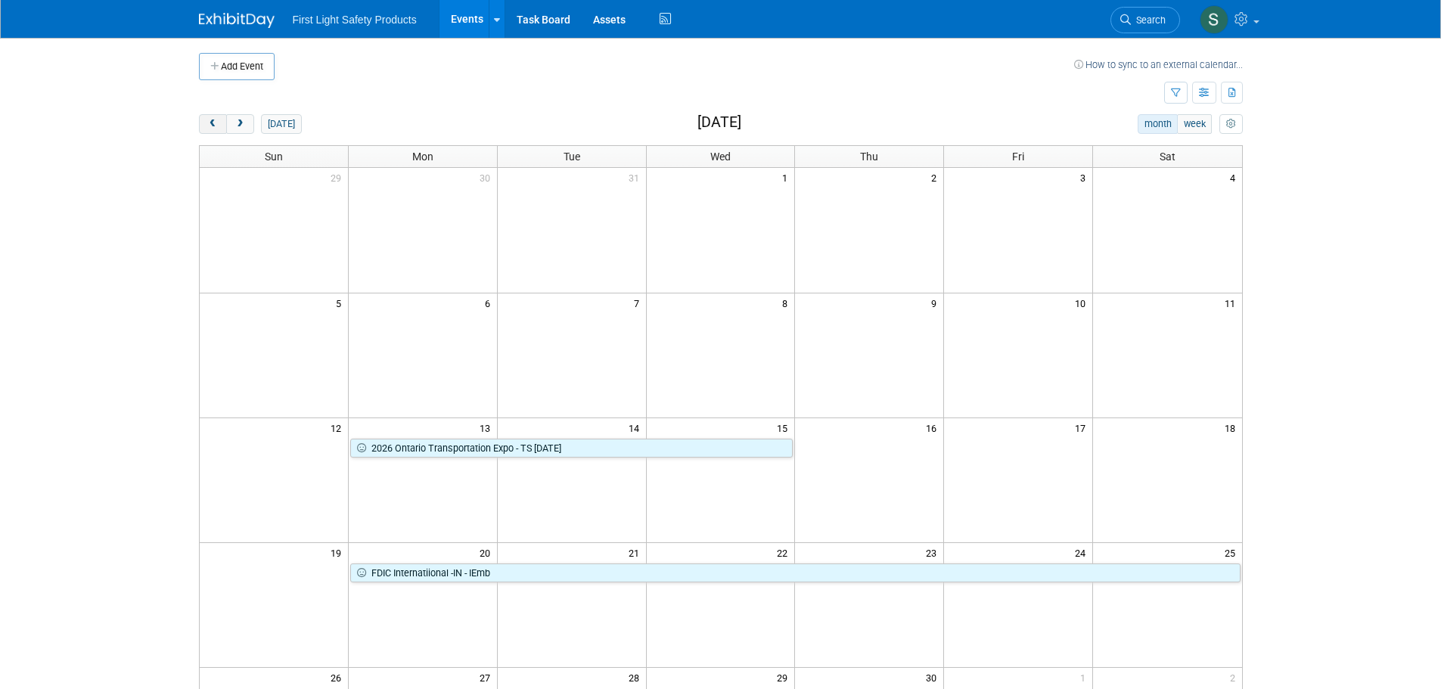
click at [212, 131] on button "prev" at bounding box center [213, 124] width 28 height 20
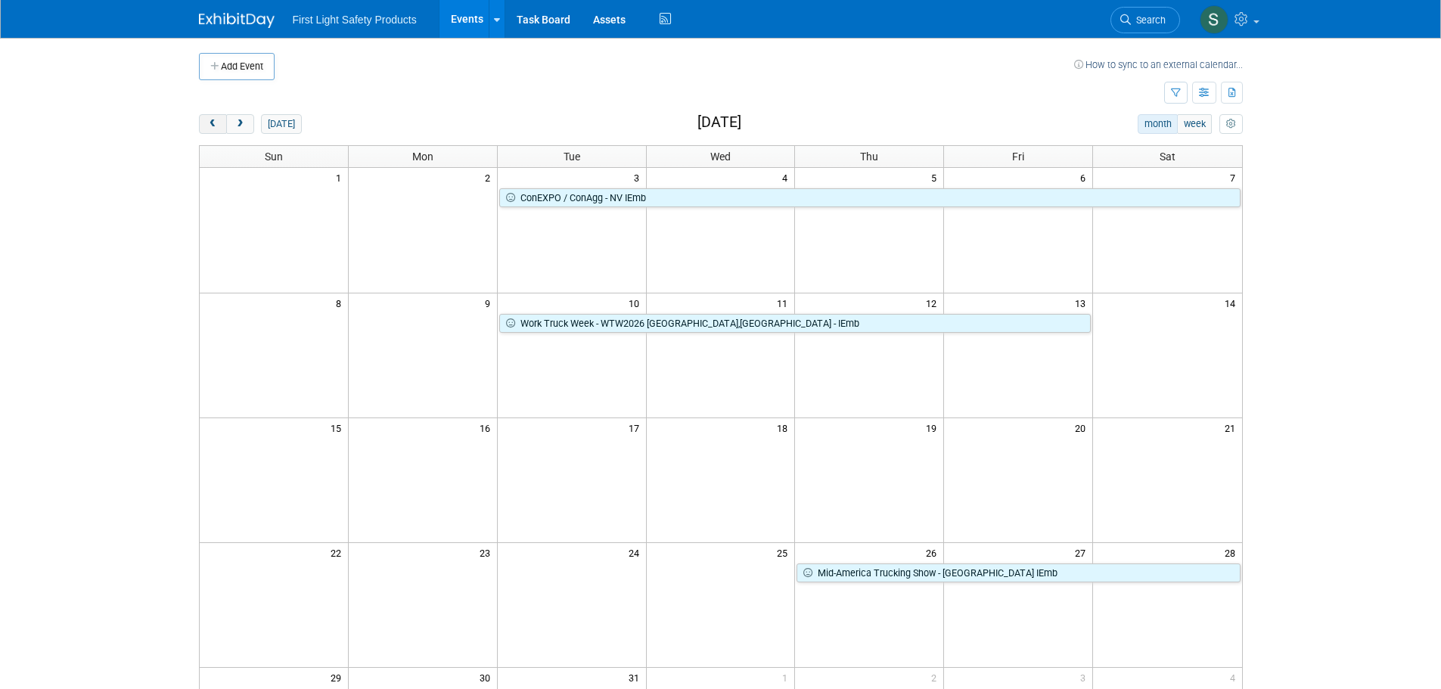
click at [212, 131] on button "prev" at bounding box center [213, 124] width 28 height 20
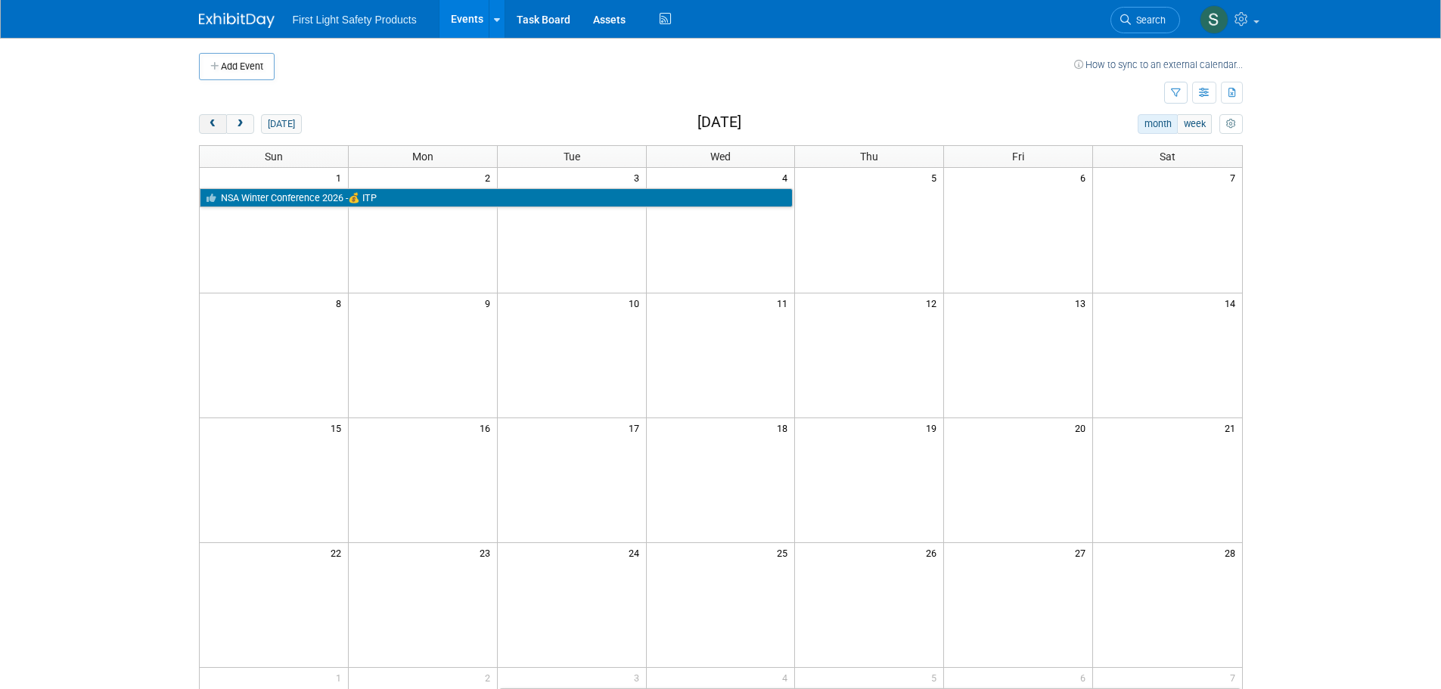
click at [216, 129] on button "prev" at bounding box center [213, 124] width 28 height 20
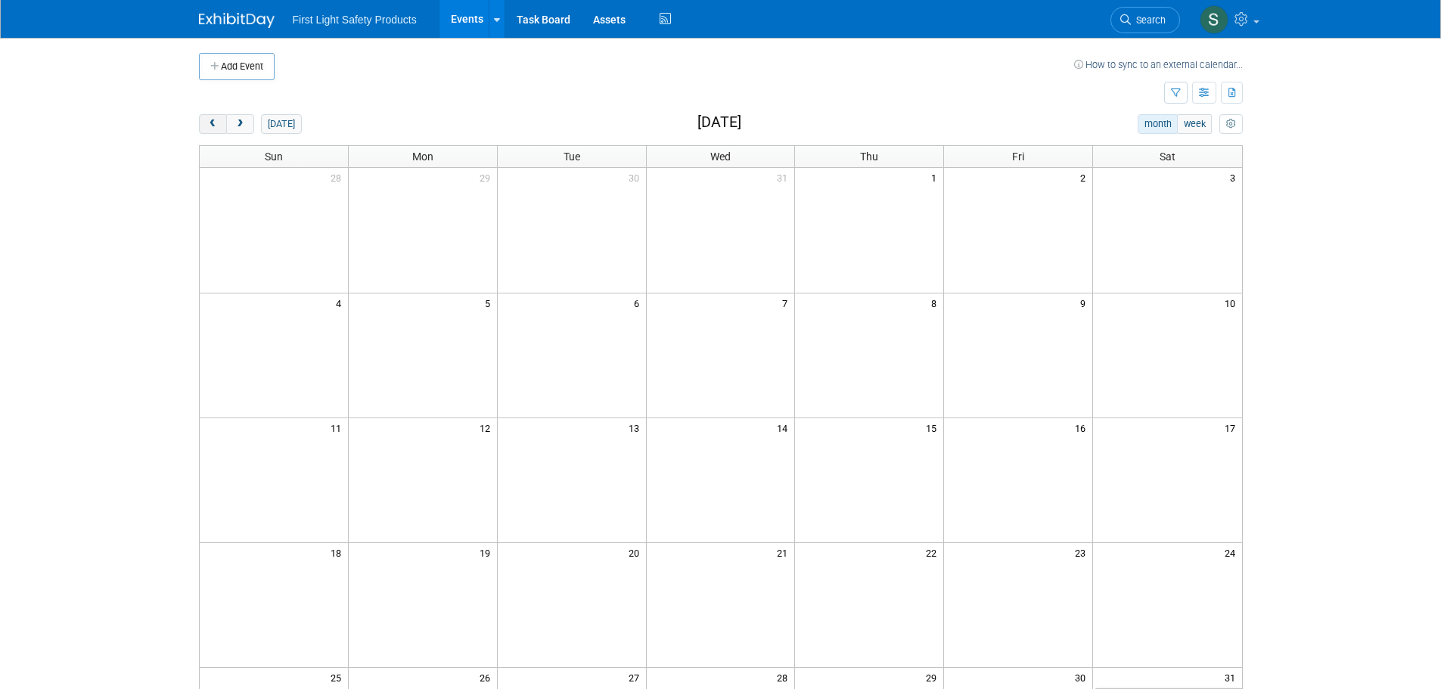
click at [216, 129] on button "prev" at bounding box center [213, 124] width 28 height 20
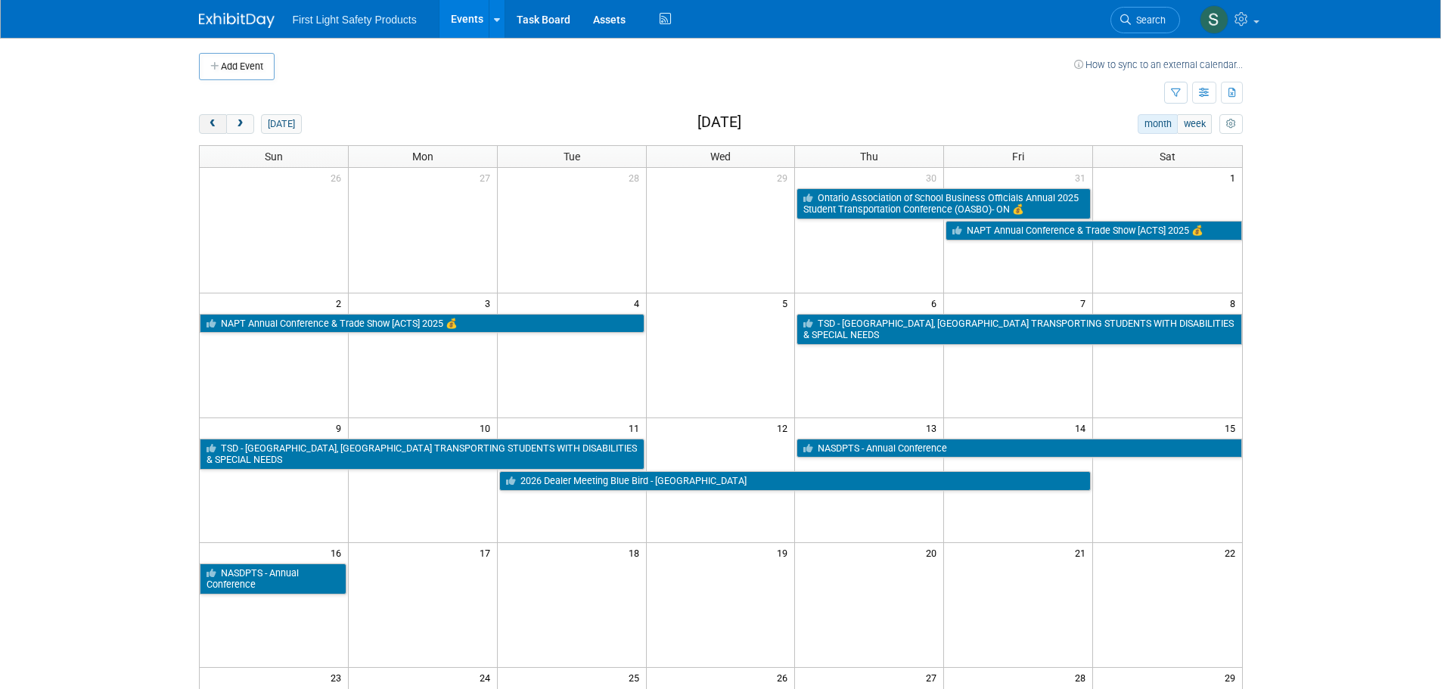
click at [216, 129] on button "prev" at bounding box center [213, 124] width 28 height 20
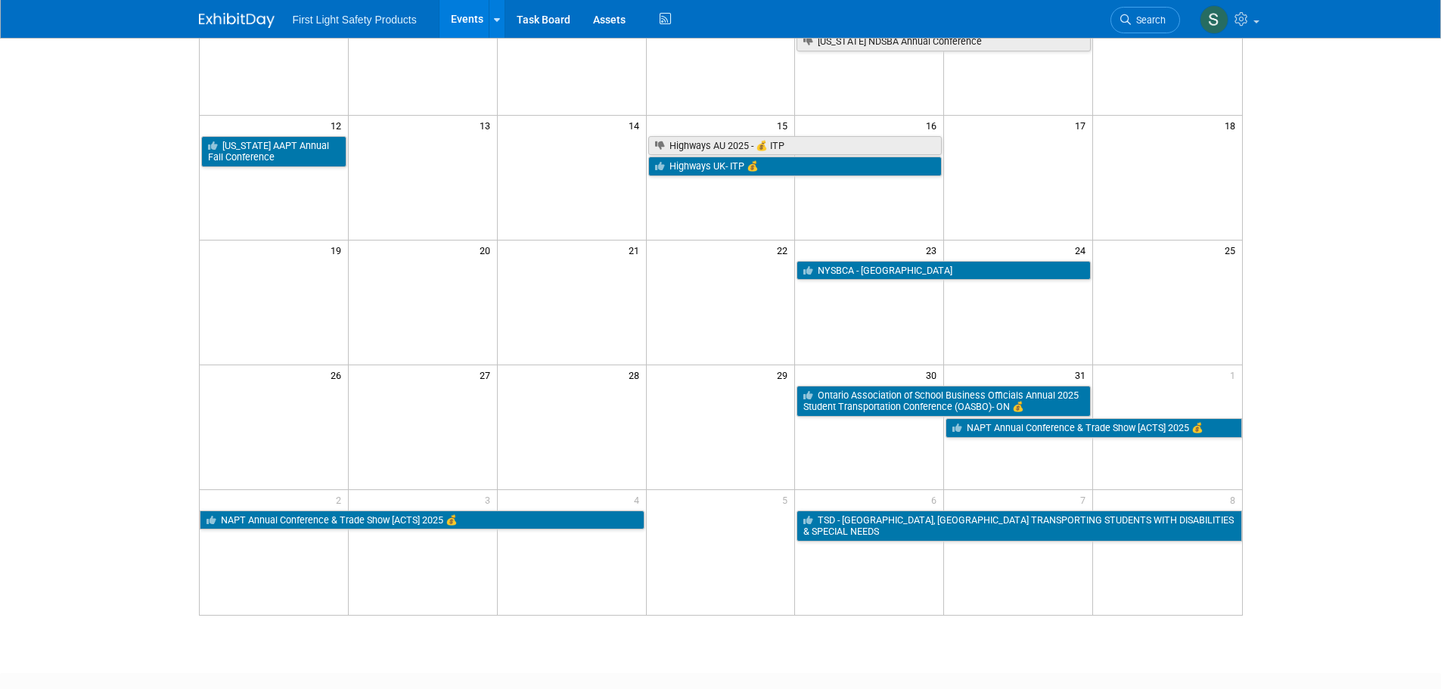
scroll to position [76, 0]
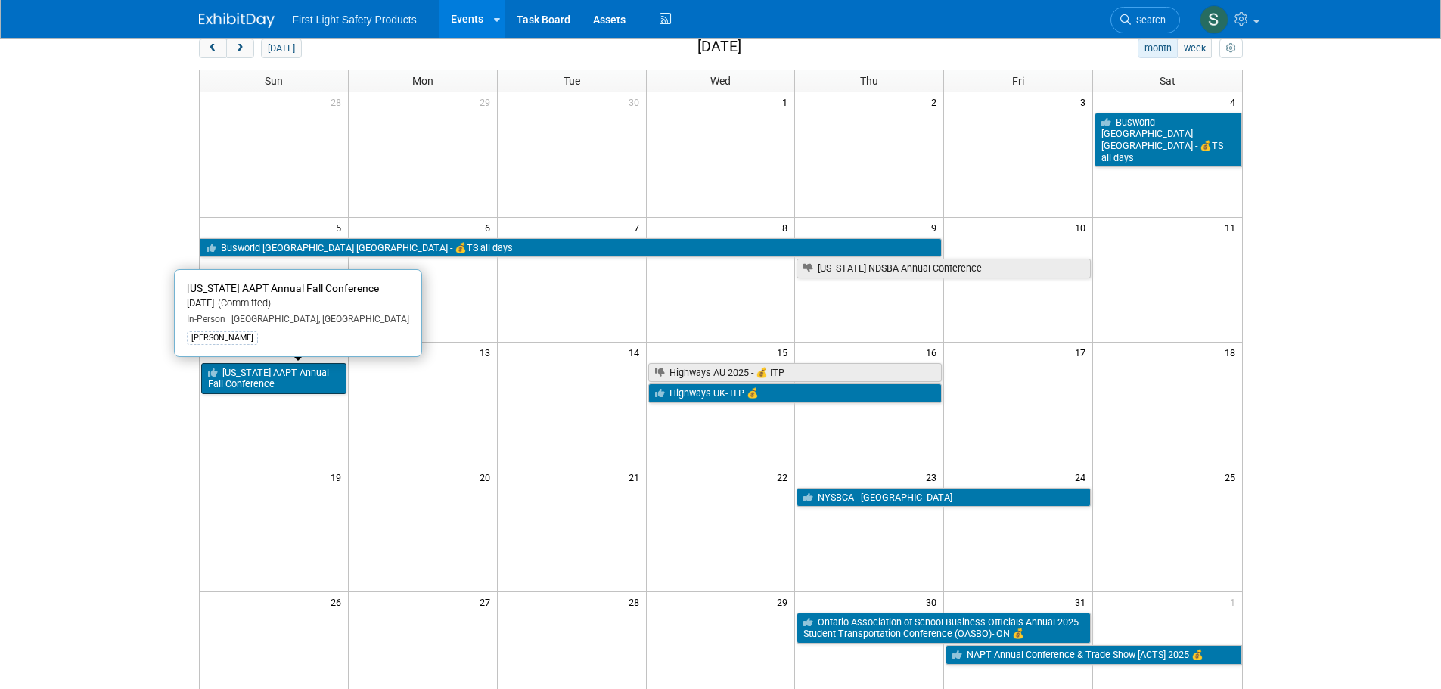
click at [259, 384] on link "[US_STATE] AAPT Annual Fall Conference" at bounding box center [273, 378] width 145 height 31
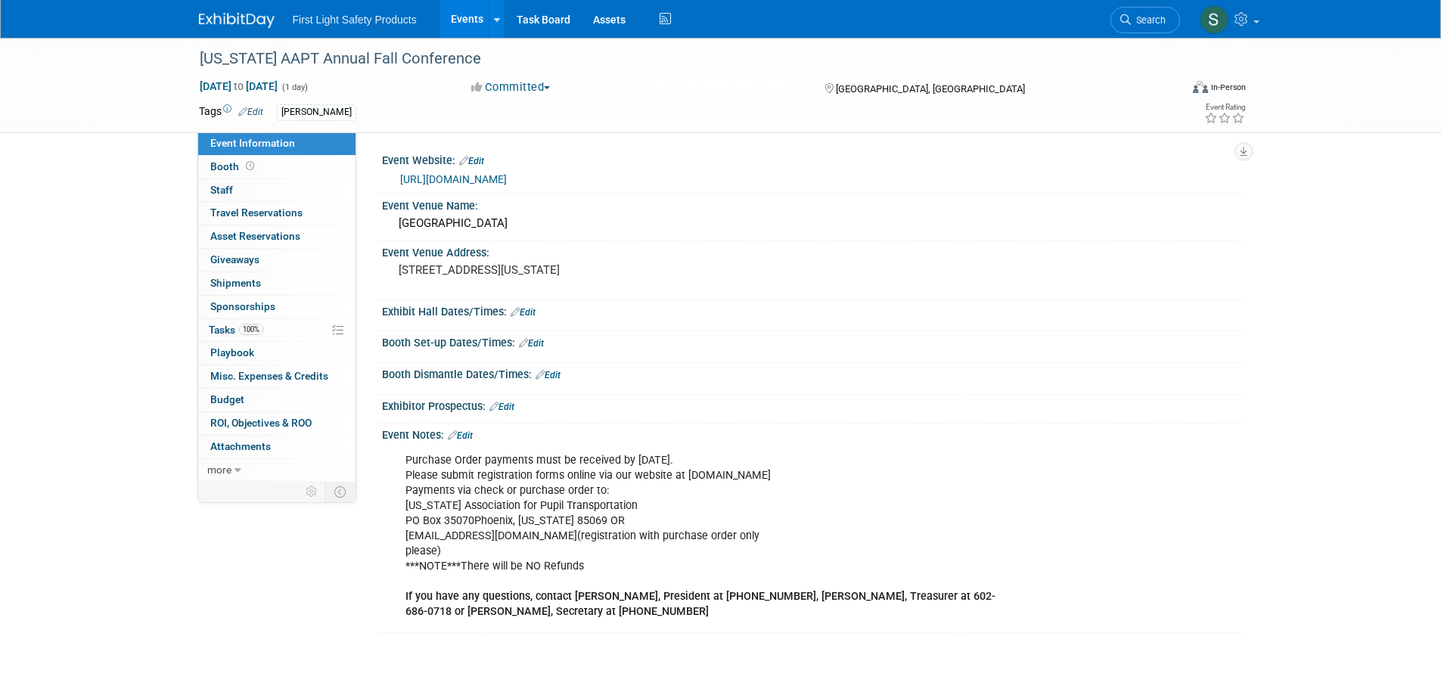
click at [476, 180] on link "[URL][DOMAIN_NAME]" at bounding box center [453, 179] width 107 height 12
click at [278, 85] on span "[DATE] to [DATE]" at bounding box center [238, 86] width 79 height 14
type input "[DATE]"
select select "9"
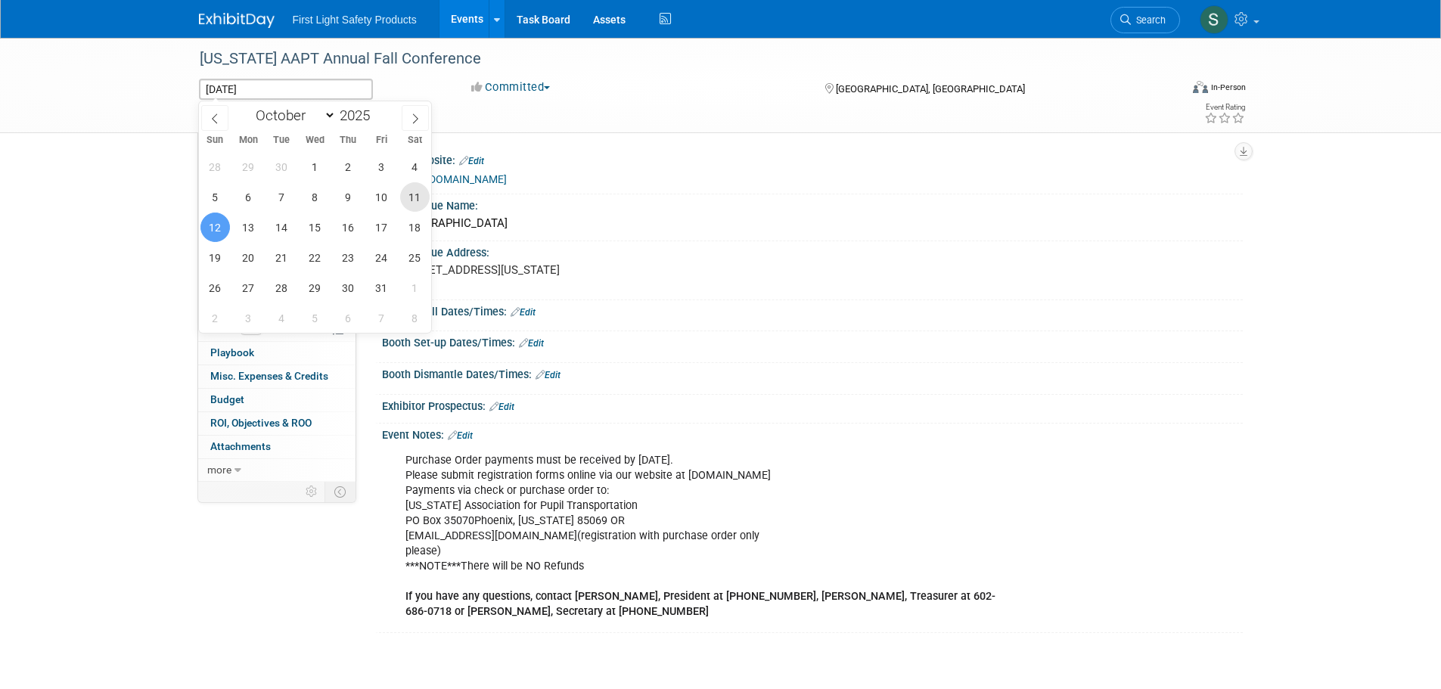
click at [412, 197] on span "11" at bounding box center [414, 196] width 29 height 29
type input "[DATE]"
click at [684, 109] on div "[PERSON_NAME]" at bounding box center [672, 112] width 791 height 17
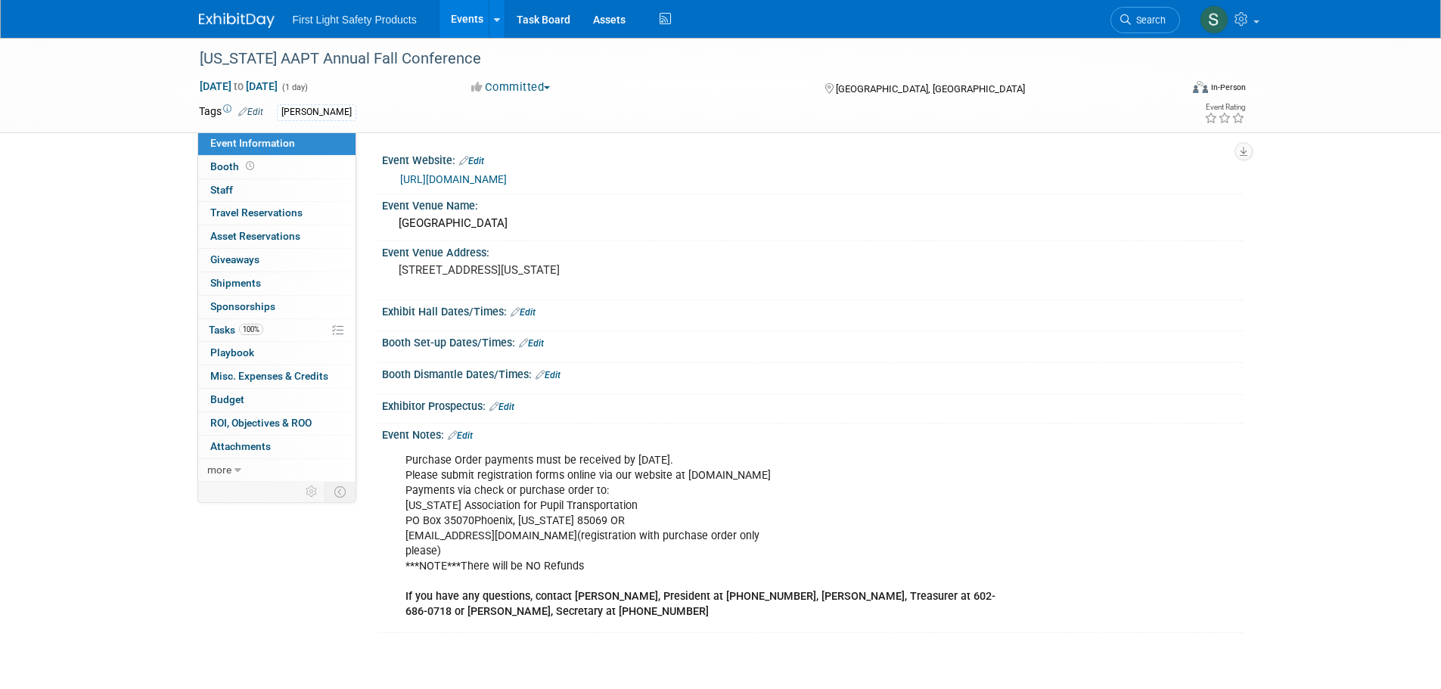
click at [63, 169] on div "[US_STATE] AAPT Annual Fall Conference [DATE] to [DATE] (1 day) Committed Commi…" at bounding box center [720, 350] width 1441 height 625
drag, startPoint x: 556, startPoint y: 533, endPoint x: 405, endPoint y: 536, distance: 150.5
click at [405, 536] on div "Purchase Order payments must be received by [DATE]. Please submit registration …" at bounding box center [735, 536] width 681 height 182
copy div "[EMAIL_ADDRESS][DOMAIN_NAME]"
click at [523, 231] on div "[GEOGRAPHIC_DATA]" at bounding box center [812, 223] width 838 height 23
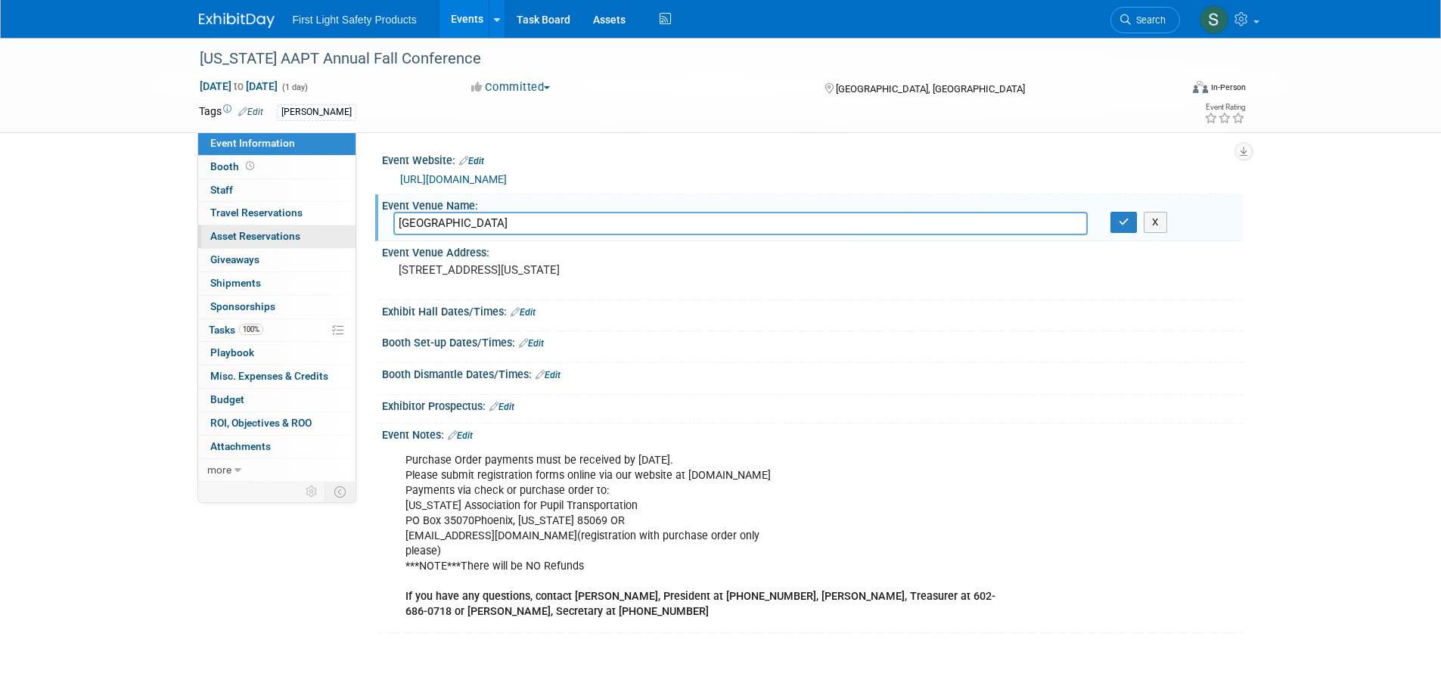
drag, startPoint x: 557, startPoint y: 219, endPoint x: 327, endPoint y: 234, distance: 231.1
click at [327, 234] on div "Event Information Event Info Booth Booth 0 Staff 0 Staff 0 Travel Reservations …" at bounding box center [721, 335] width 1066 height 595
type input "[PERSON_NAME][GEOGRAPHIC_DATA]"
click at [538, 277] on pre "[STREET_ADDRESS][US_STATE]" at bounding box center [561, 270] width 325 height 14
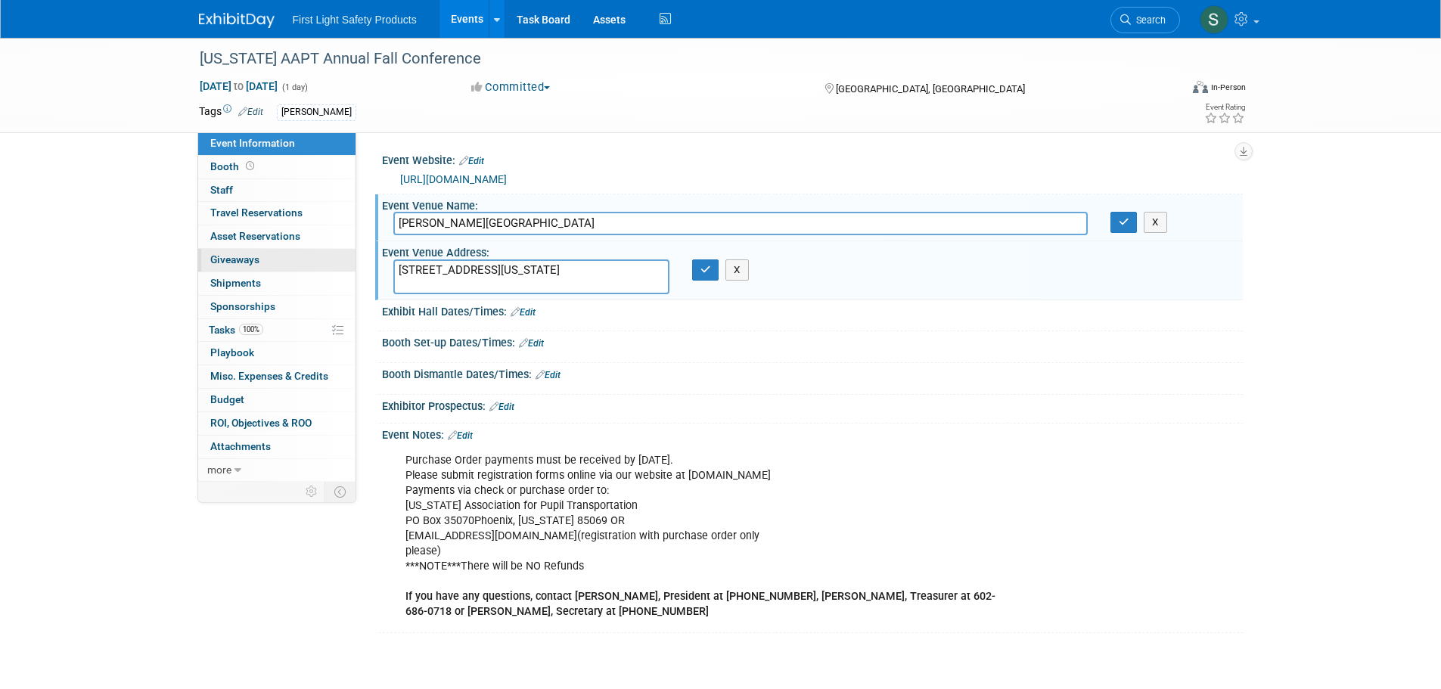
drag, startPoint x: 576, startPoint y: 282, endPoint x: 334, endPoint y: 254, distance: 243.6
click at [337, 251] on div "Event Information Event Info Booth Booth 0 Staff 0 Staff 0 Travel Reservations …" at bounding box center [721, 335] width 1066 height 595
type textarea "[STREET_ADDRESS]"
click at [715, 271] on button "button" at bounding box center [705, 269] width 27 height 21
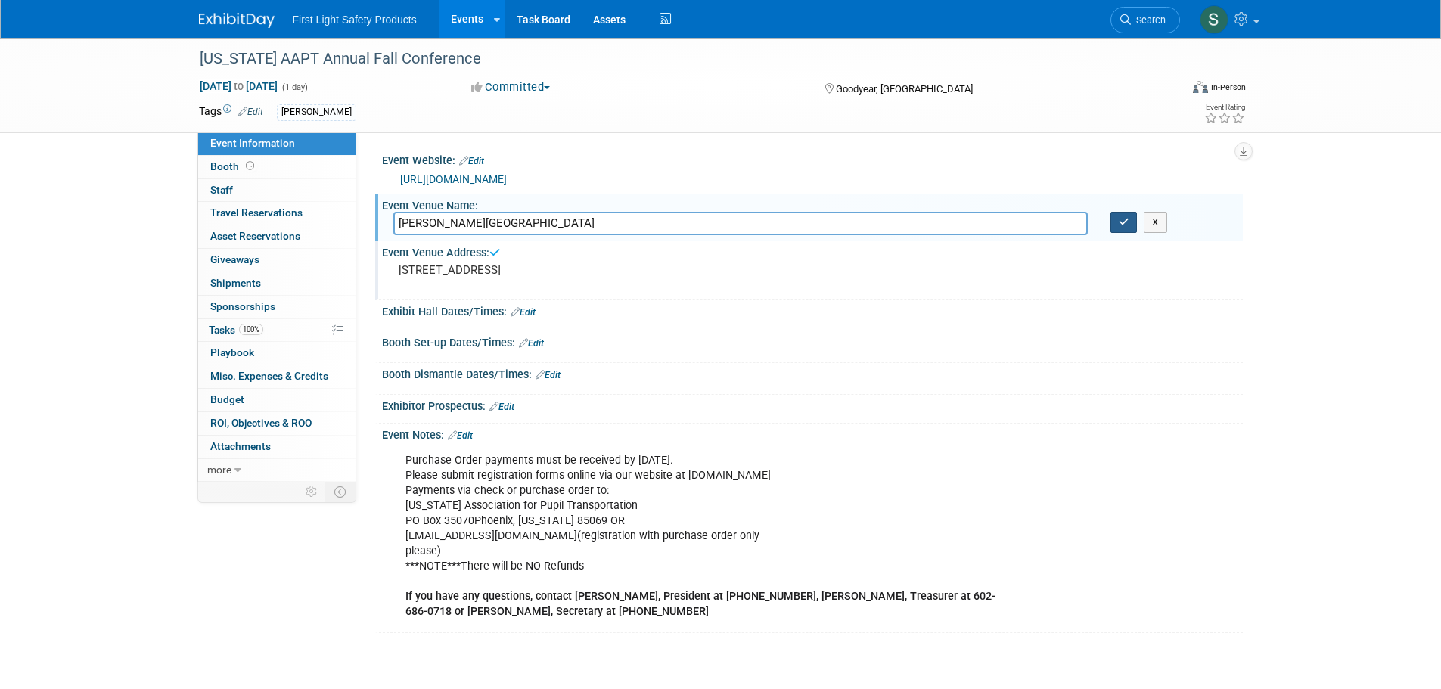
click at [1120, 222] on icon "button" at bounding box center [1123, 222] width 11 height 10
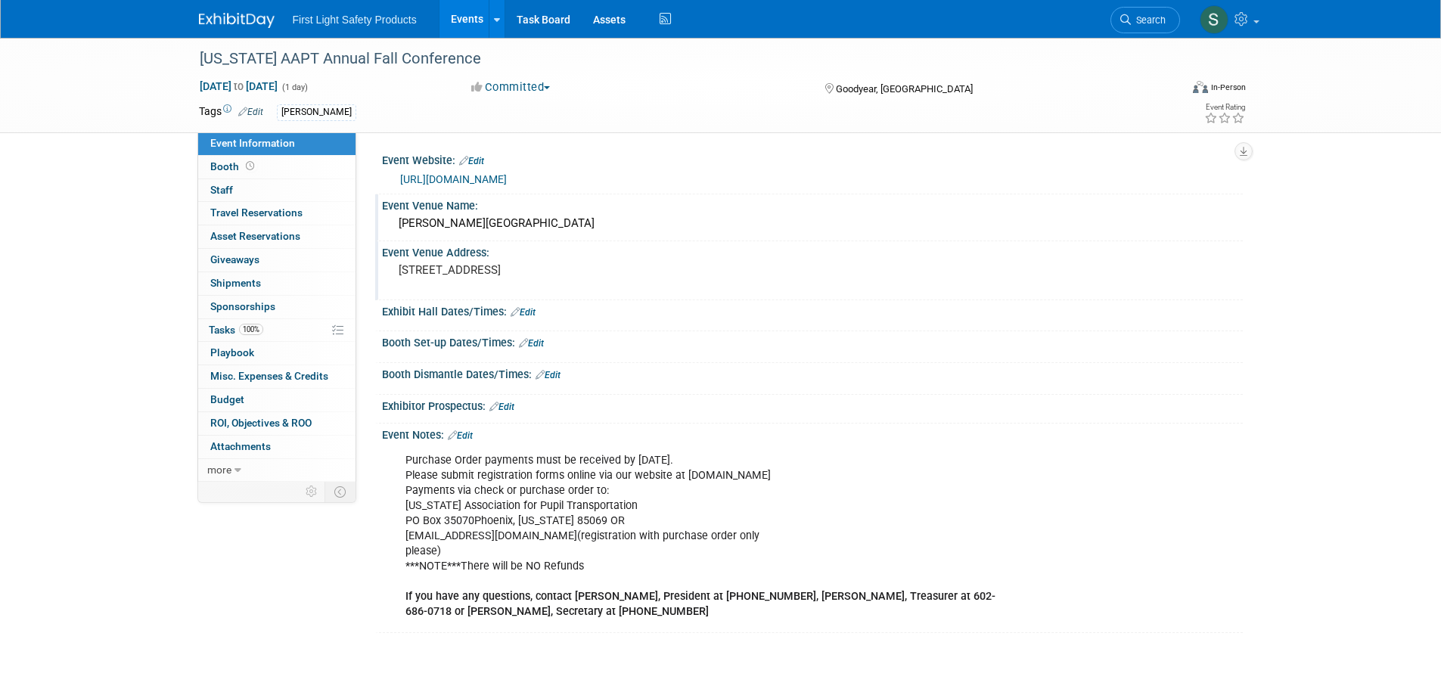
click at [473, 438] on link "Edit" at bounding box center [460, 435] width 25 height 11
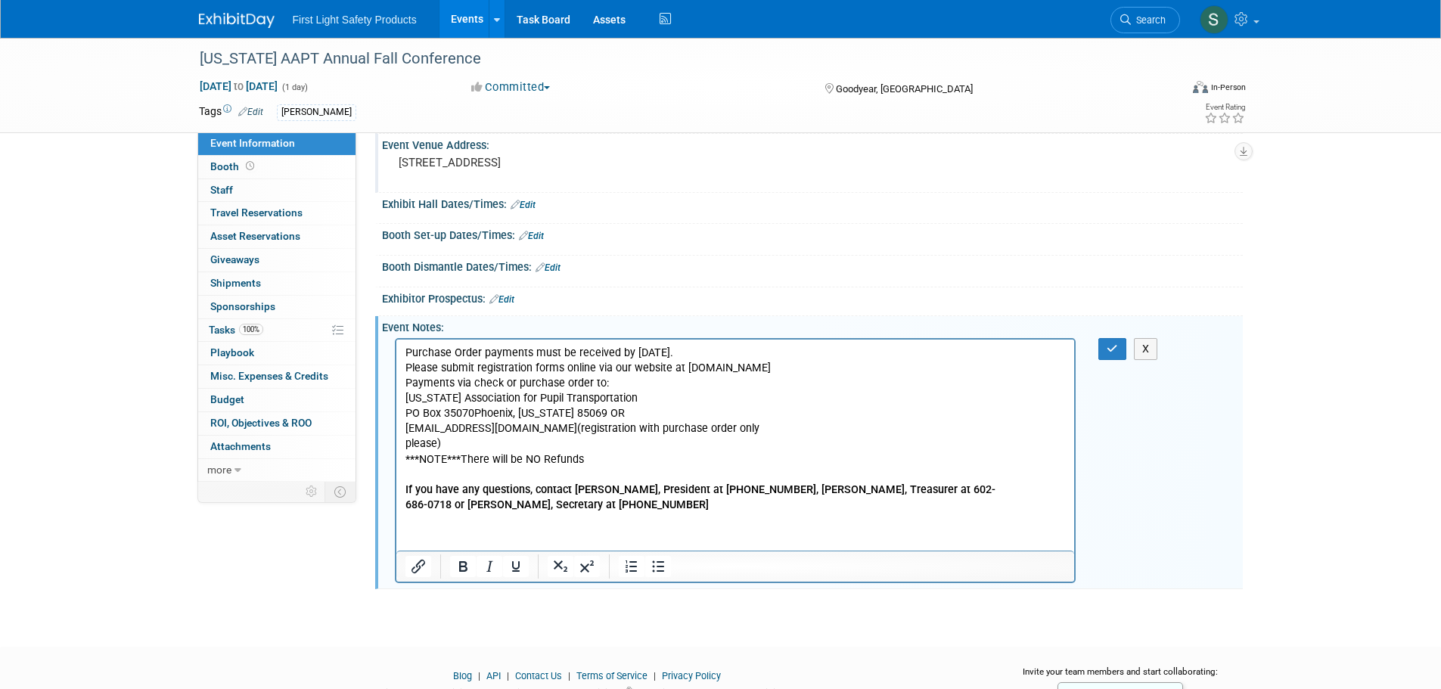
click at [732, 509] on p "Purchase Order payments must be received by [DATE]. Please submit registration …" at bounding box center [735, 428] width 661 height 167
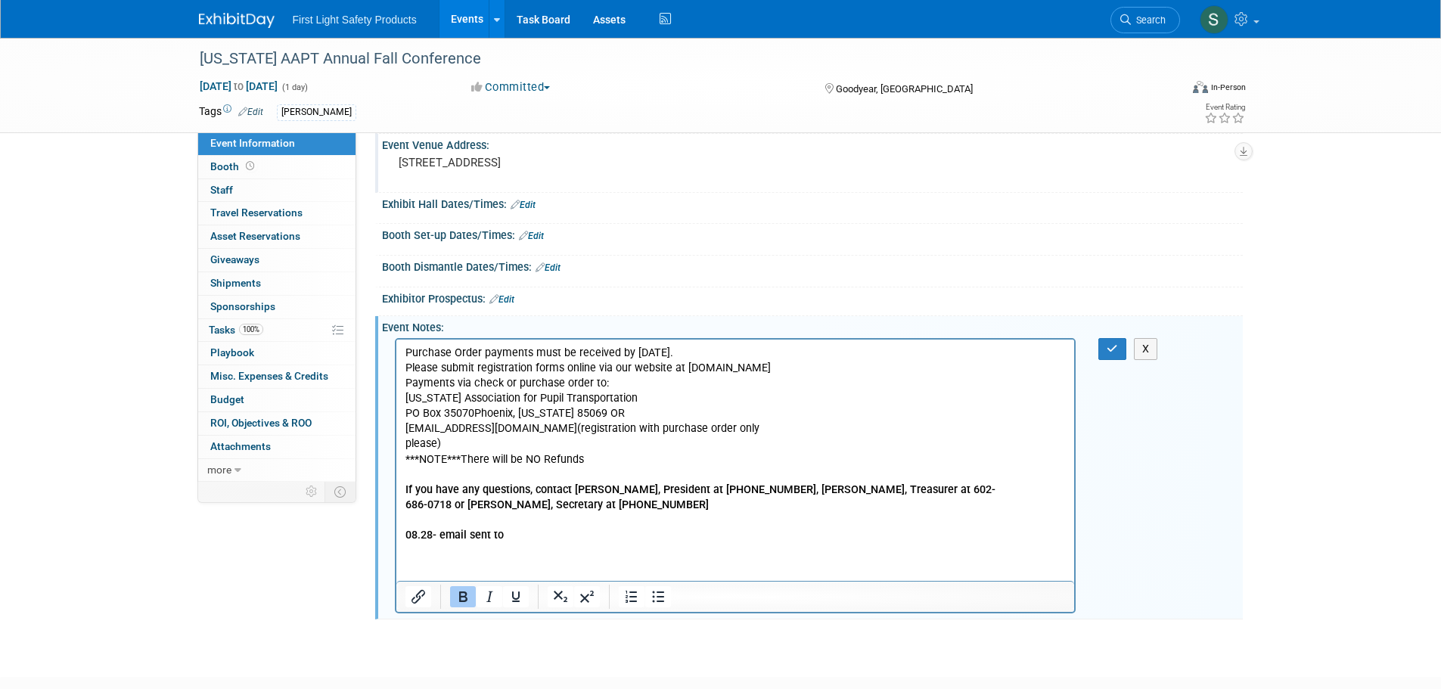
click at [427, 529] on b "08.28- email sent to" at bounding box center [454, 534] width 98 height 13
click at [431, 535] on b "08.28- email sent to" at bounding box center [454, 534] width 98 height 13
drag, startPoint x: 557, startPoint y: 431, endPoint x: 761, endPoint y: 771, distance: 396.2
click at [395, 431] on html "Purchase Order payments must be received by [DATE]. Please submit registration …" at bounding box center [734, 440] width 678 height 203
copy p "[EMAIL_ADDRESS][DOMAIN_NAME]"
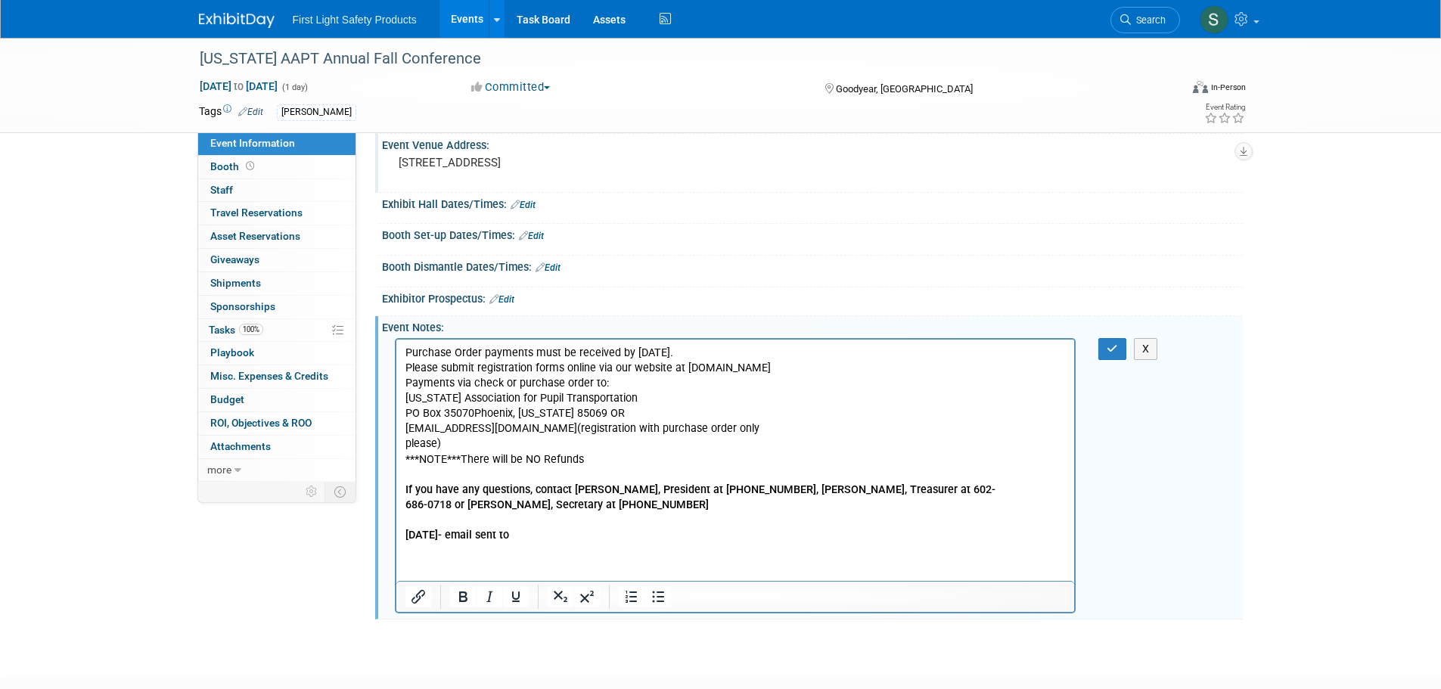
click at [537, 530] on p "[DATE]- email sent to" at bounding box center [735, 534] width 661 height 15
click at [704, 536] on p "[DATE]- email sent to [EMAIL_ADDRESS][DOMAIN_NAME]" at bounding box center [735, 534] width 661 height 15
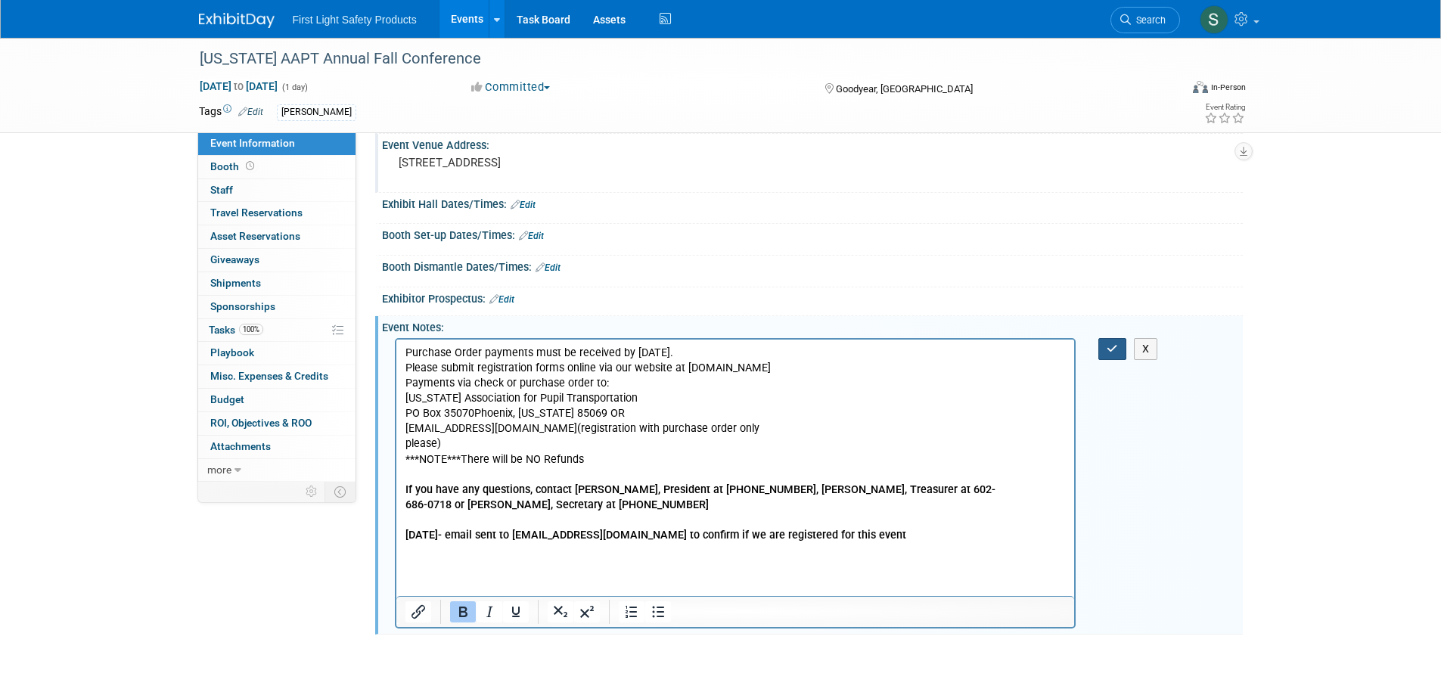
click at [1109, 347] on icon "button" at bounding box center [1111, 348] width 11 height 11
